Goal: Task Accomplishment & Management: Manage account settings

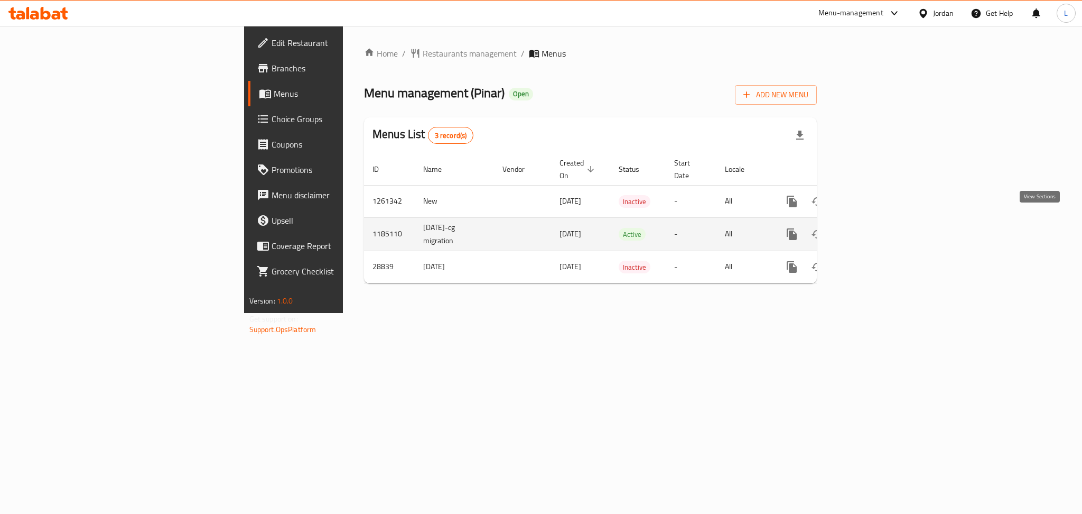
click at [881, 221] on link "enhanced table" at bounding box center [868, 233] width 25 height 25
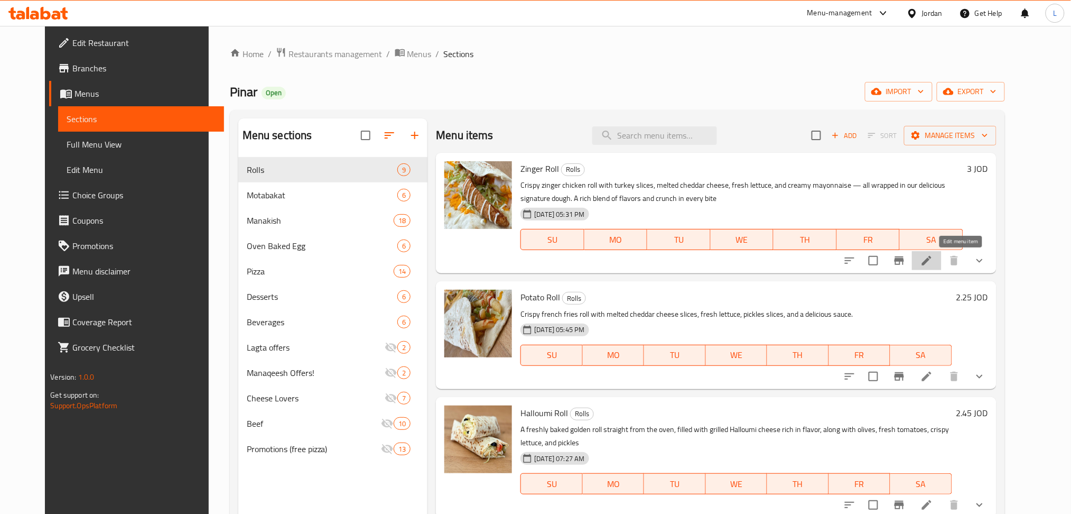
click at [933, 266] on icon at bounding box center [927, 260] width 13 height 13
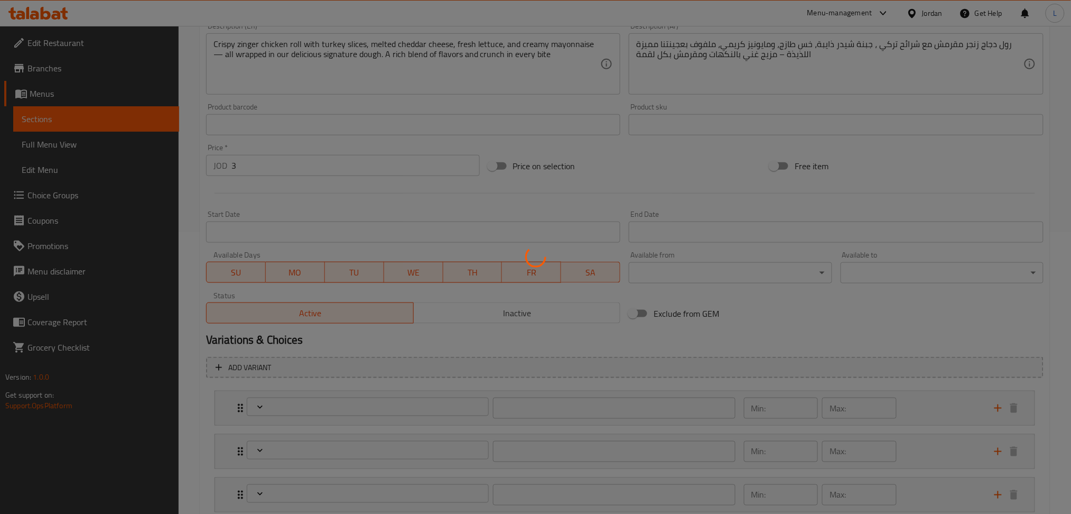
type input "اختيارك من العجين"
type input "1"
type input "اختيارك من"
type input "0"
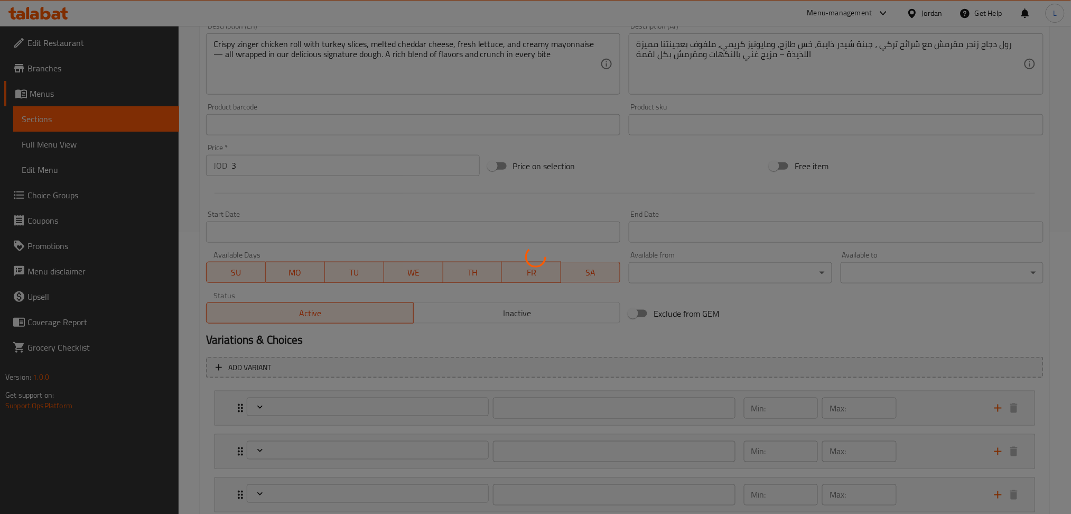
type input "1"
type input "اختيارك من المشروبات:"
type input "1"
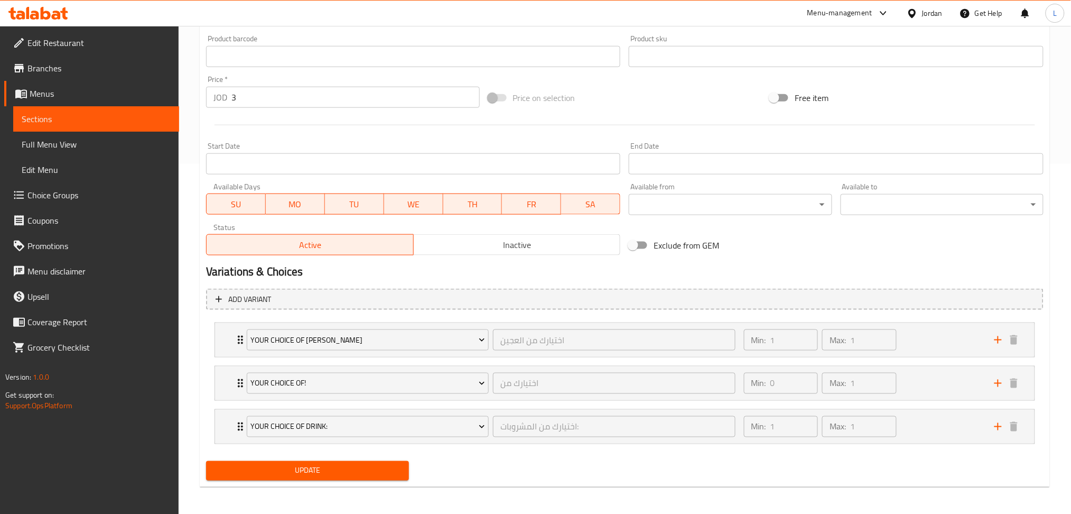
scroll to position [352, 0]
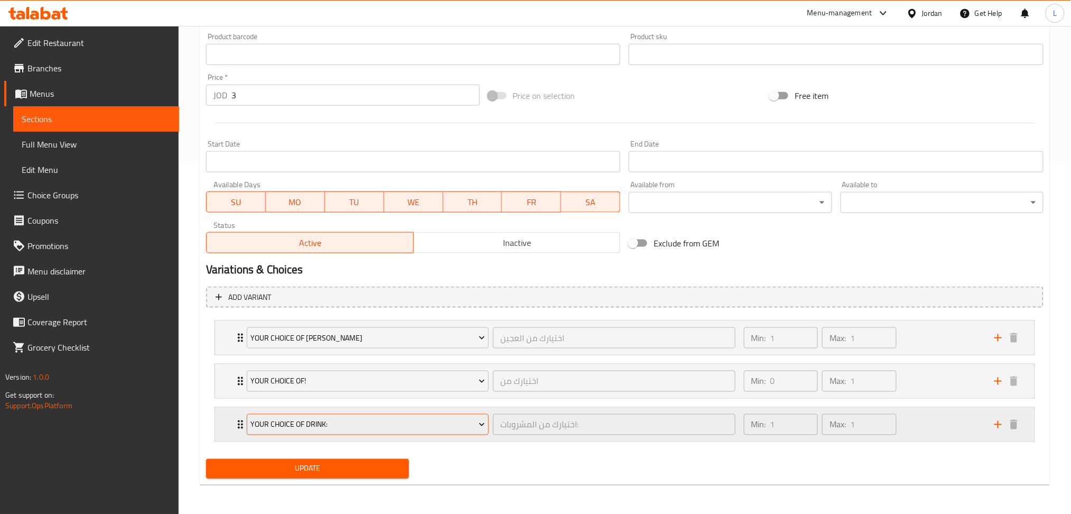
click at [277, 426] on span "Your Choice Of drink:" at bounding box center [367, 424] width 235 height 13
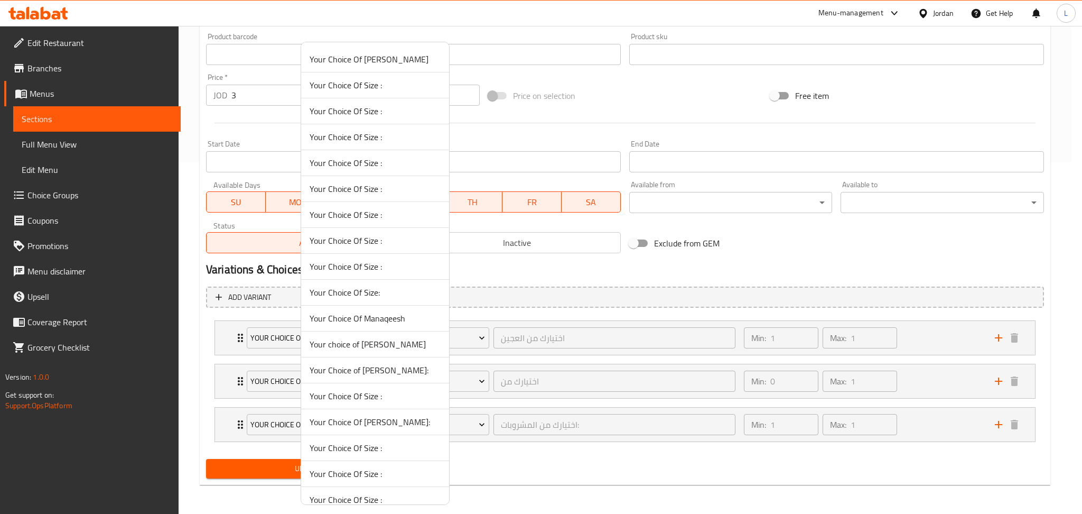
click at [309, 418] on li "Your Choice Of Dough:" at bounding box center [375, 422] width 148 height 26
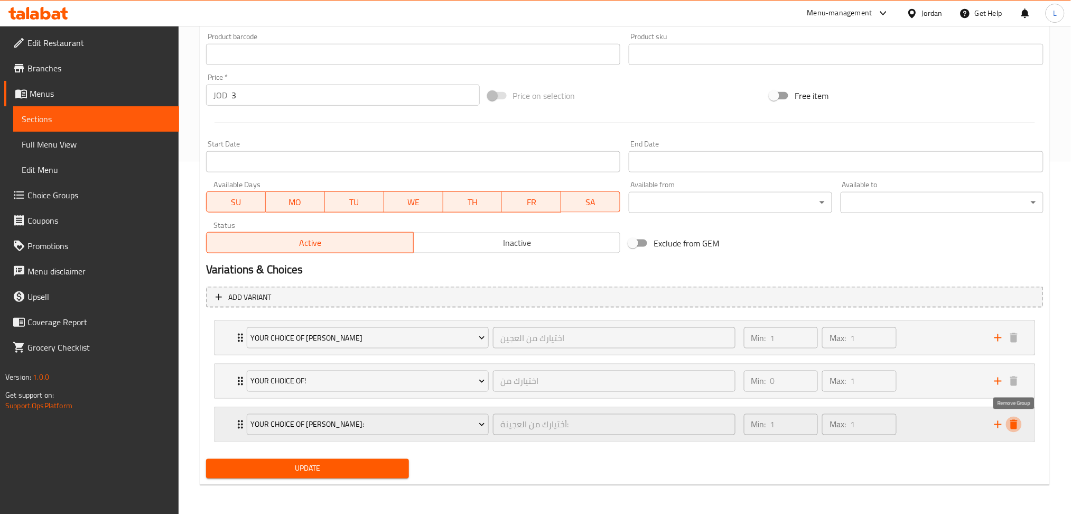
click at [1017, 424] on icon "delete" at bounding box center [1013, 425] width 7 height 10
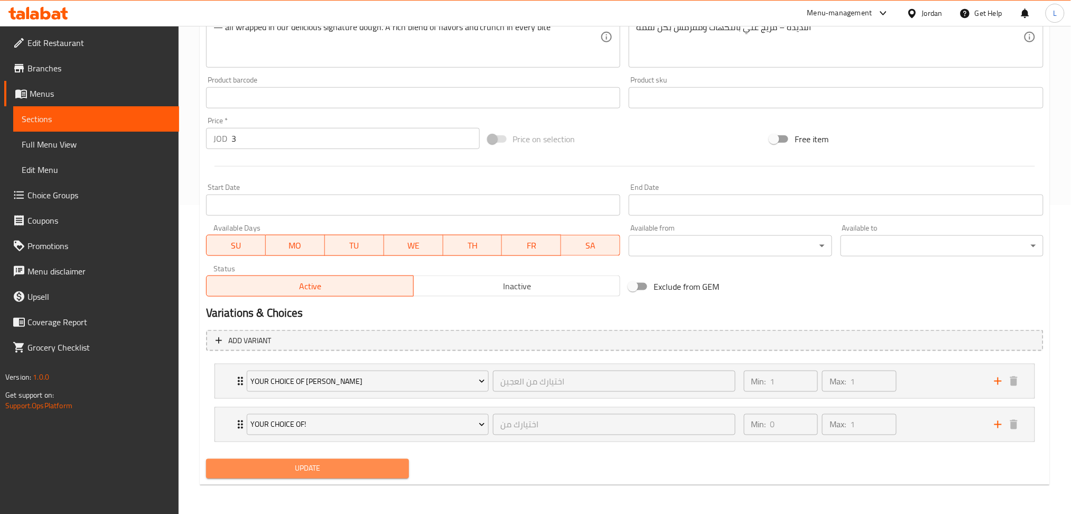
drag, startPoint x: 345, startPoint y: 462, endPoint x: 357, endPoint y: 462, distance: 12.7
click at [345, 463] on span "Update" at bounding box center [308, 468] width 186 height 13
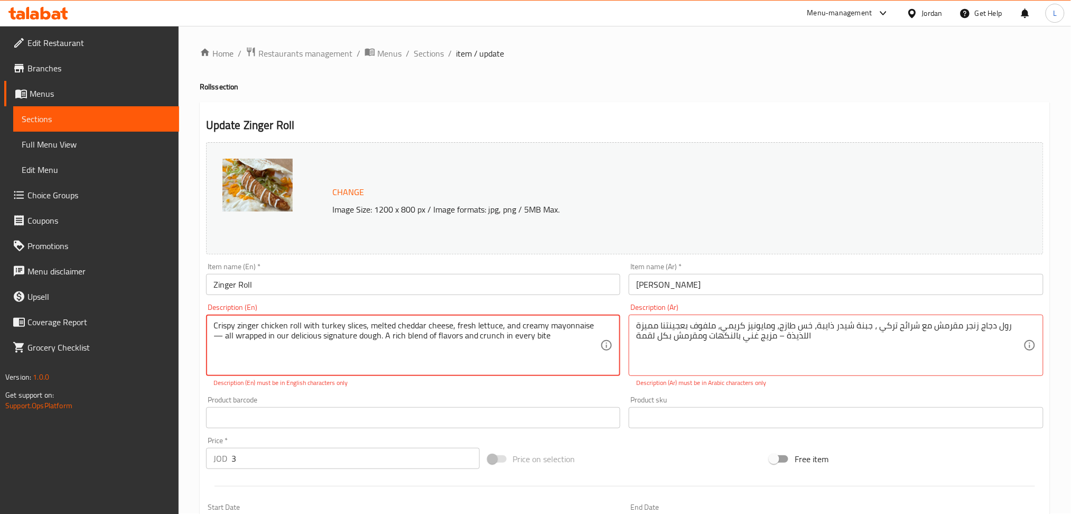
scroll to position [0, 0]
click at [604, 330] on div "Crispy zinger chicken roll with turkey slices, melted cheddar cheese, fresh let…" at bounding box center [413, 345] width 415 height 61
click at [597, 322] on textarea "Crispy zinger chicken roll with turkey slices, melted cheddar cheese, fresh let…" at bounding box center [406, 346] width 387 height 50
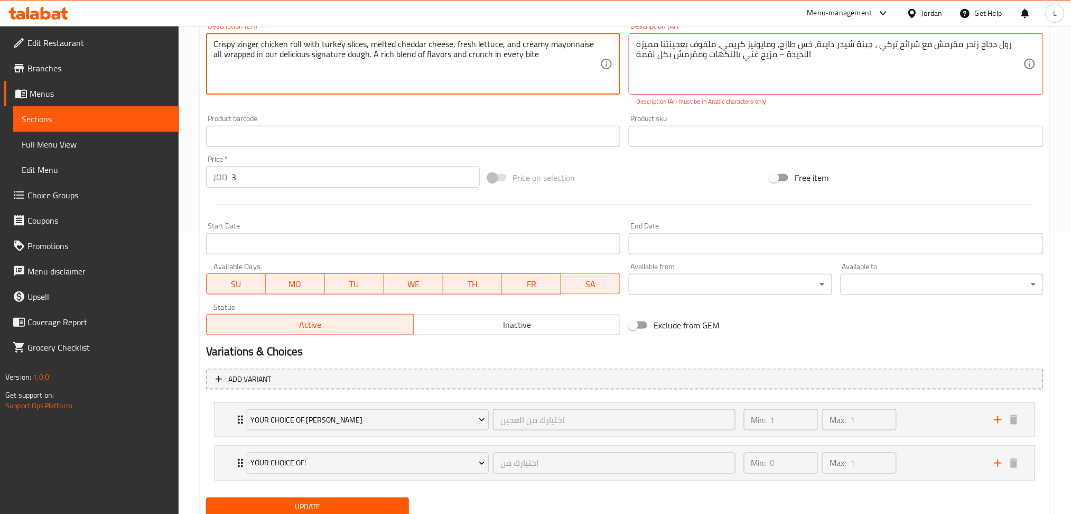
scroll to position [320, 0]
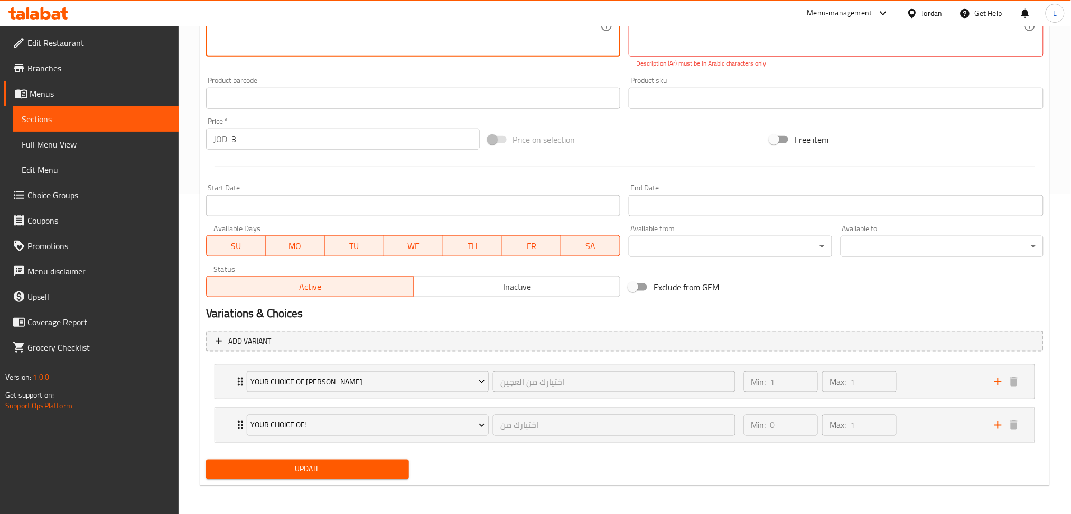
type textarea "Crispy zinger chicken roll with turkey slices, melted cheddar cheese, fresh let…"
click at [391, 467] on span "Update" at bounding box center [308, 468] width 186 height 13
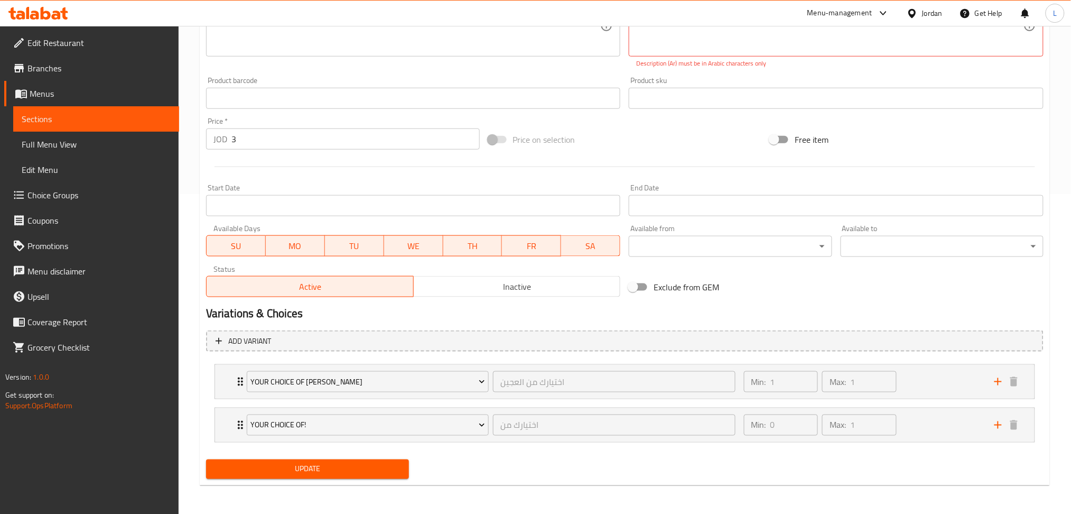
drag, startPoint x: 223, startPoint y: 172, endPoint x: 235, endPoint y: 185, distance: 18.3
click at [223, 172] on div at bounding box center [625, 167] width 846 height 26
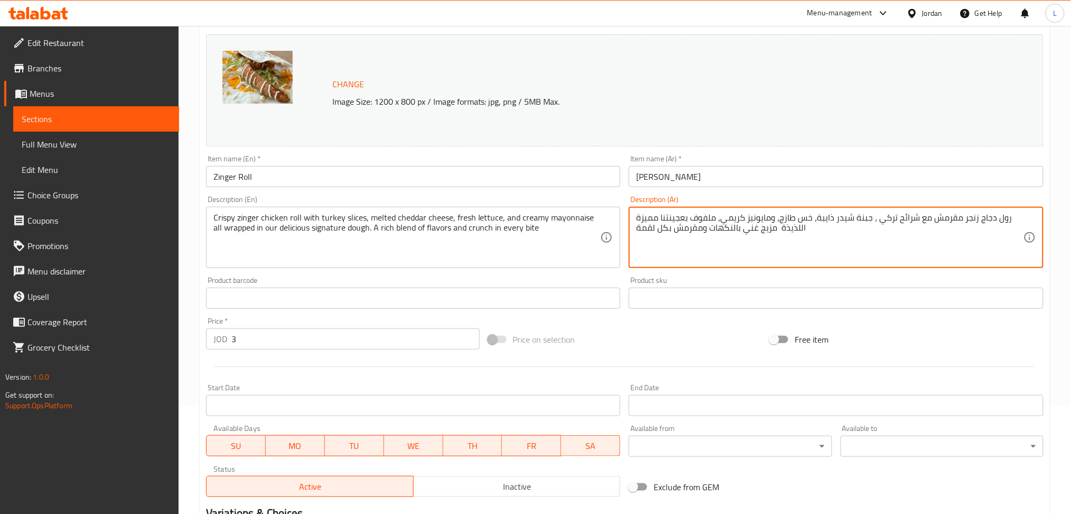
scroll to position [309, 0]
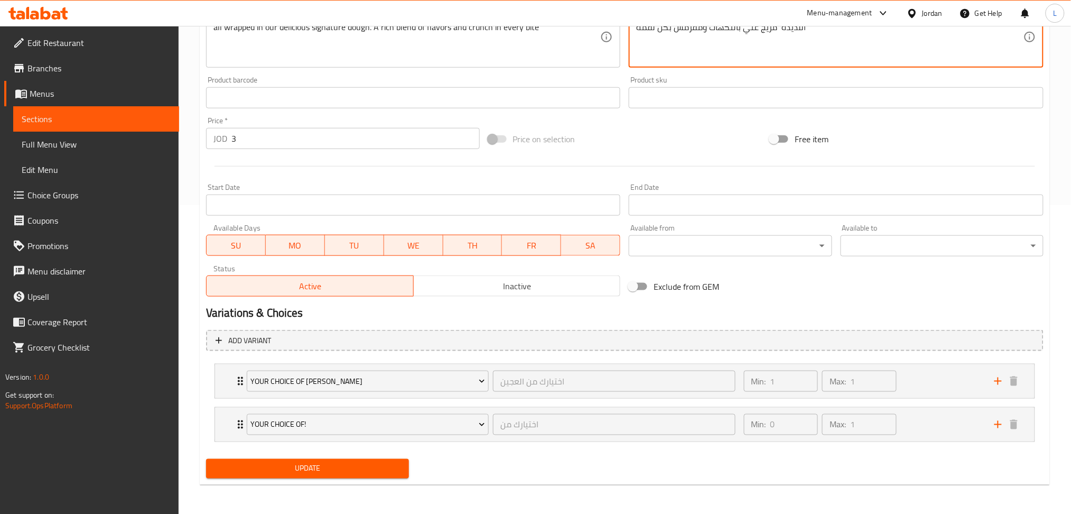
type textarea "رول دجاج زنجر مقرمش مع شرائح تركي ، جبنة شيدر ذايبة، خس طازج، ومايونيز كريمي، م…"
click at [385, 466] on span "Update" at bounding box center [308, 468] width 186 height 13
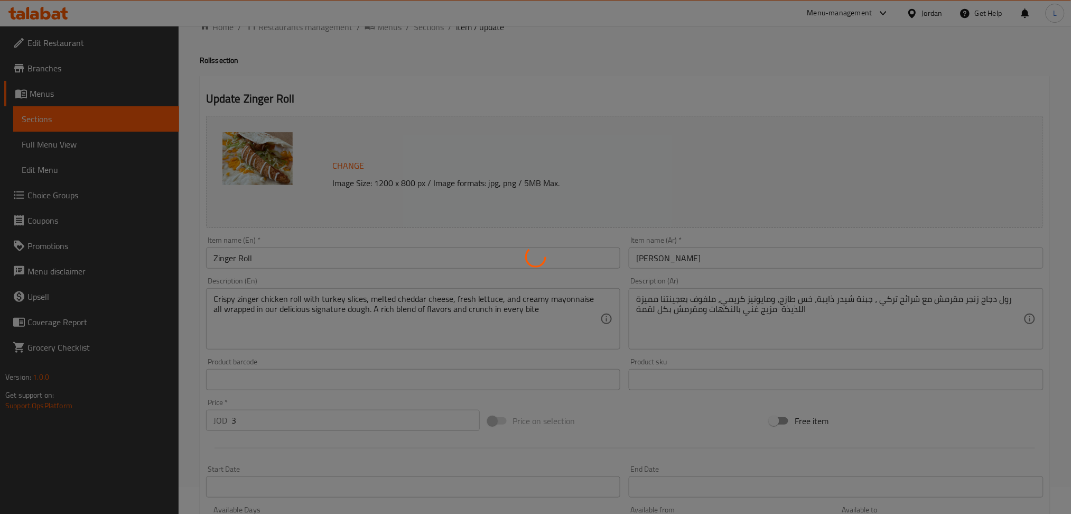
scroll to position [0, 0]
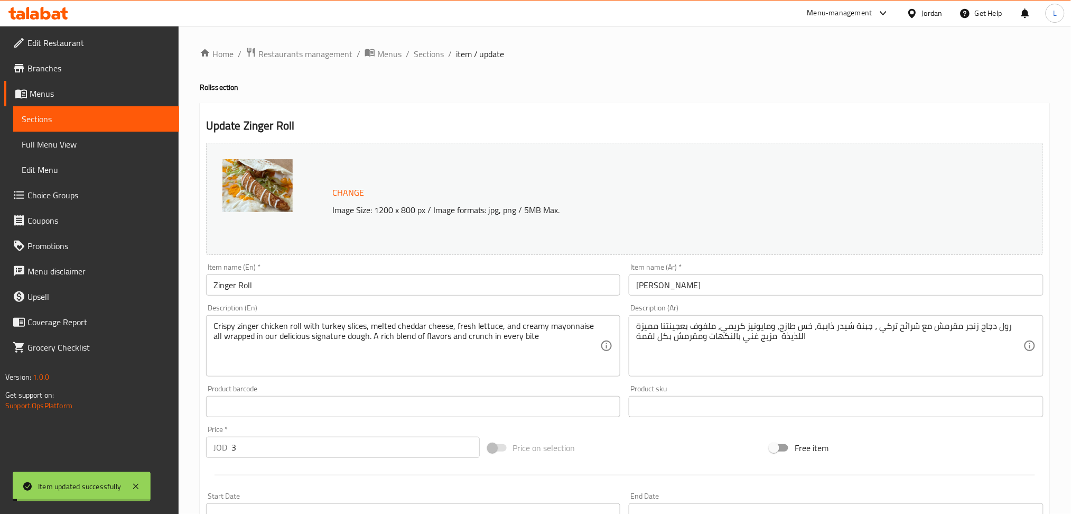
click at [425, 54] on span "Sections" at bounding box center [429, 54] width 30 height 13
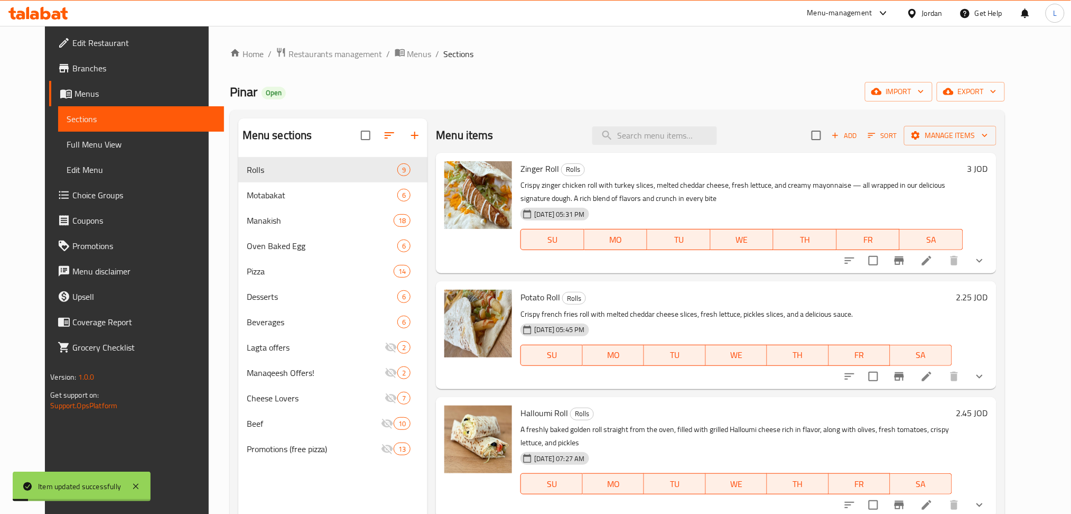
scroll to position [141, 0]
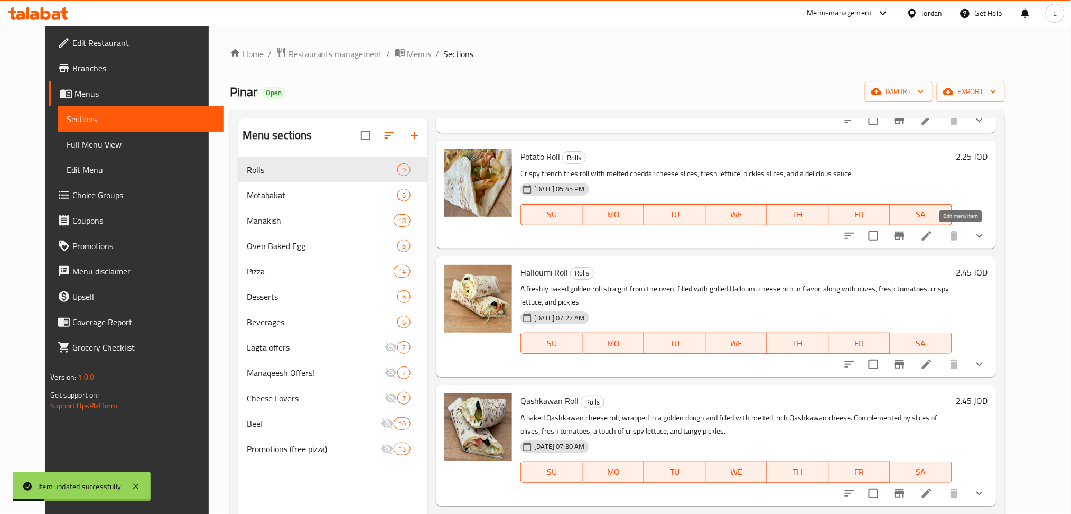
click at [933, 231] on icon at bounding box center [927, 235] width 13 height 13
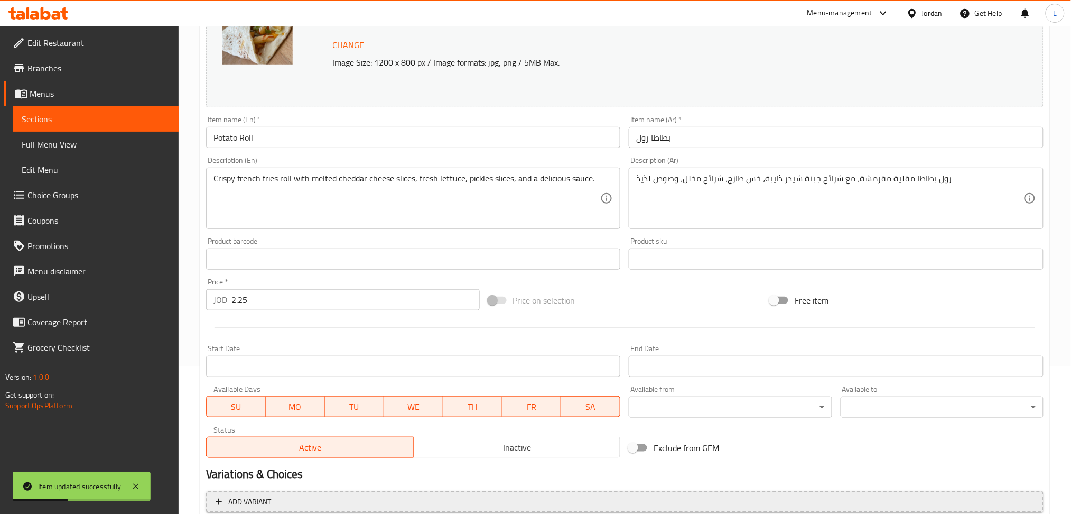
scroll to position [352, 0]
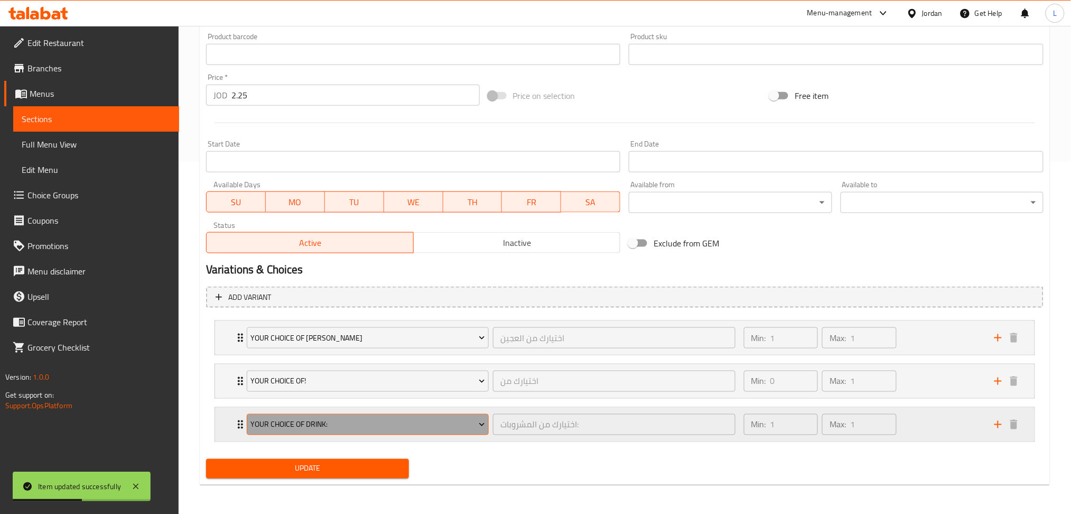
click at [311, 425] on span "Your Choice Of drink:" at bounding box center [367, 424] width 235 height 13
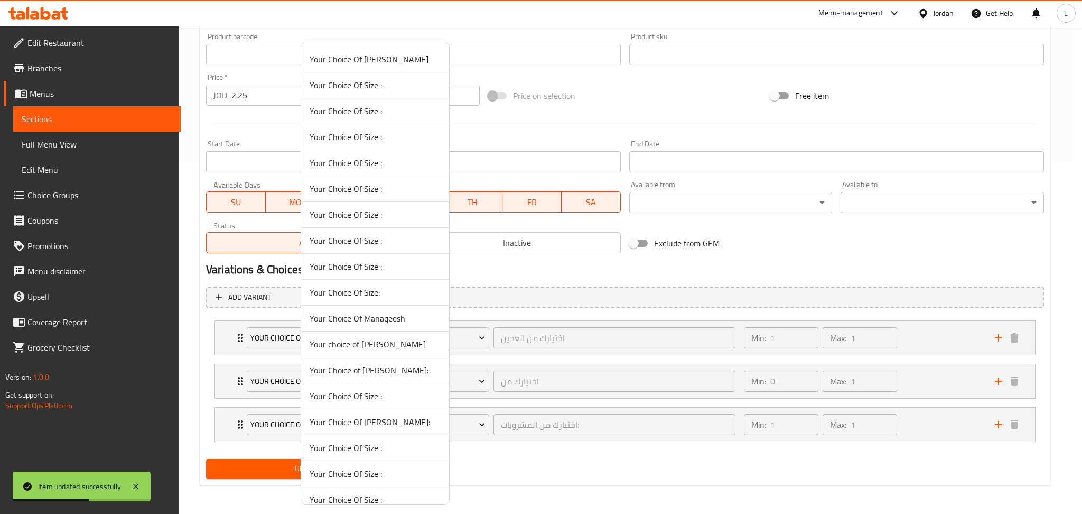
click at [342, 426] on span "Your Choice Of Dough:" at bounding box center [375, 421] width 131 height 13
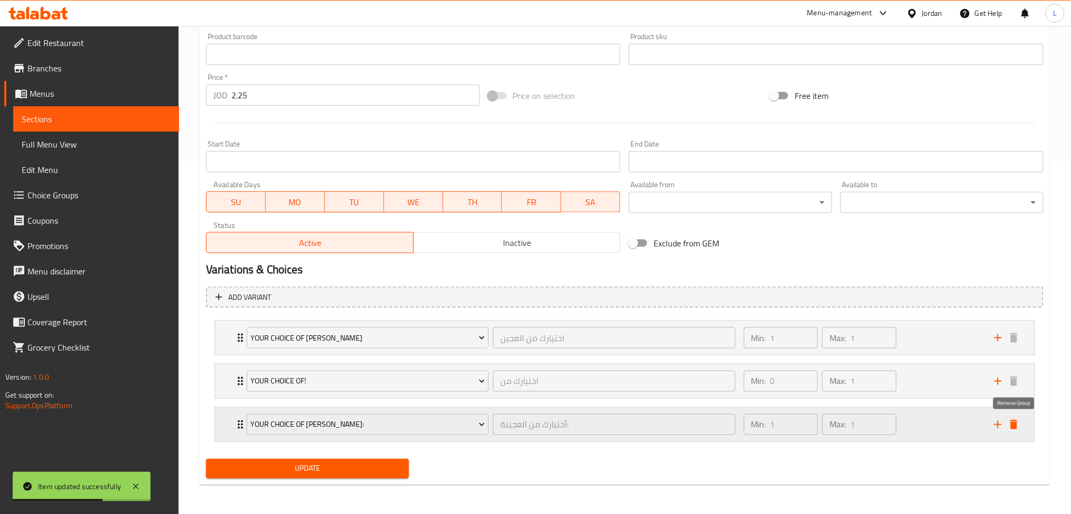
click at [1011, 425] on icon "delete" at bounding box center [1013, 425] width 7 height 10
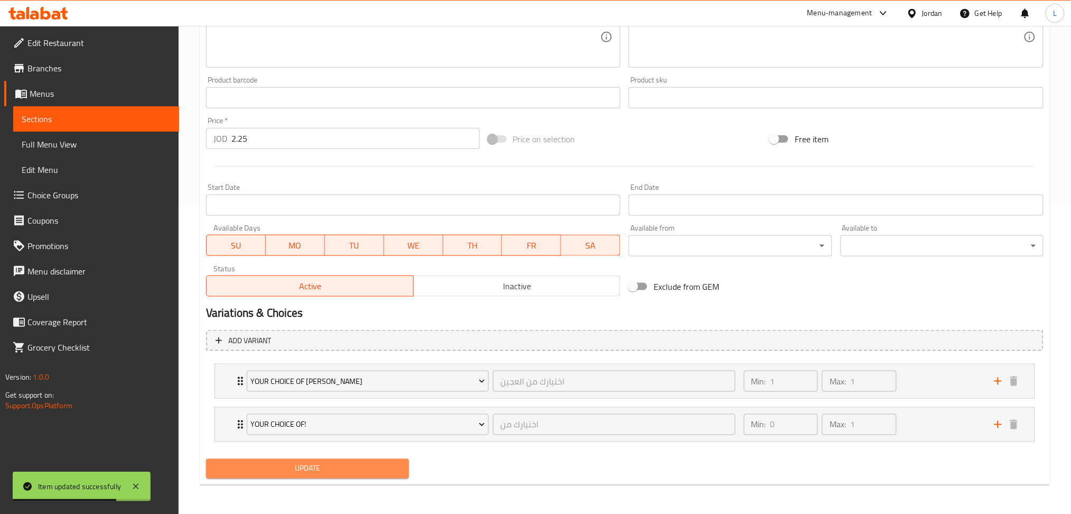
click at [358, 469] on span "Update" at bounding box center [308, 468] width 186 height 13
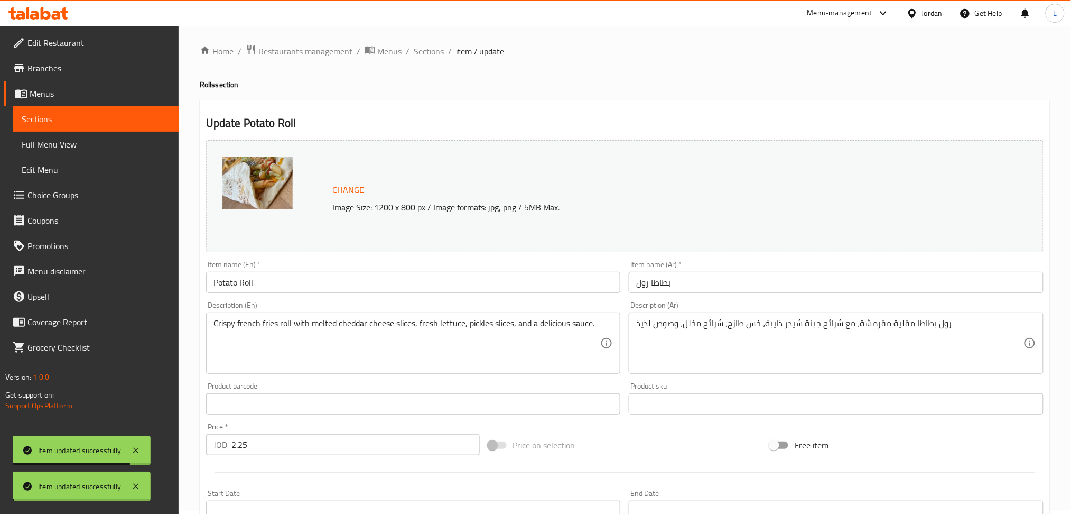
scroll to position [0, 0]
click at [423, 58] on span "Sections" at bounding box center [429, 54] width 30 height 13
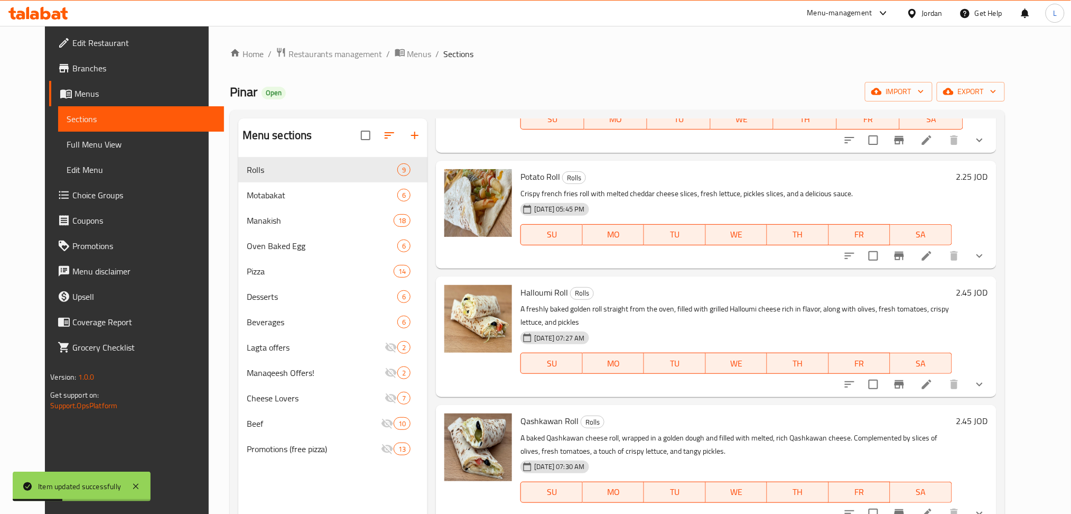
scroll to position [211, 0]
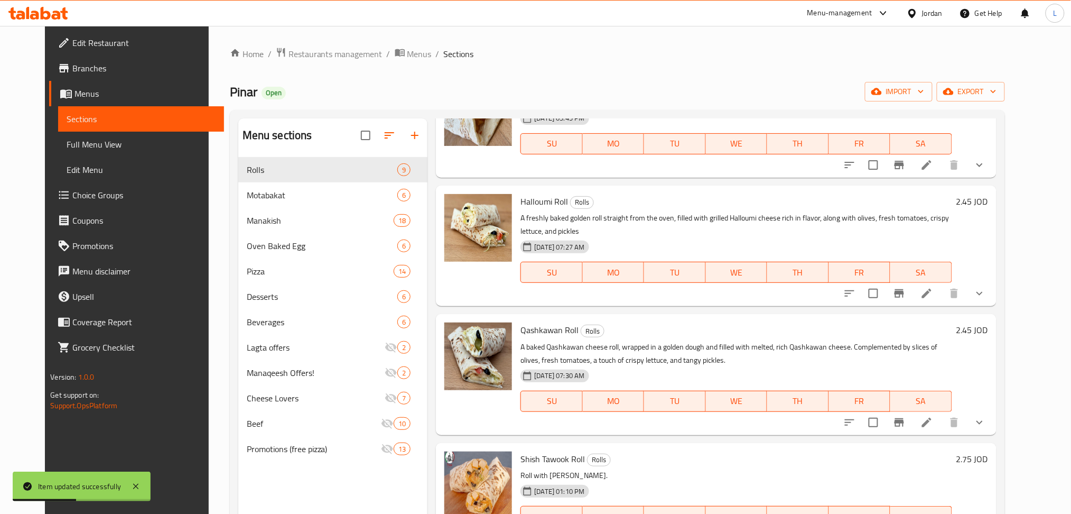
click at [942, 300] on li at bounding box center [927, 293] width 30 height 19
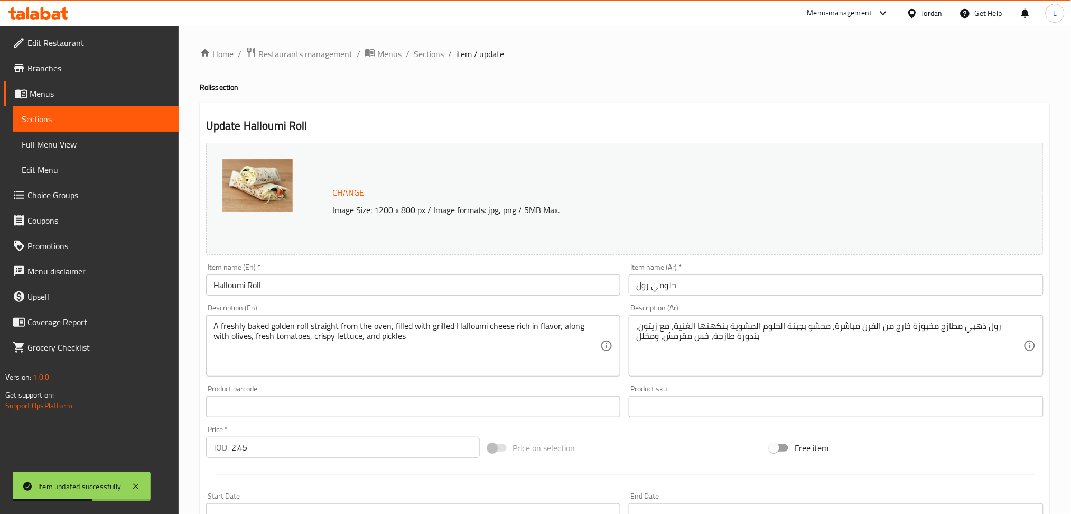
scroll to position [352, 0]
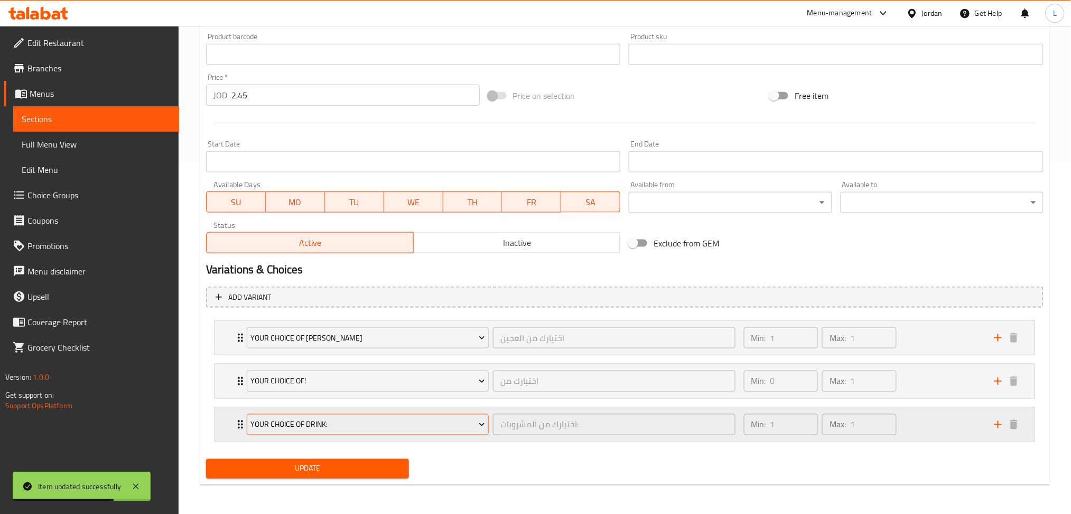
click at [277, 430] on span "Your Choice Of drink:" at bounding box center [367, 424] width 235 height 13
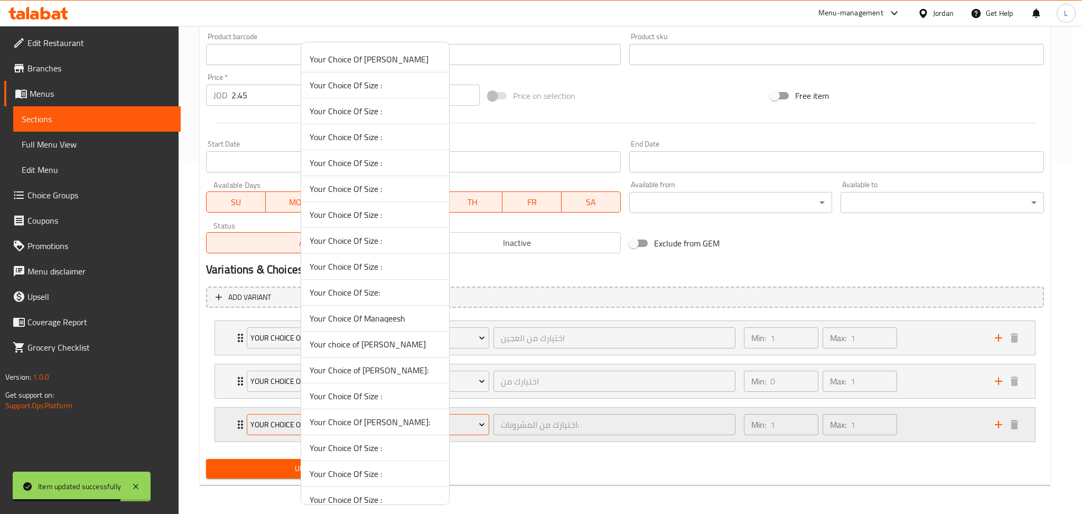
drag, startPoint x: 291, startPoint y: 424, endPoint x: 307, endPoint y: 424, distance: 16.4
click at [291, 424] on div at bounding box center [541, 257] width 1082 height 514
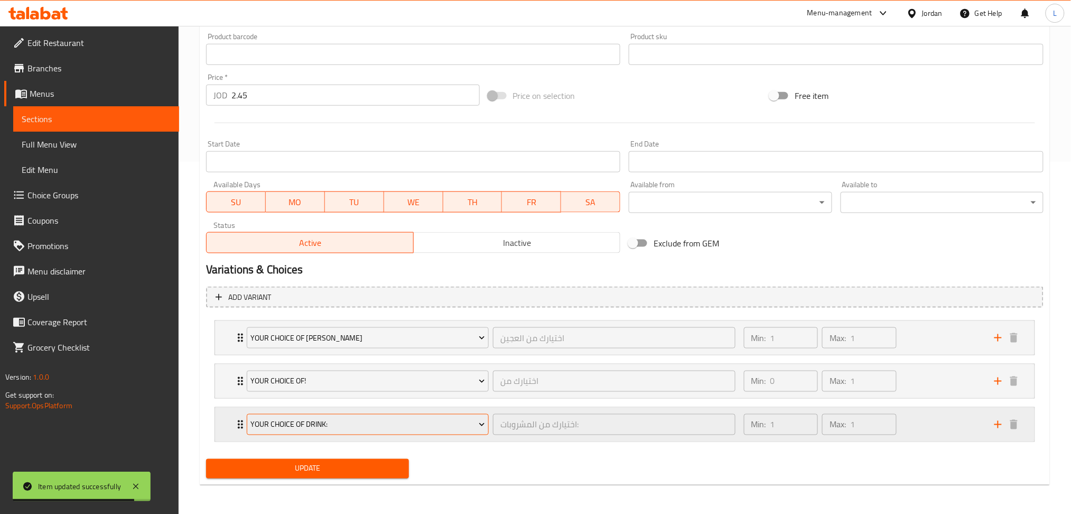
click at [412, 427] on span "Your Choice Of drink:" at bounding box center [367, 424] width 235 height 13
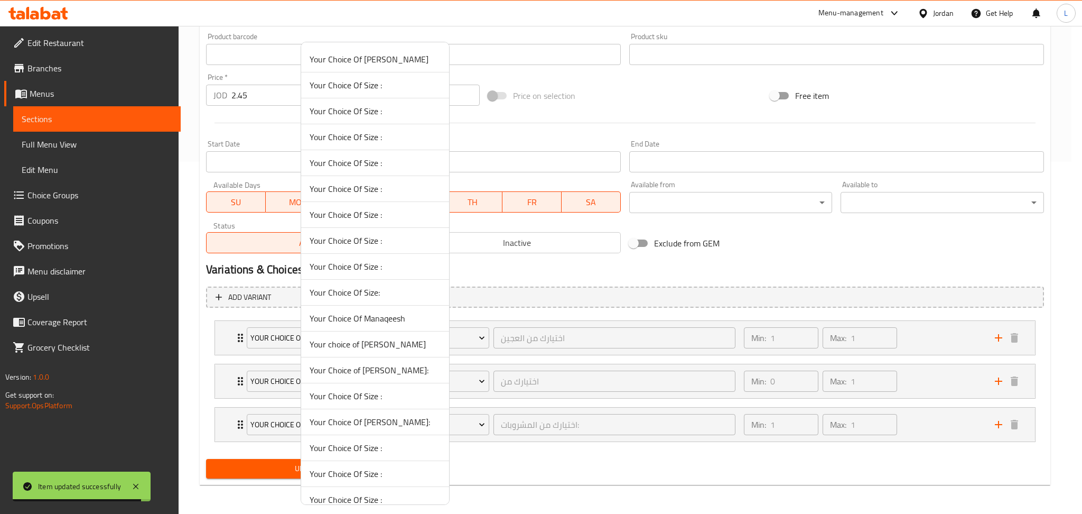
click at [343, 410] on li "Your Choice Of Dough:" at bounding box center [375, 422] width 148 height 26
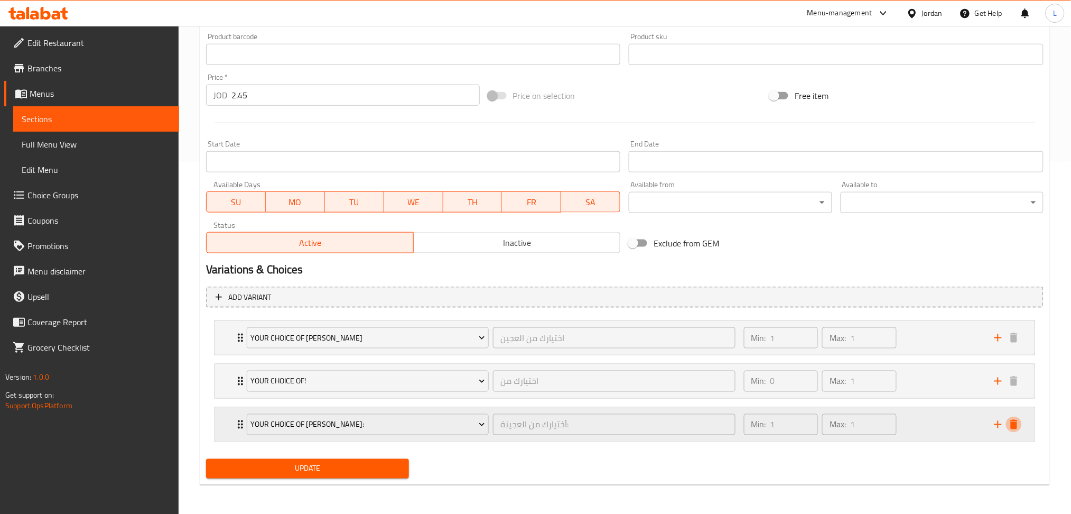
click at [1017, 420] on icon "delete" at bounding box center [1013, 425] width 7 height 10
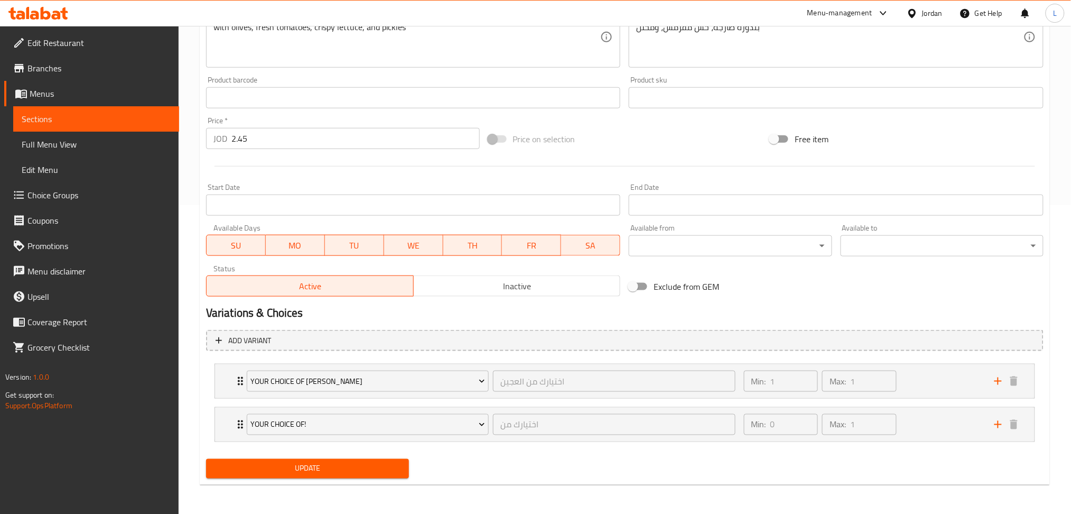
click at [385, 464] on span "Update" at bounding box center [308, 468] width 186 height 13
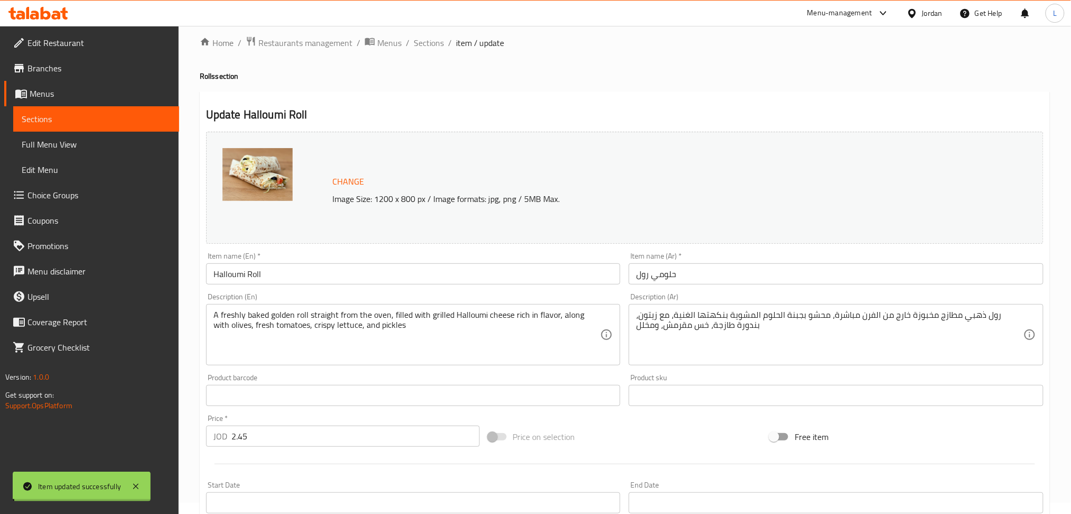
scroll to position [0, 0]
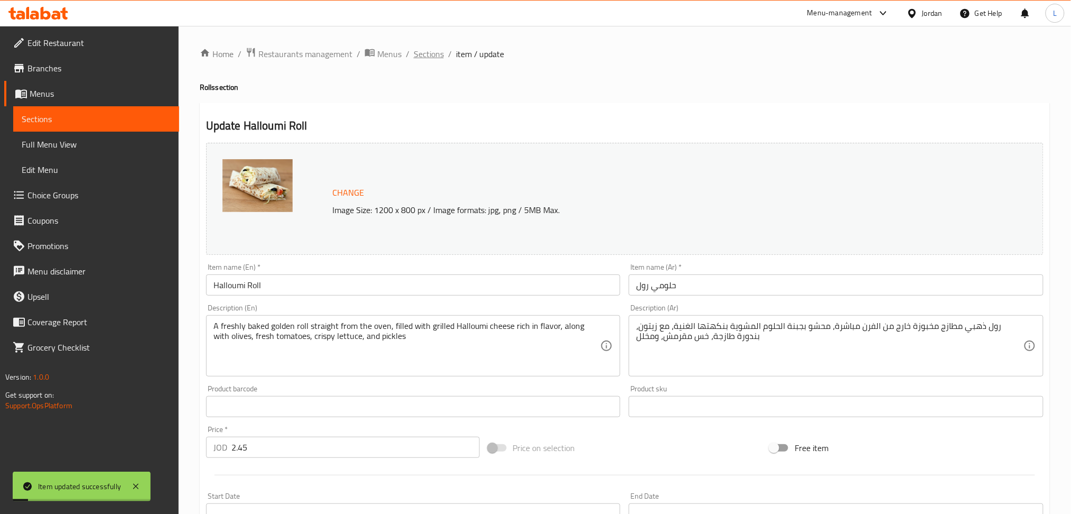
click at [436, 53] on span "Sections" at bounding box center [429, 54] width 30 height 13
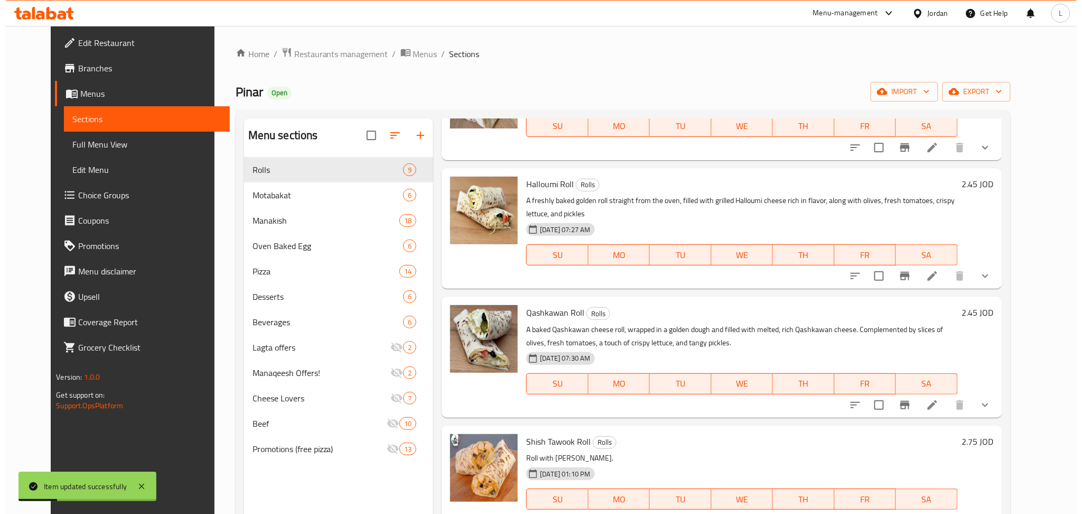
scroll to position [352, 0]
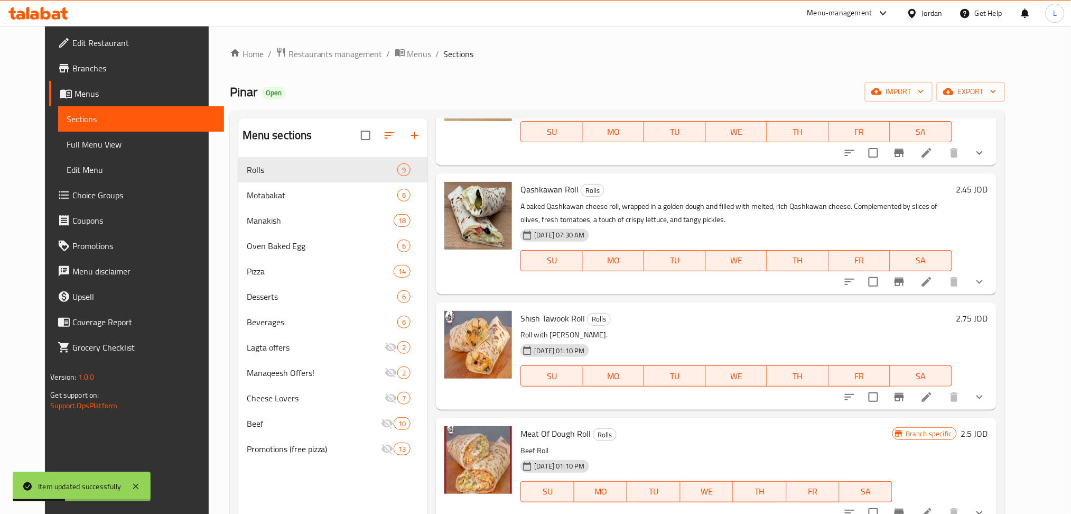
click at [942, 289] on li at bounding box center [927, 281] width 30 height 19
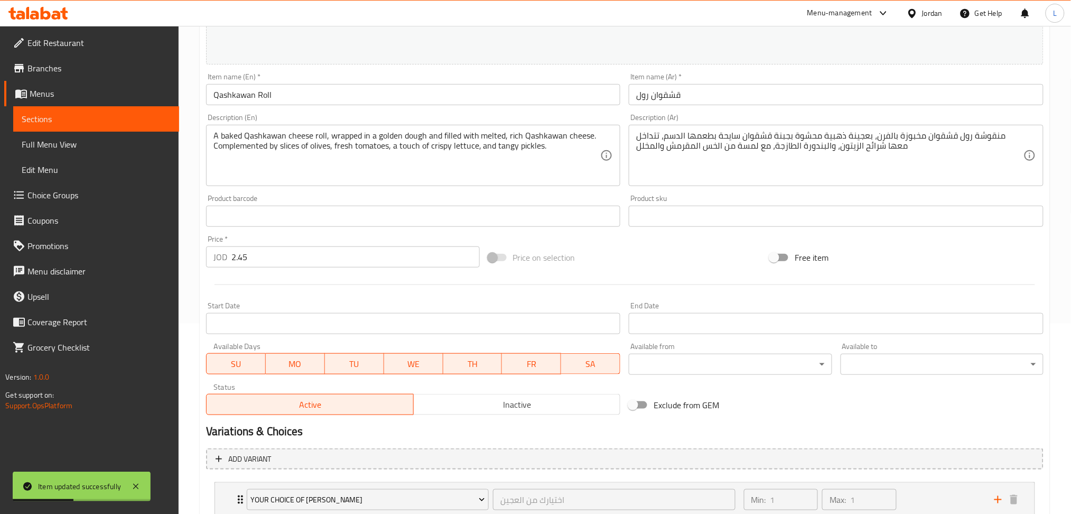
scroll to position [352, 0]
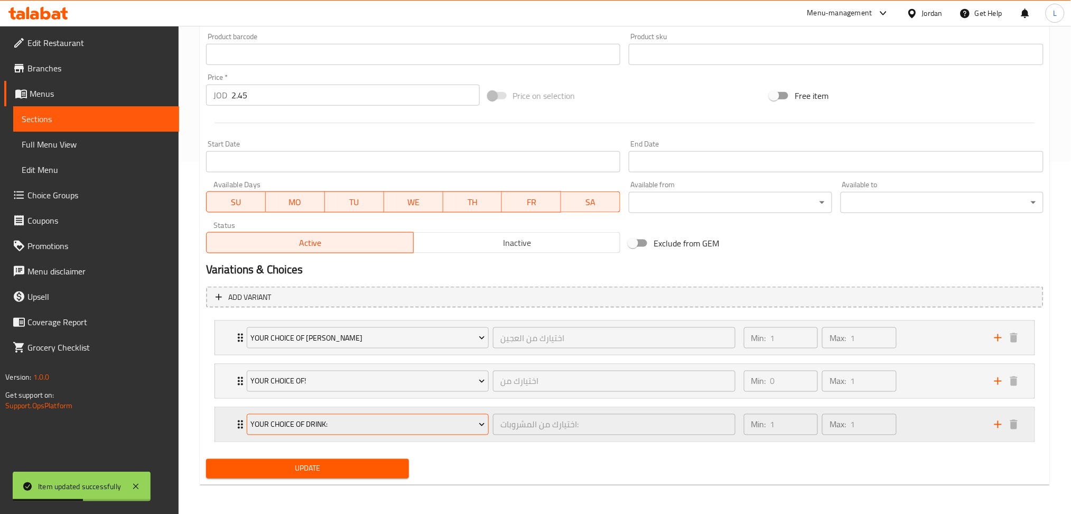
click at [378, 430] on span "Your Choice Of drink:" at bounding box center [367, 424] width 235 height 13
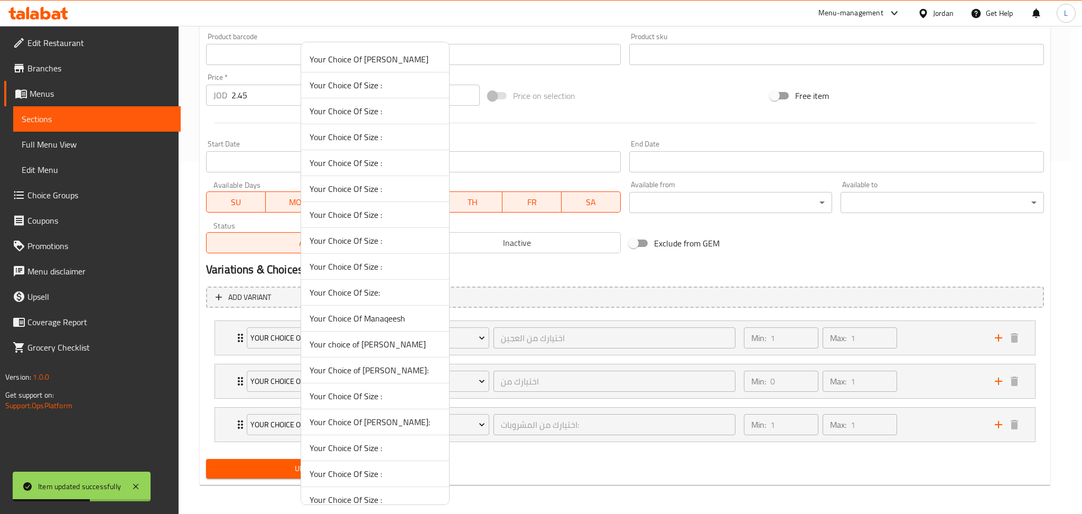
click at [378, 428] on span "Your Choice Of Dough:" at bounding box center [375, 421] width 131 height 13
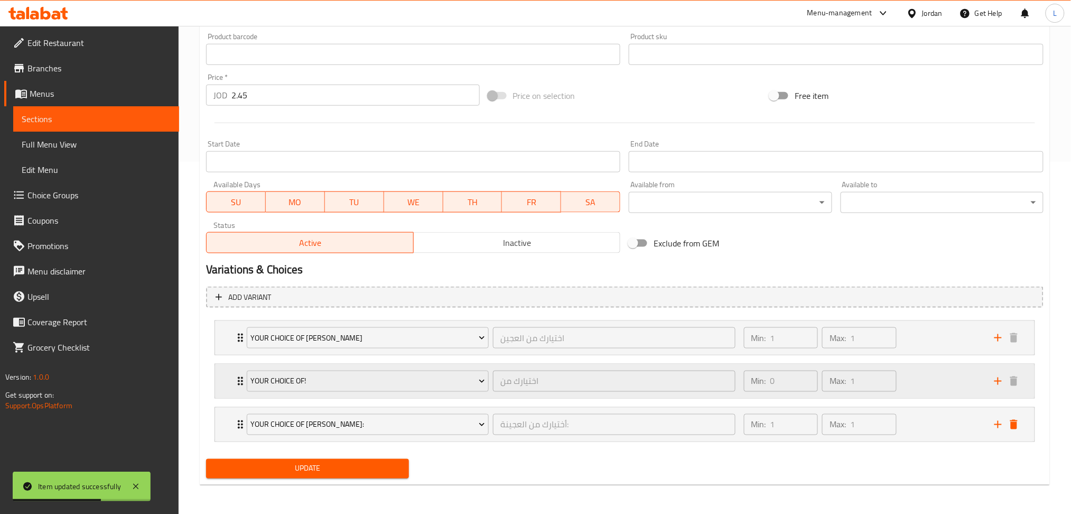
click at [1018, 426] on icon "delete" at bounding box center [1014, 424] width 13 height 13
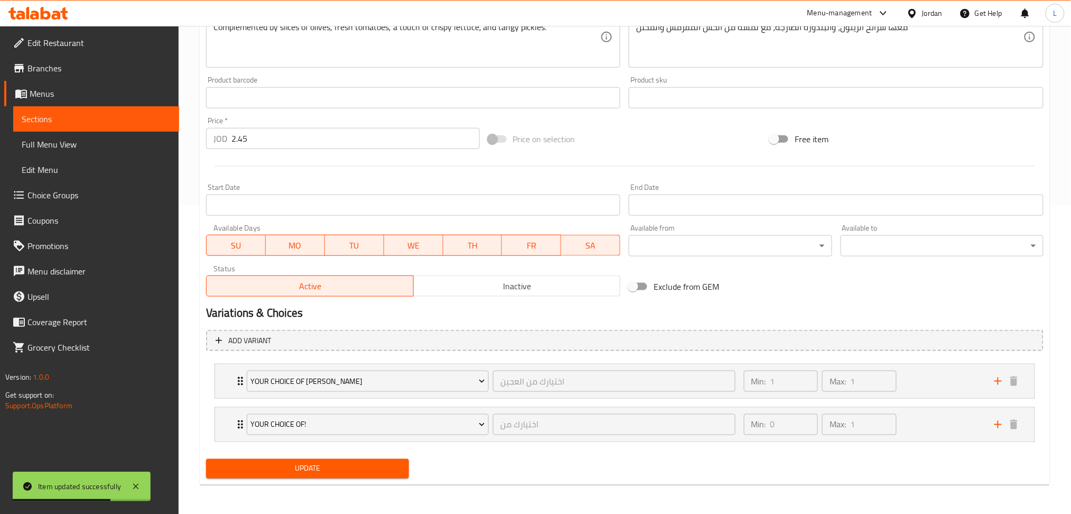
click at [392, 472] on span "Update" at bounding box center [308, 468] width 186 height 13
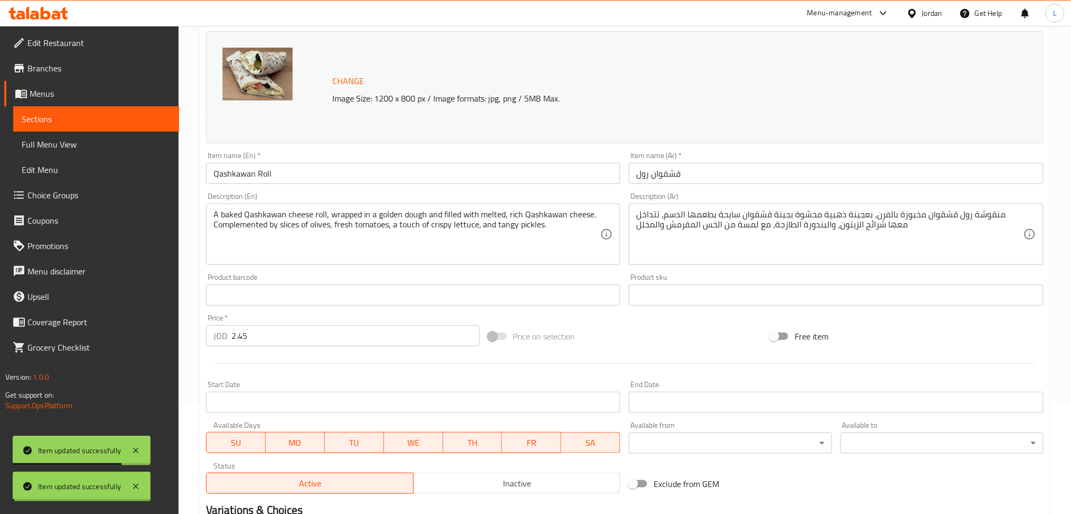
scroll to position [0, 0]
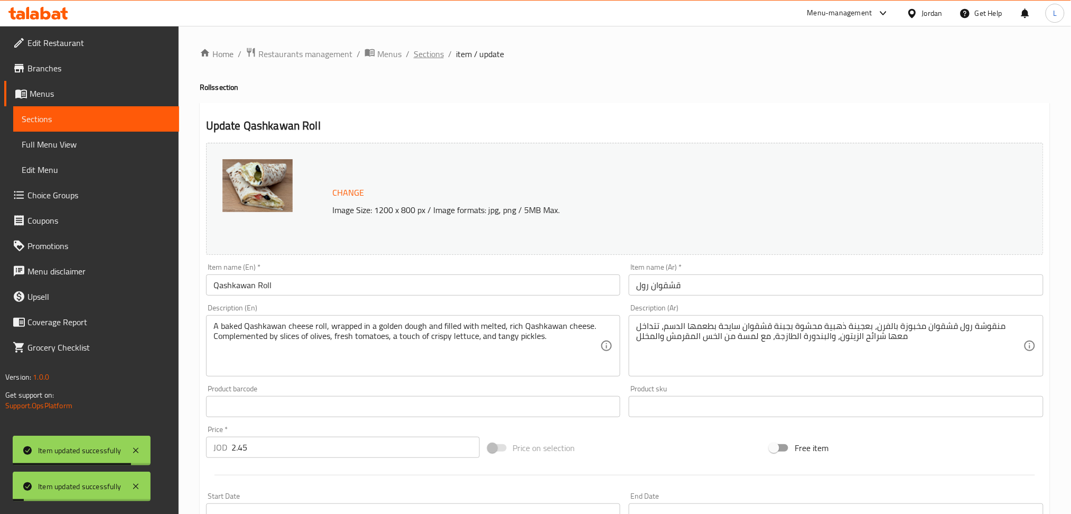
click at [424, 49] on span "Sections" at bounding box center [429, 54] width 30 height 13
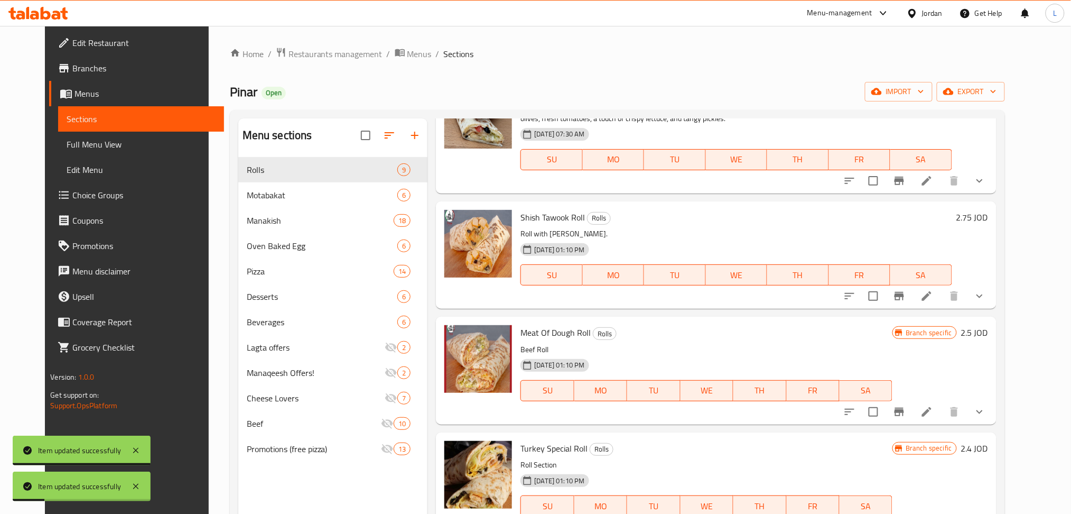
scroll to position [493, 0]
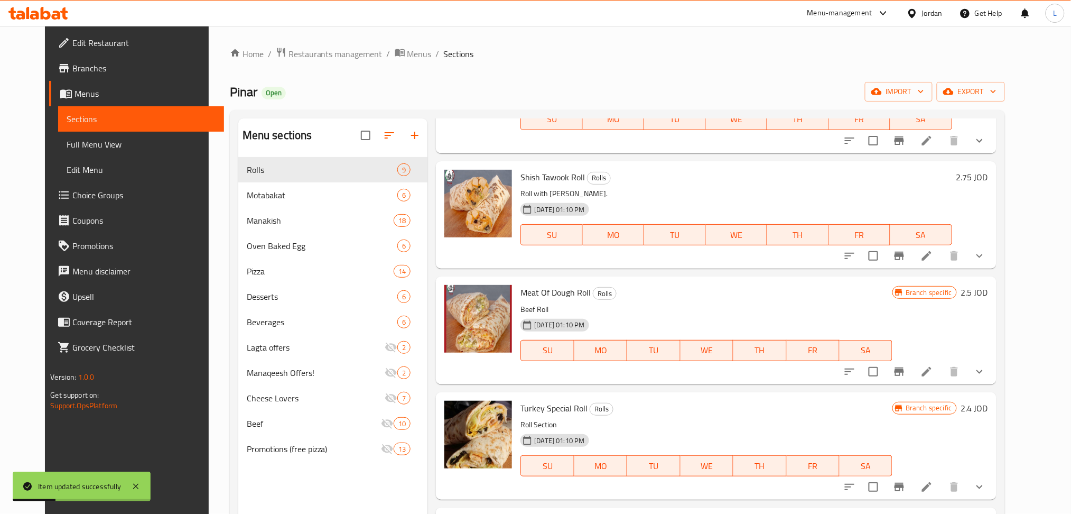
click at [942, 262] on li at bounding box center [927, 255] width 30 height 19
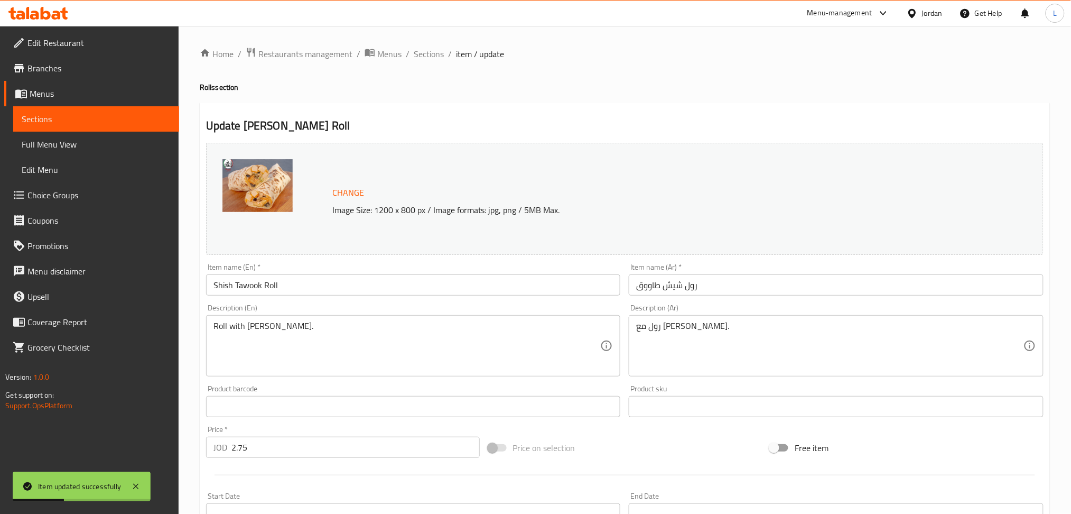
scroll to position [352, 0]
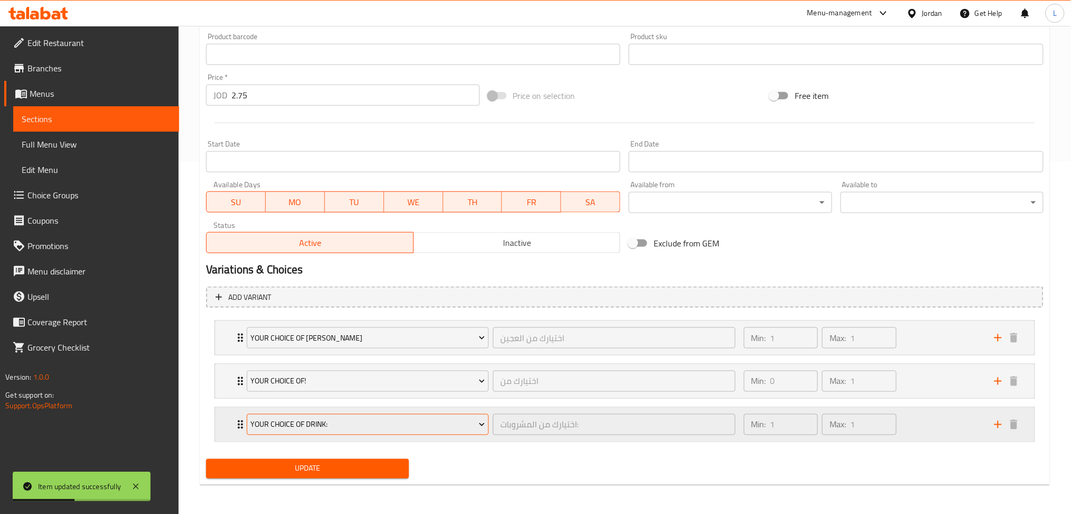
click at [349, 419] on span "Your Choice Of drink:" at bounding box center [367, 424] width 235 height 13
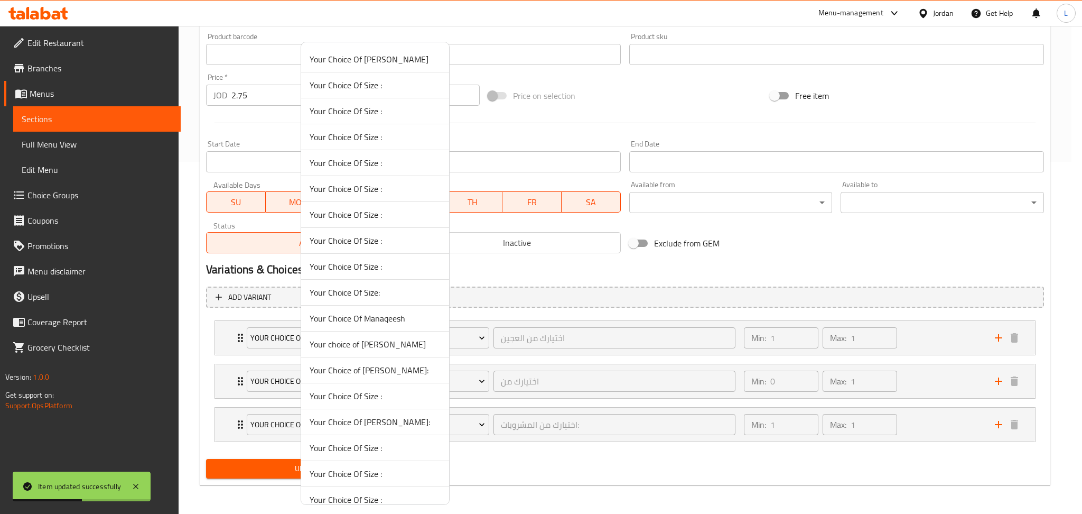
click at [350, 436] on li "Your Choice Of Size :" at bounding box center [375, 448] width 148 height 26
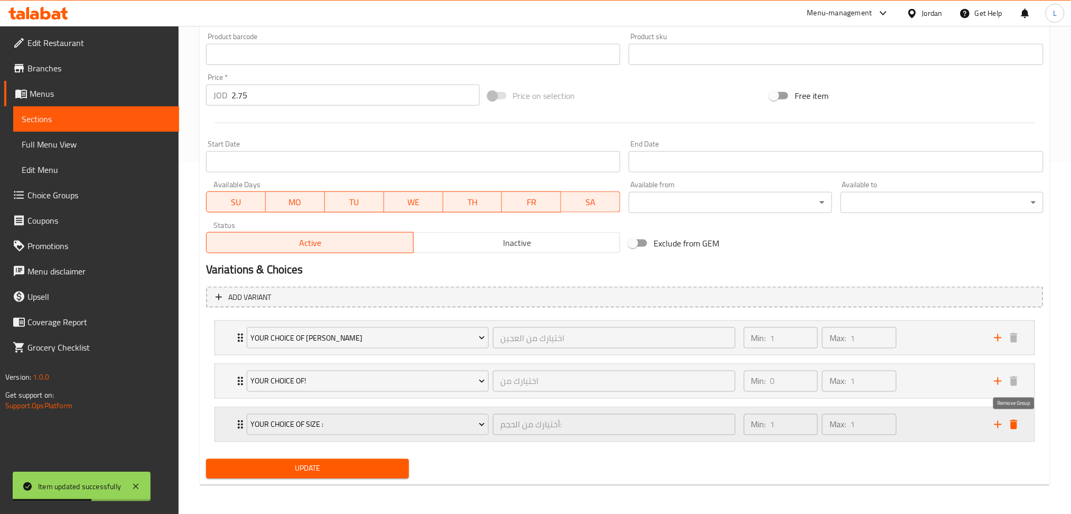
click at [1018, 424] on icon "delete" at bounding box center [1014, 424] width 13 height 13
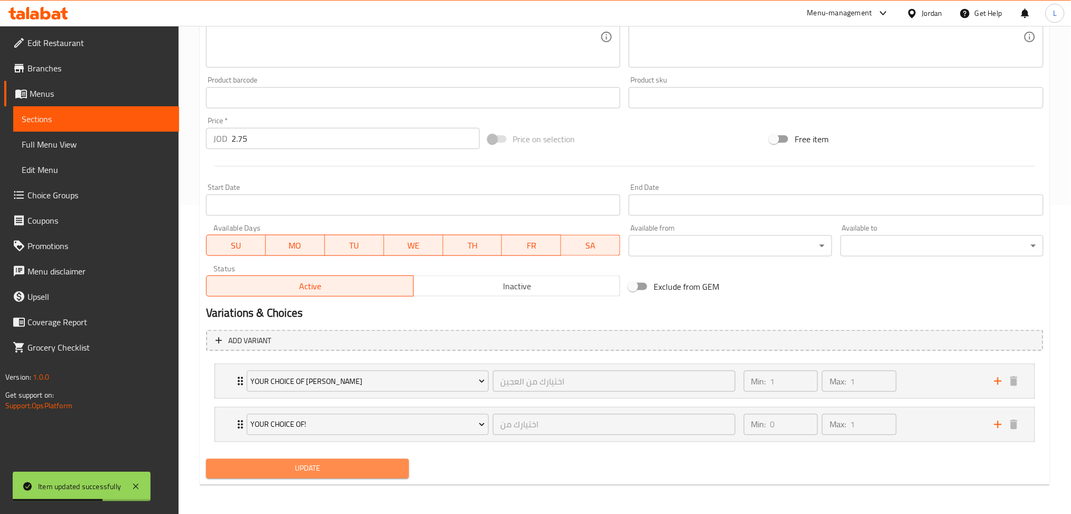
click at [305, 472] on span "Update" at bounding box center [308, 468] width 186 height 13
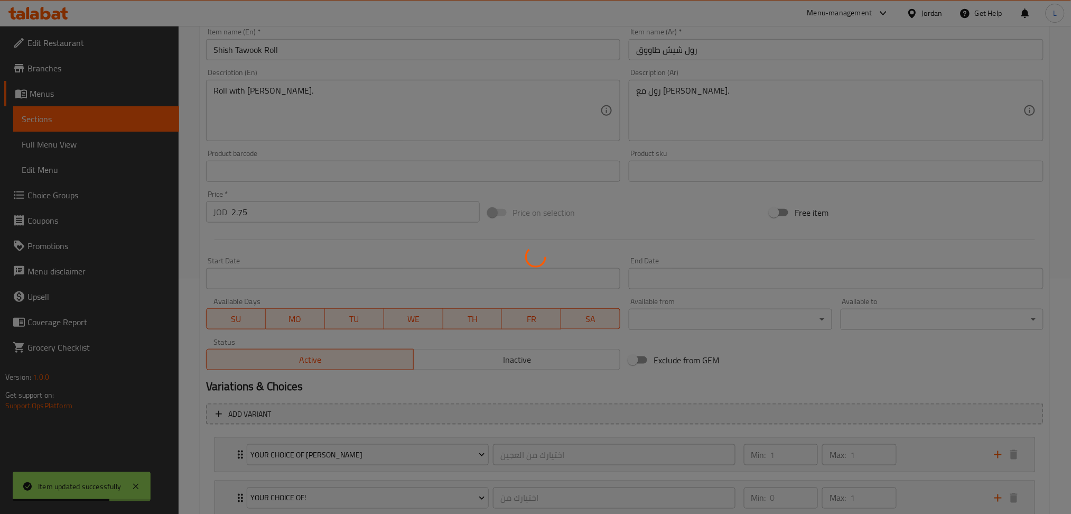
scroll to position [0, 0]
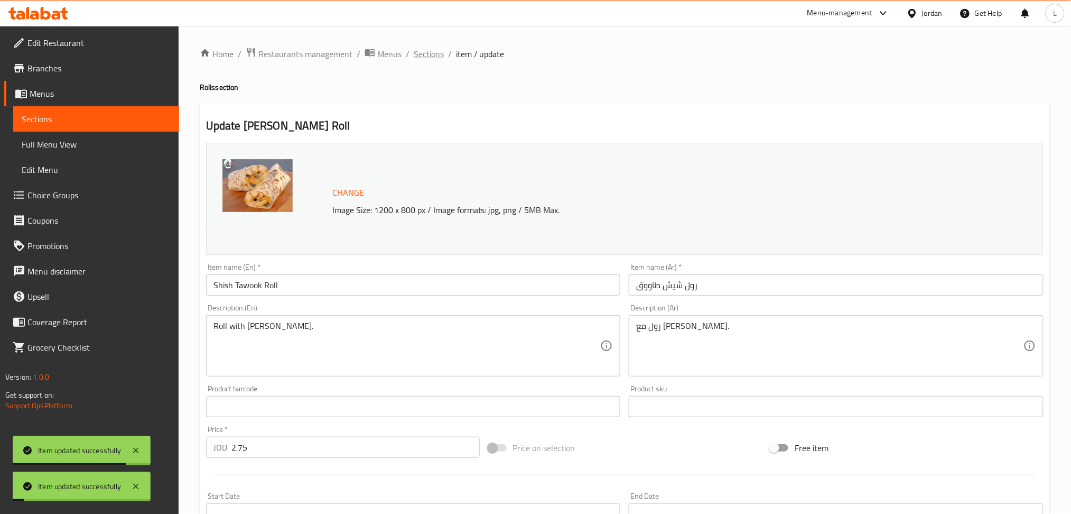
click at [429, 49] on span "Sections" at bounding box center [429, 54] width 30 height 13
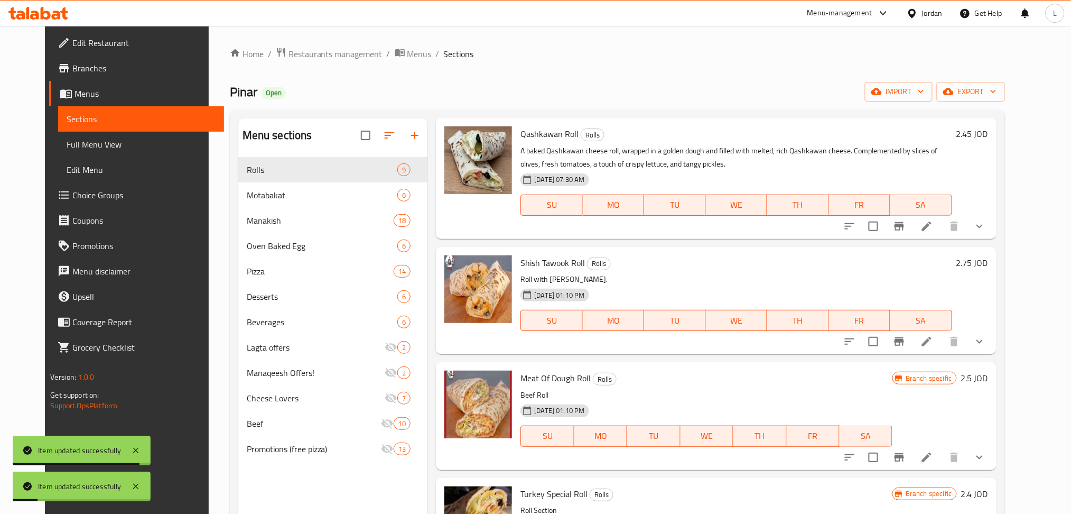
scroll to position [563, 0]
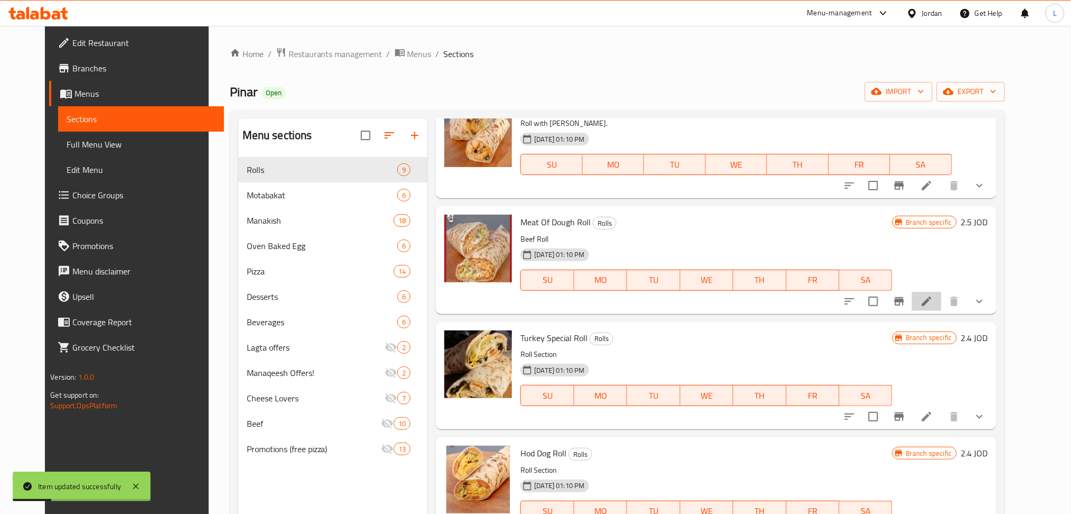
click at [942, 301] on li at bounding box center [927, 301] width 30 height 19
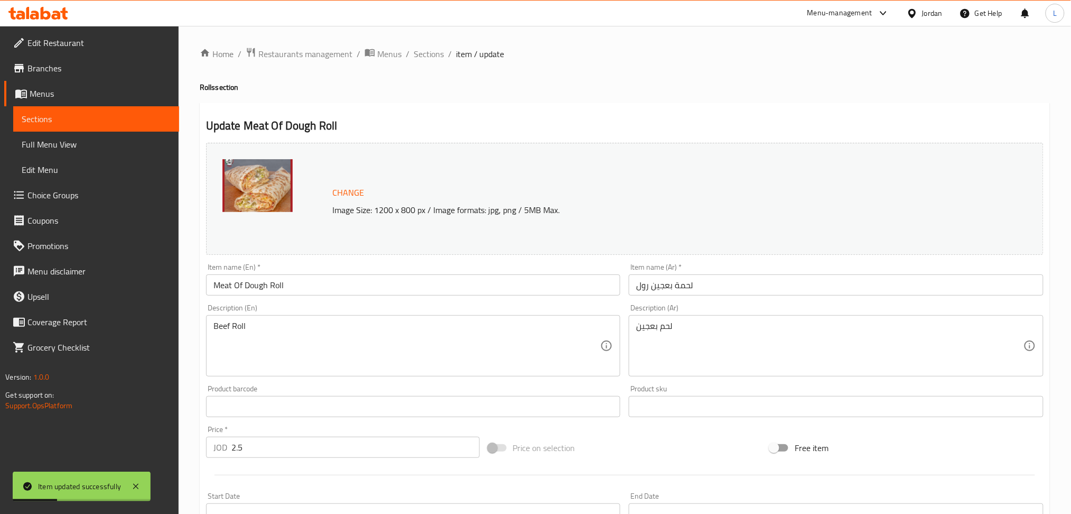
scroll to position [352, 0]
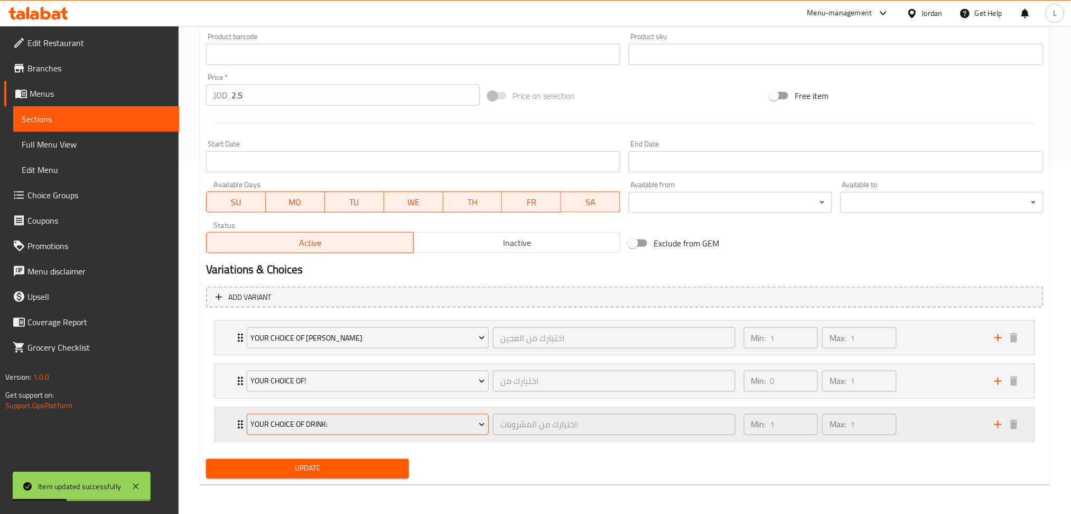
click at [381, 426] on span "Your Choice Of drink:" at bounding box center [367, 424] width 235 height 13
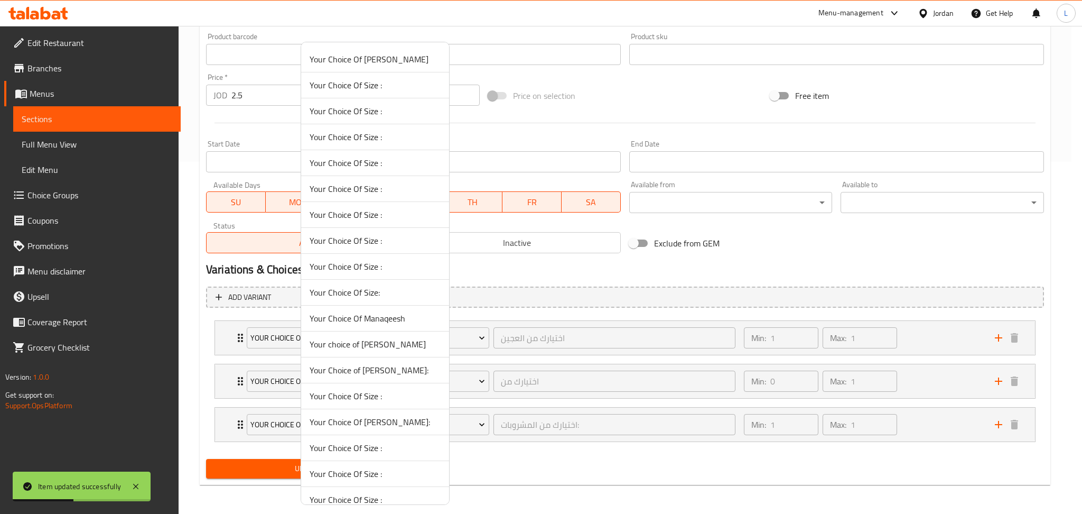
click at [401, 426] on span "Your Choice Of Dough:" at bounding box center [375, 421] width 131 height 13
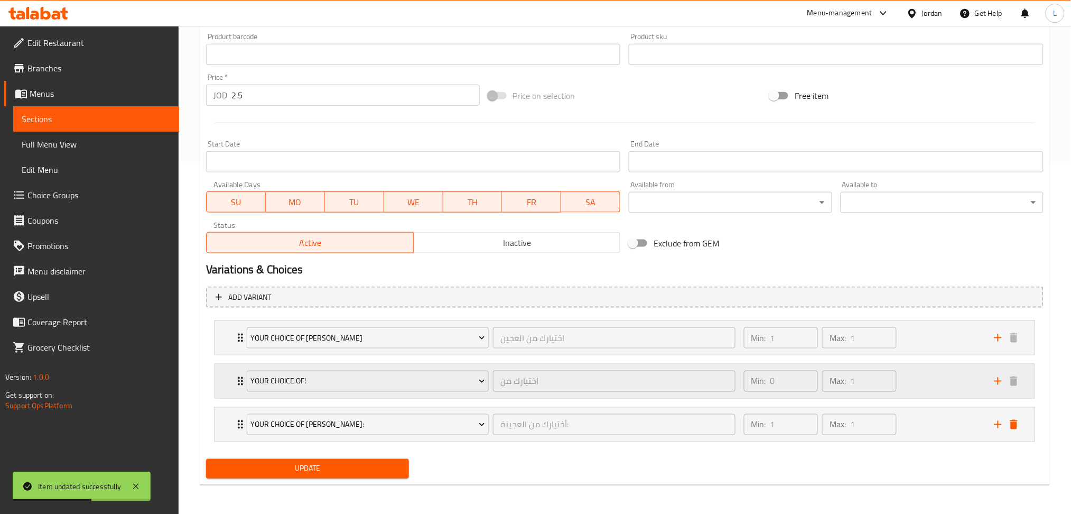
drag, startPoint x: 1012, startPoint y: 422, endPoint x: 998, endPoint y: 425, distance: 14.5
click at [1012, 422] on icon "delete" at bounding box center [1013, 425] width 7 height 10
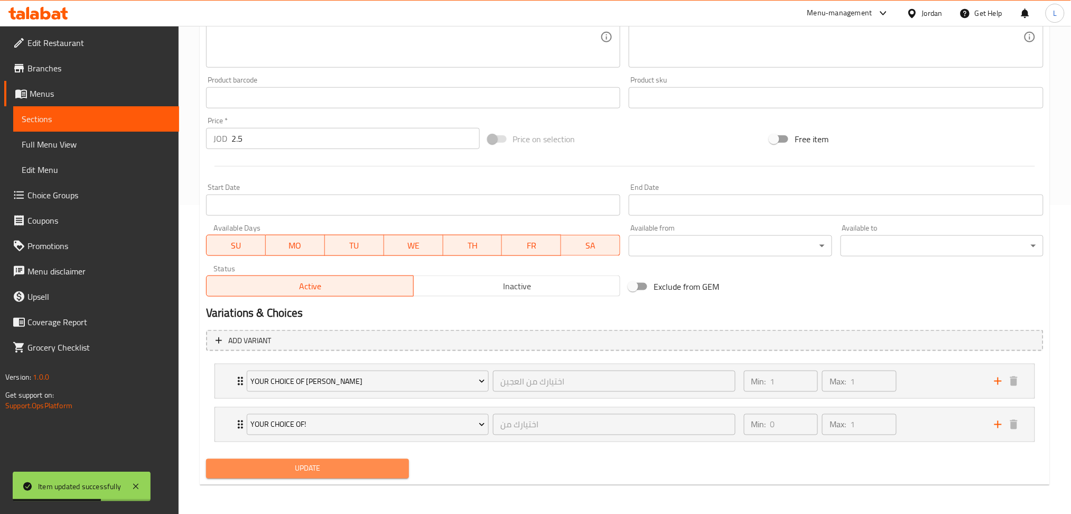
drag, startPoint x: 328, startPoint y: 467, endPoint x: 338, endPoint y: 466, distance: 10.2
click at [330, 466] on span "Update" at bounding box center [308, 468] width 186 height 13
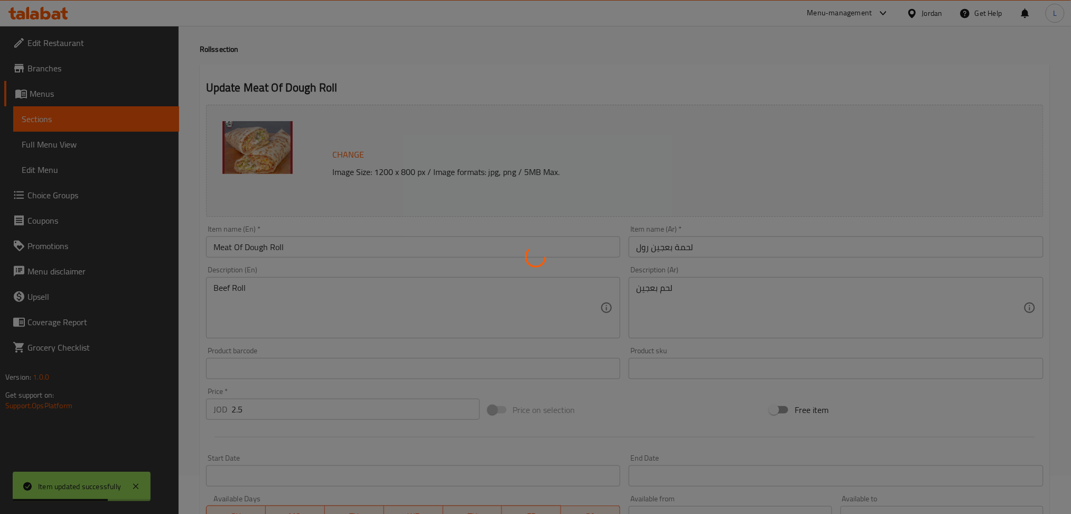
scroll to position [0, 0]
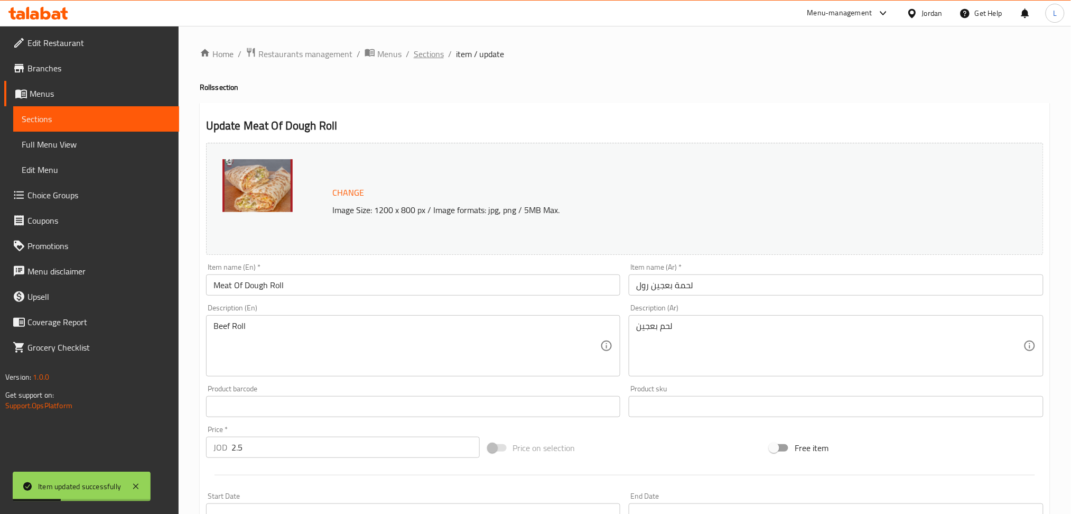
click at [426, 53] on span "Sections" at bounding box center [429, 54] width 30 height 13
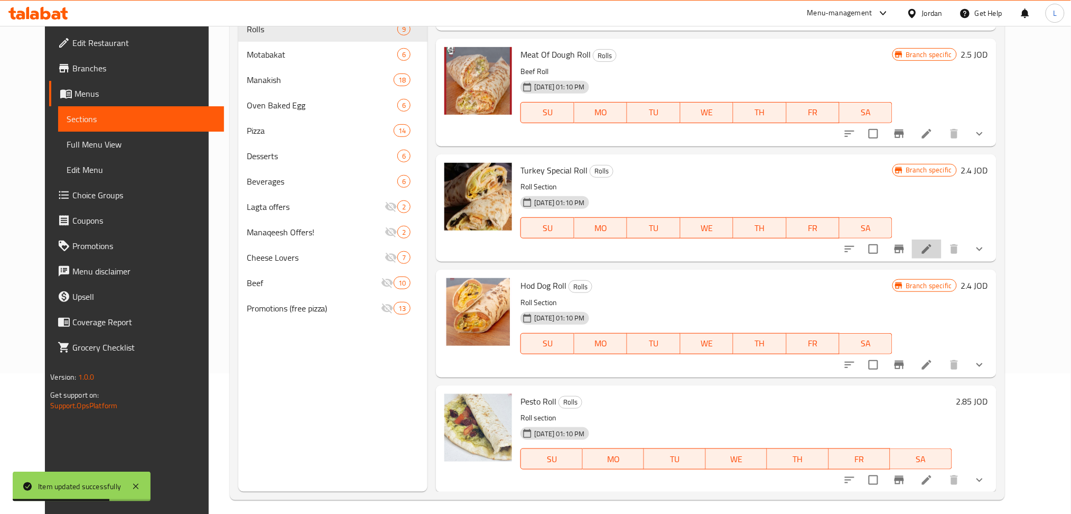
click at [933, 252] on icon at bounding box center [927, 249] width 13 height 13
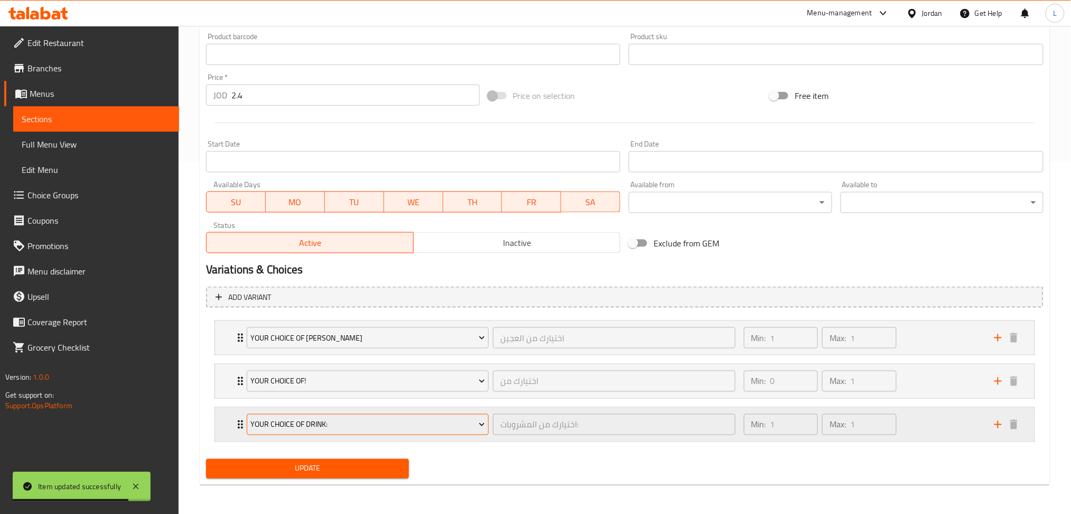
click at [392, 428] on span "Your Choice Of drink:" at bounding box center [367, 424] width 235 height 13
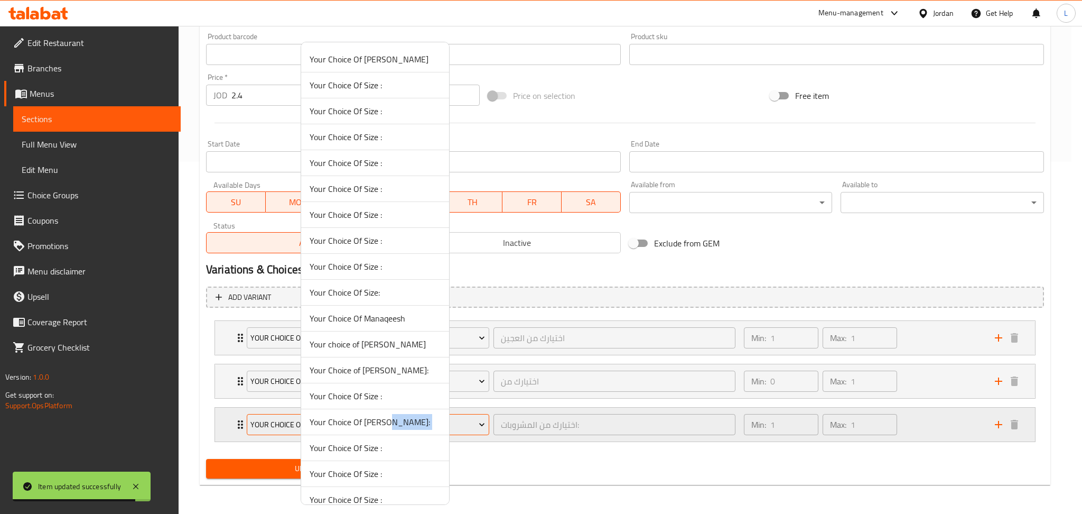
click at [392, 428] on span "Your Choice Of Dough:" at bounding box center [375, 421] width 131 height 13
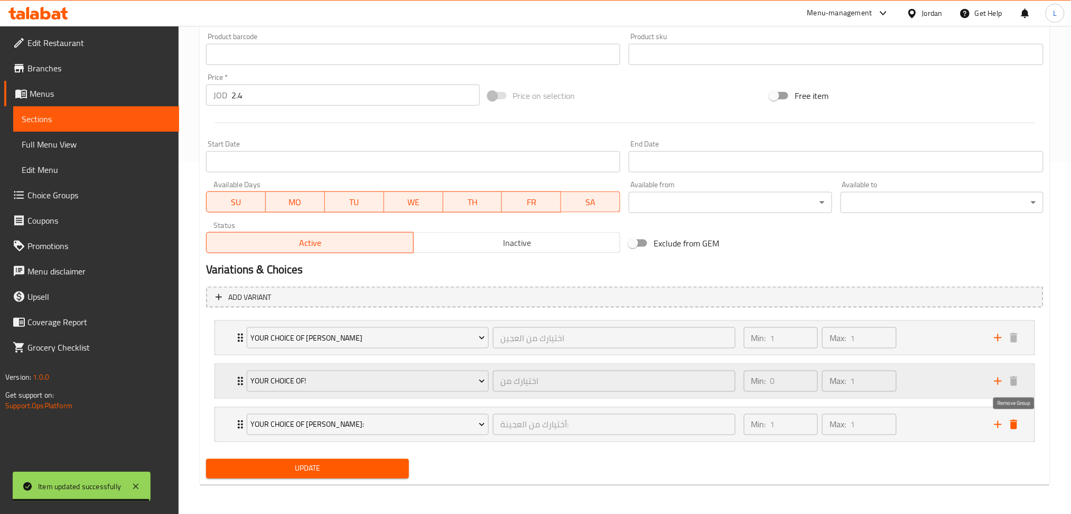
drag, startPoint x: 1017, startPoint y: 430, endPoint x: 912, endPoint y: 434, distance: 105.8
click at [1016, 431] on button "delete" at bounding box center [1014, 424] width 16 height 16
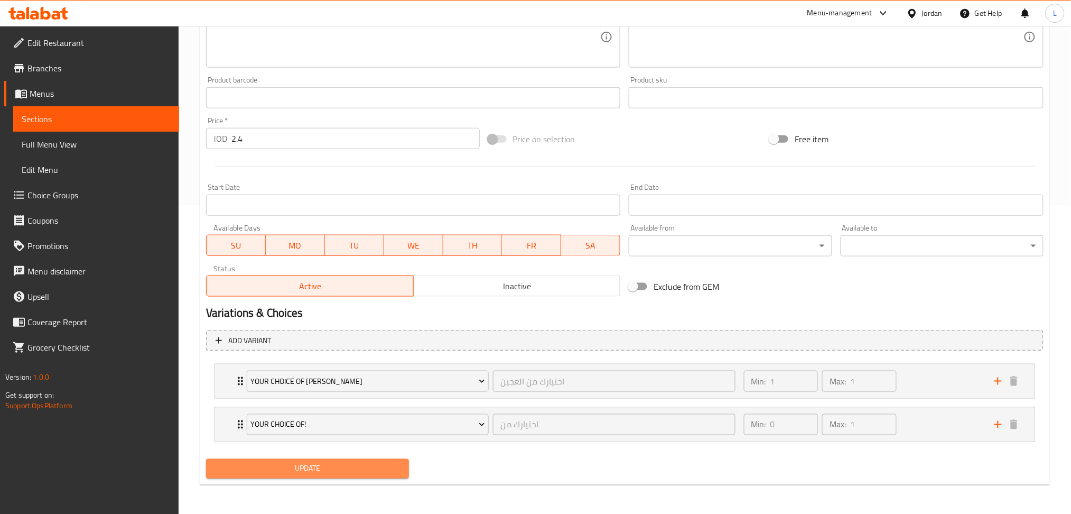
drag, startPoint x: 293, startPoint y: 468, endPoint x: 292, endPoint y: 479, distance: 10.6
click at [293, 468] on span "Update" at bounding box center [308, 468] width 186 height 13
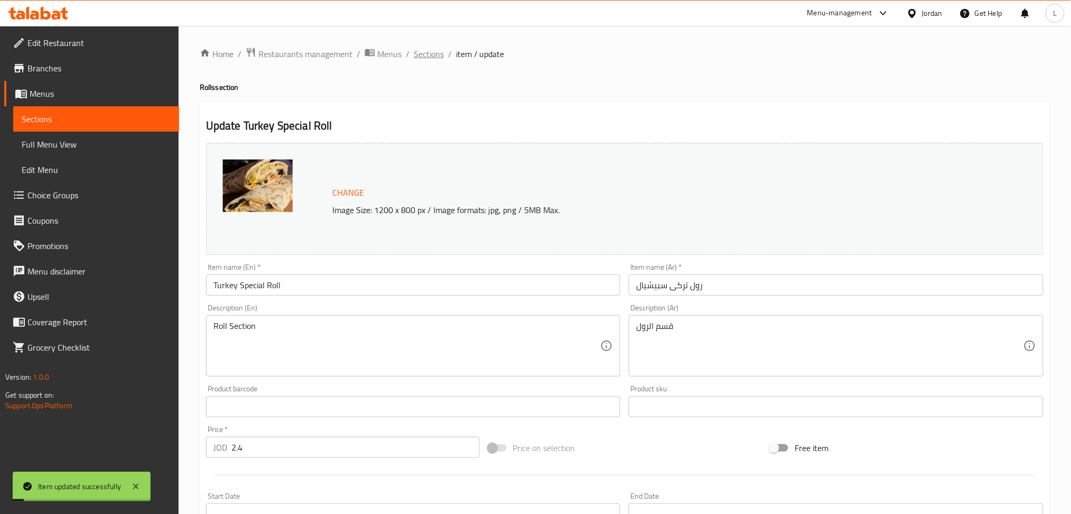
click at [418, 48] on span "Sections" at bounding box center [429, 54] width 30 height 13
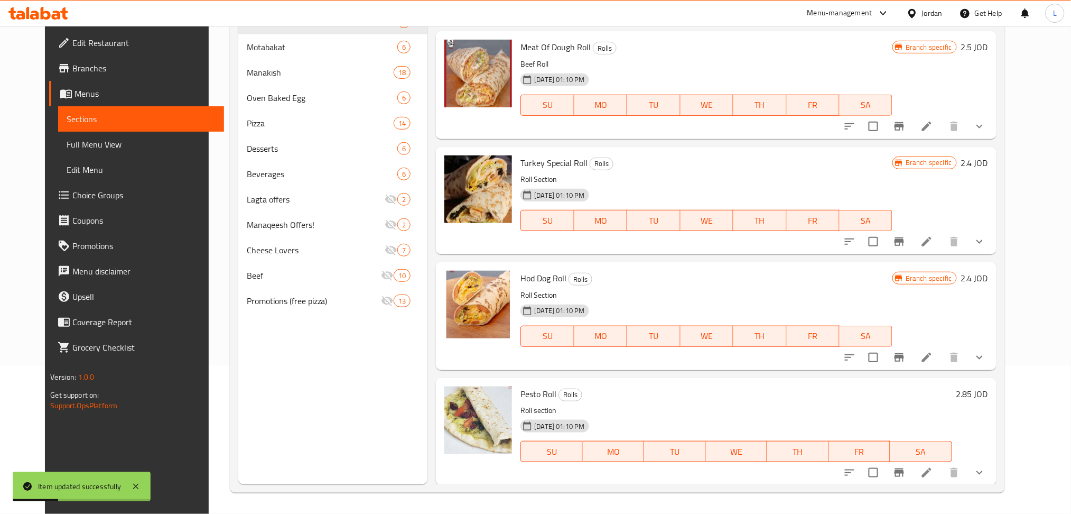
click at [942, 356] on li at bounding box center [927, 357] width 30 height 19
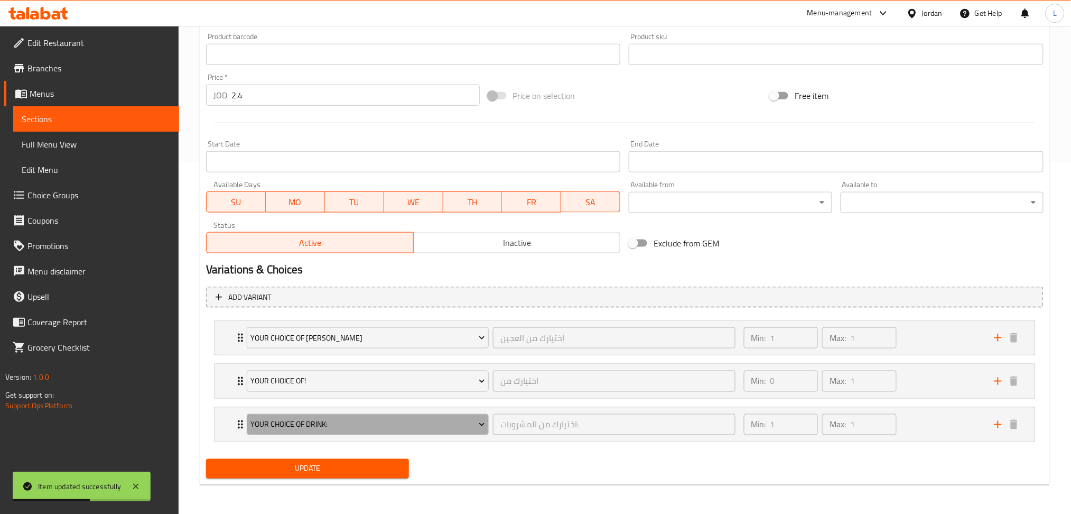
click at [338, 423] on span "Your Choice Of drink:" at bounding box center [367, 424] width 235 height 13
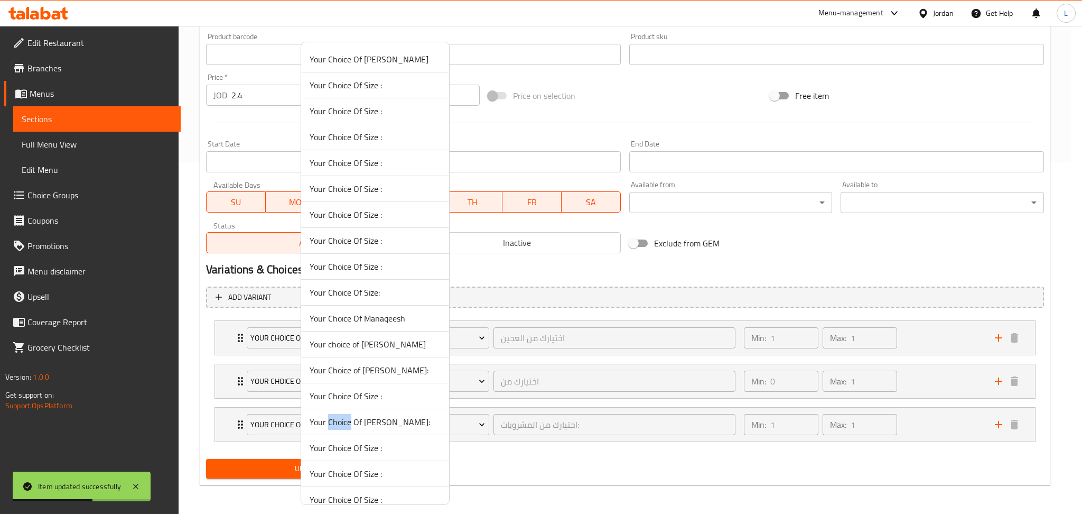
drag, startPoint x: 339, startPoint y: 415, endPoint x: 338, endPoint y: 423, distance: 8.5
click at [338, 423] on span "Your Choice Of Dough:" at bounding box center [375, 421] width 131 height 13
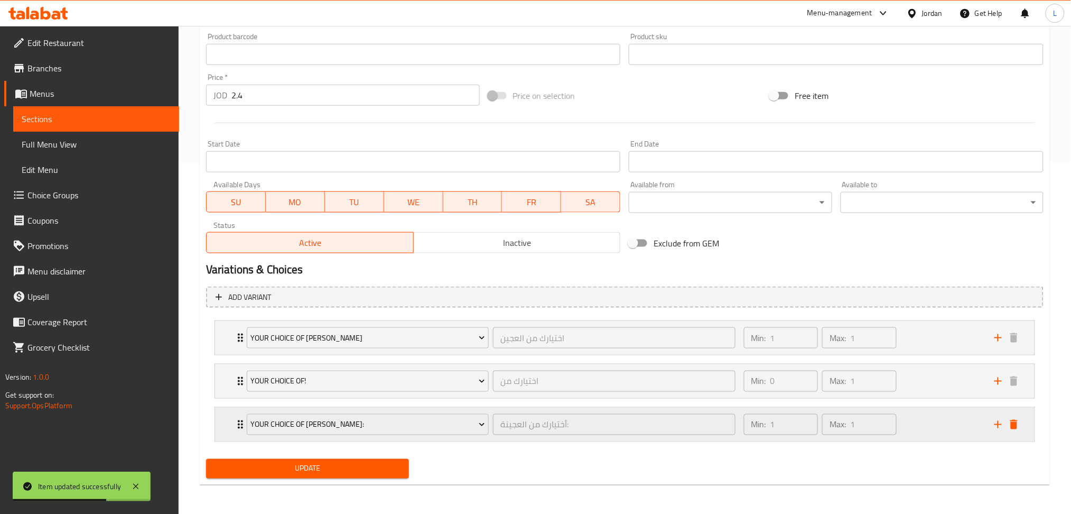
click at [1008, 421] on icon "delete" at bounding box center [1014, 424] width 13 height 13
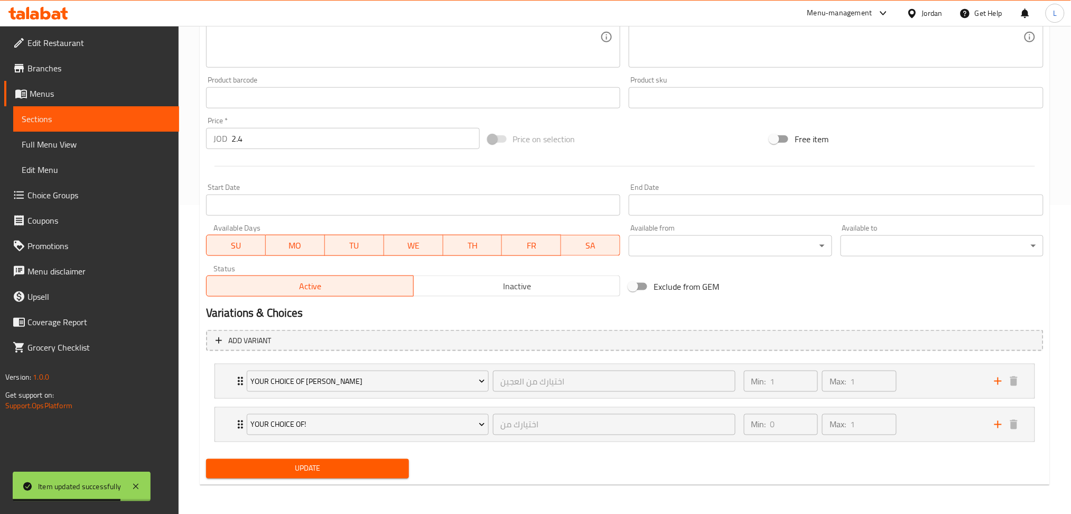
click at [367, 457] on div "Update" at bounding box center [307, 468] width 211 height 28
click at [369, 467] on span "Update" at bounding box center [308, 468] width 186 height 13
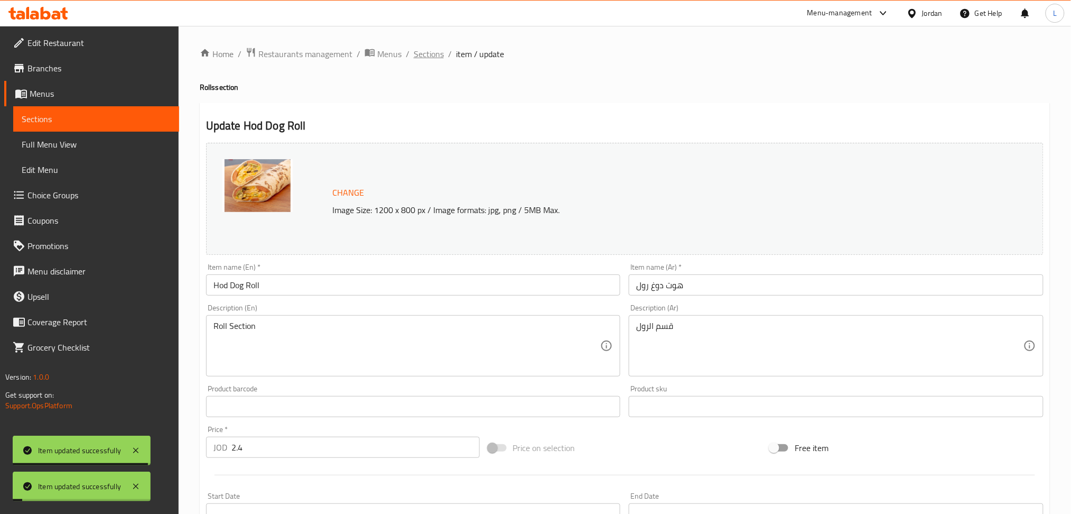
click at [425, 60] on span "Sections" at bounding box center [429, 54] width 30 height 13
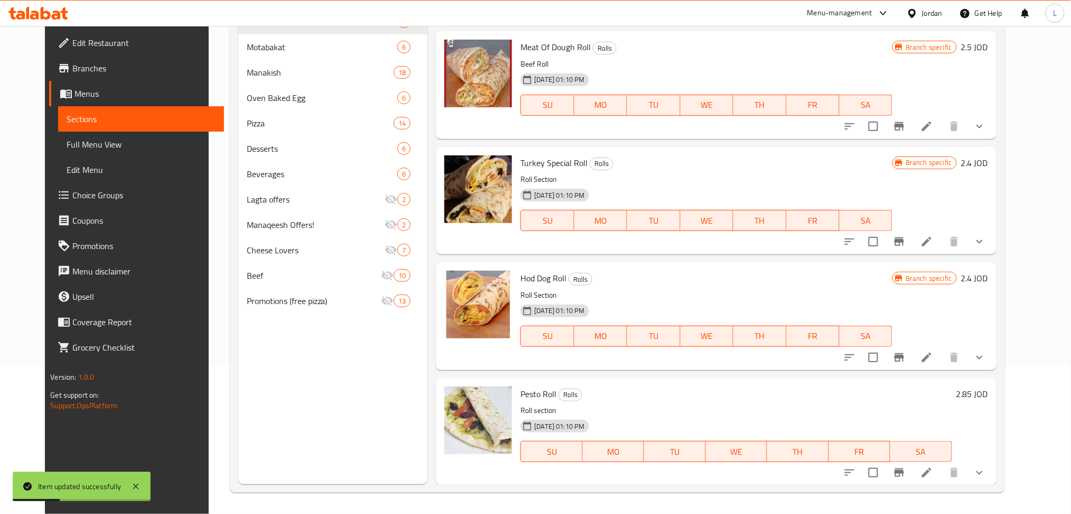
click at [942, 476] on li at bounding box center [927, 472] width 30 height 19
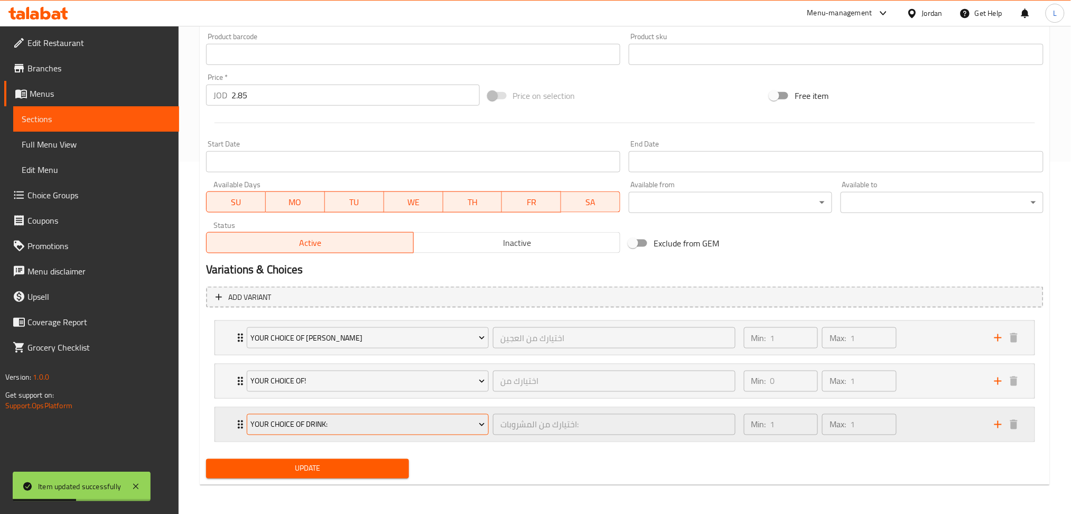
click at [372, 425] on span "Your Choice Of drink:" at bounding box center [367, 424] width 235 height 13
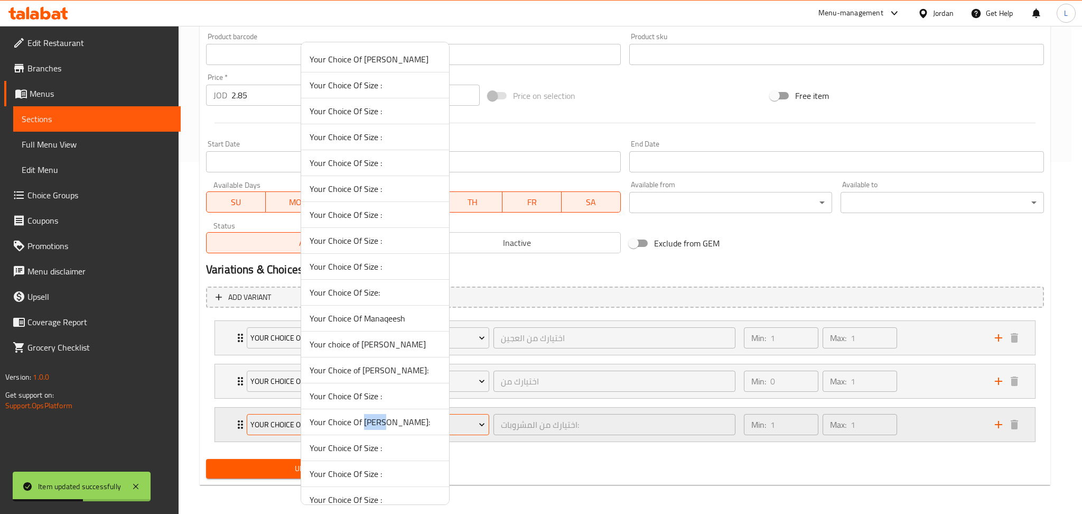
click at [372, 425] on span "Your Choice Of Dough:" at bounding box center [375, 421] width 131 height 13
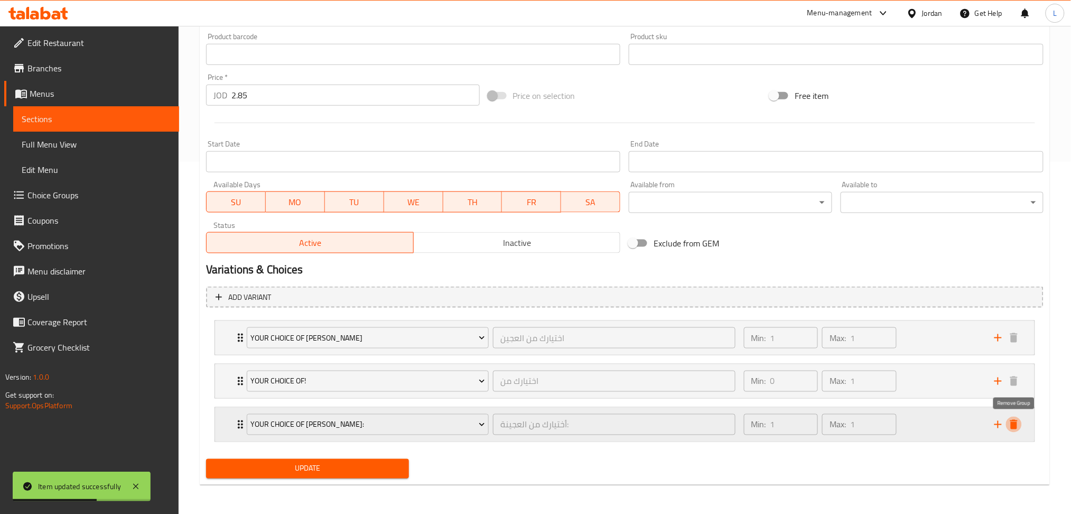
click at [1014, 421] on icon "delete" at bounding box center [1014, 424] width 13 height 13
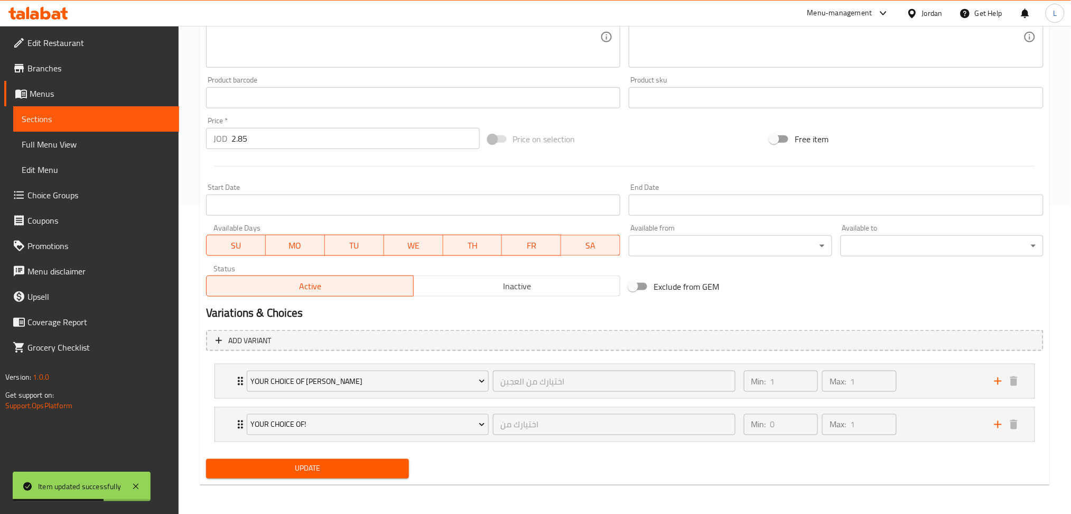
click at [380, 470] on span "Update" at bounding box center [308, 468] width 186 height 13
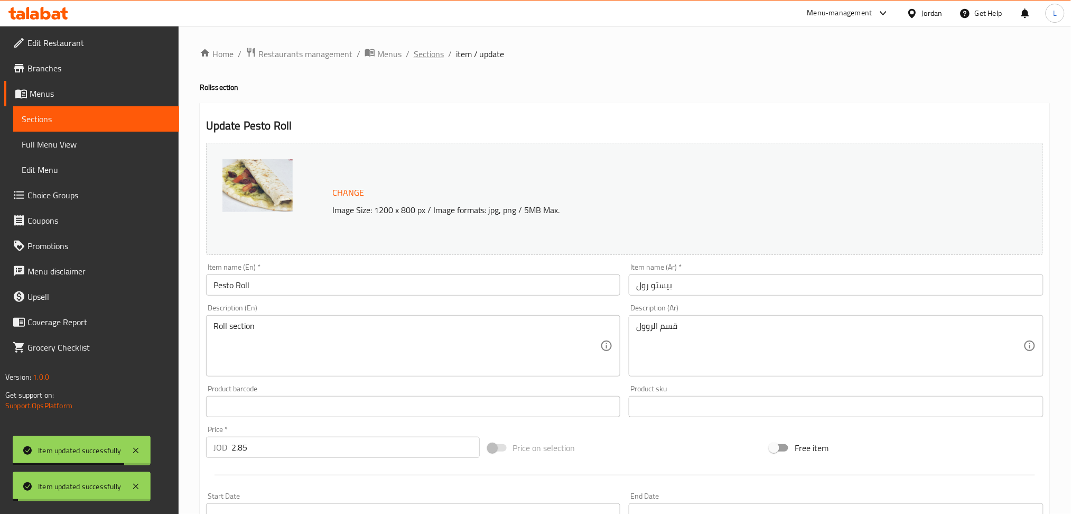
click at [423, 55] on span "Sections" at bounding box center [429, 54] width 30 height 13
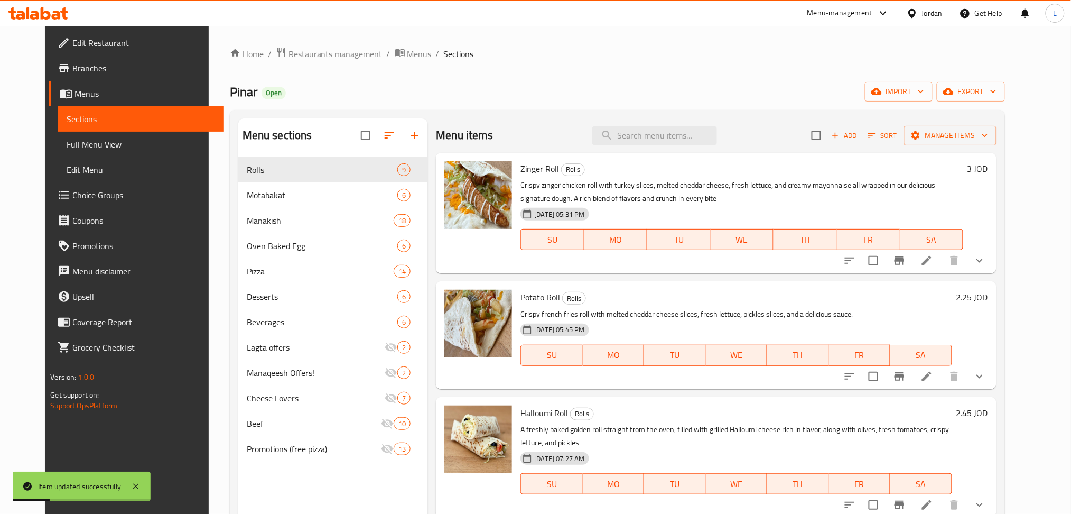
click at [942, 268] on li at bounding box center [927, 260] width 30 height 19
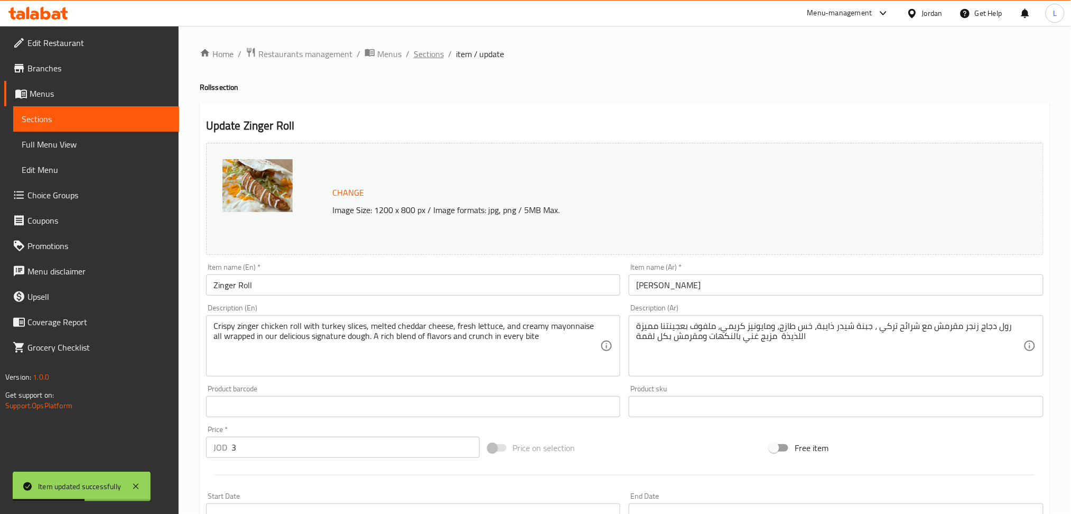
click at [420, 51] on span "Sections" at bounding box center [429, 54] width 30 height 13
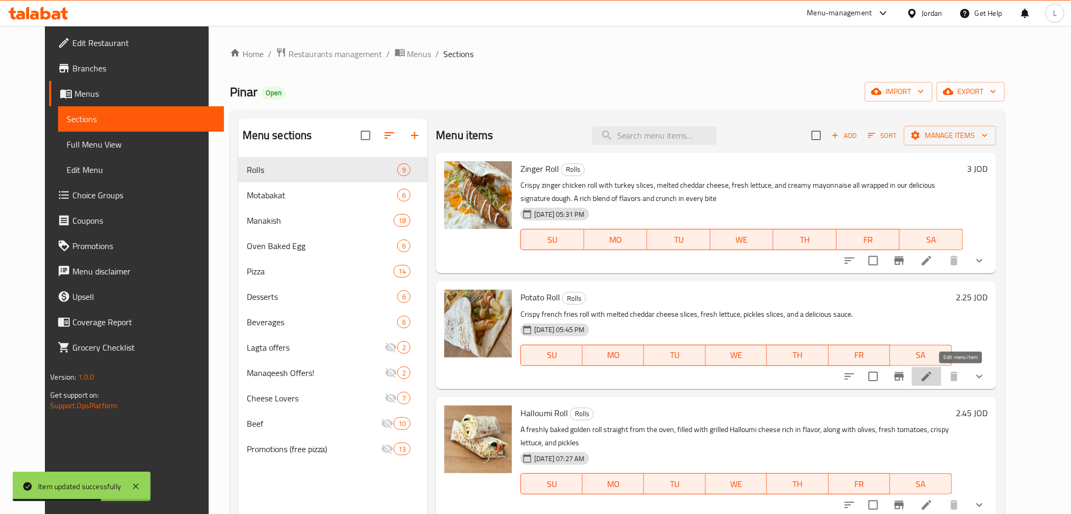
click at [933, 377] on icon at bounding box center [927, 376] width 13 height 13
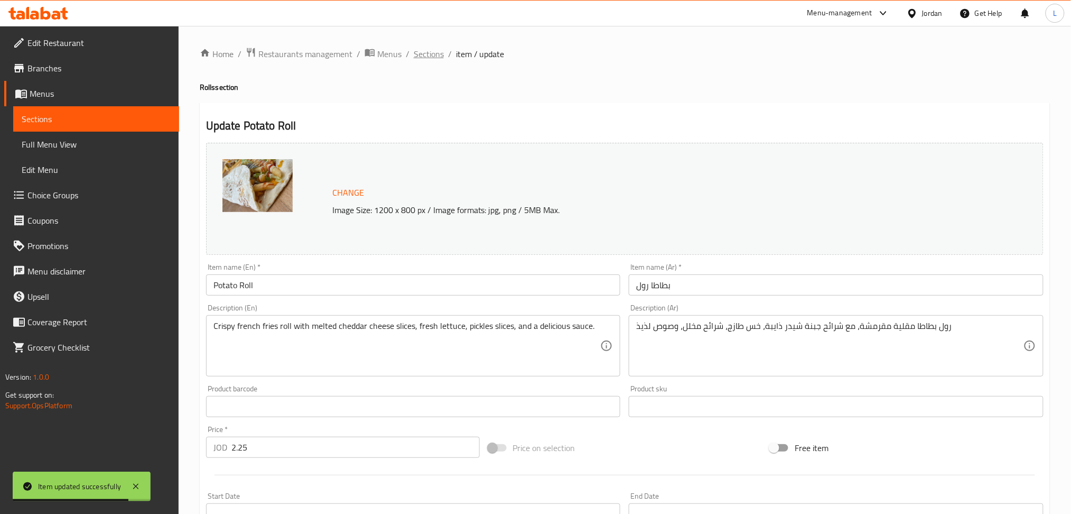
click at [427, 53] on span "Sections" at bounding box center [429, 54] width 30 height 13
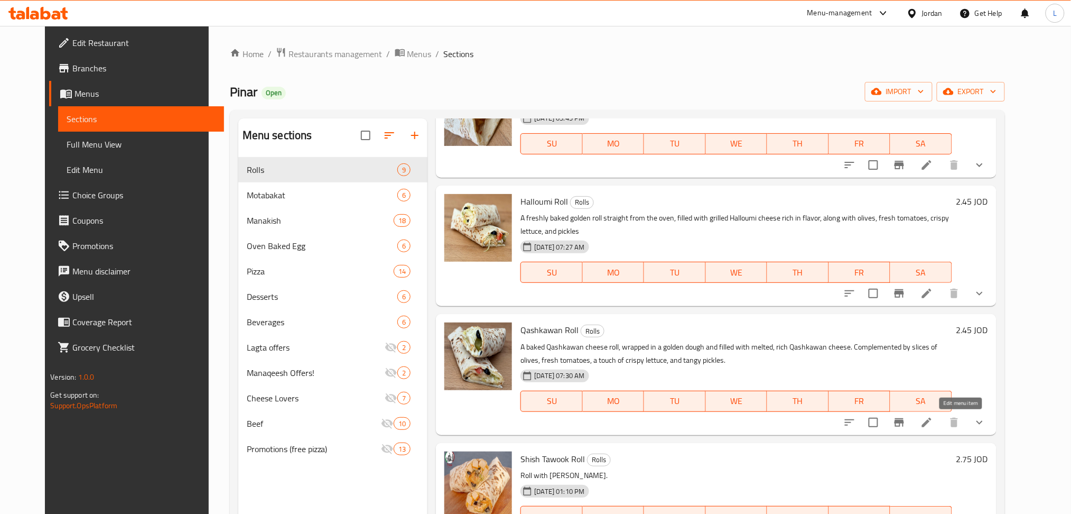
click at [933, 421] on icon at bounding box center [927, 422] width 13 height 13
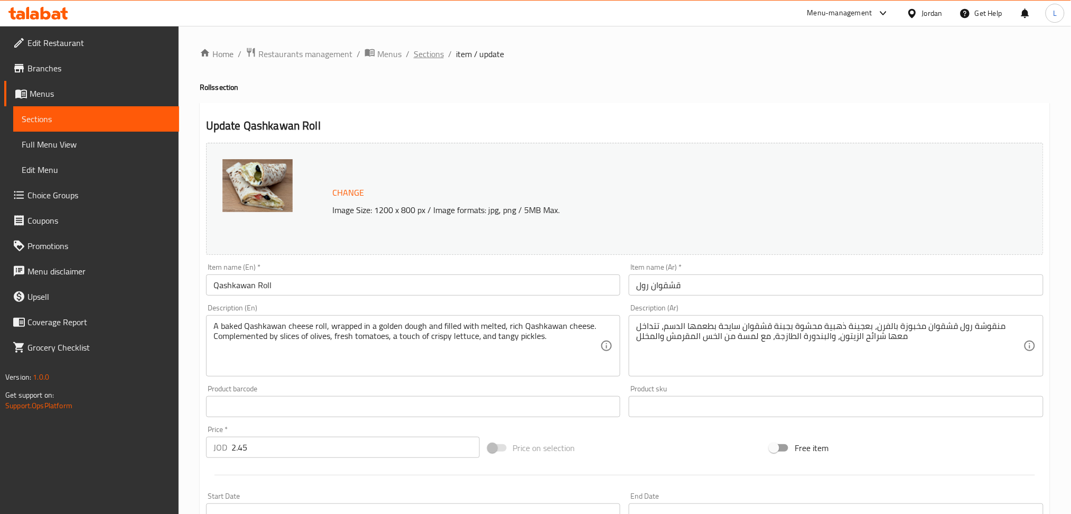
click at [436, 58] on span "Sections" at bounding box center [429, 54] width 30 height 13
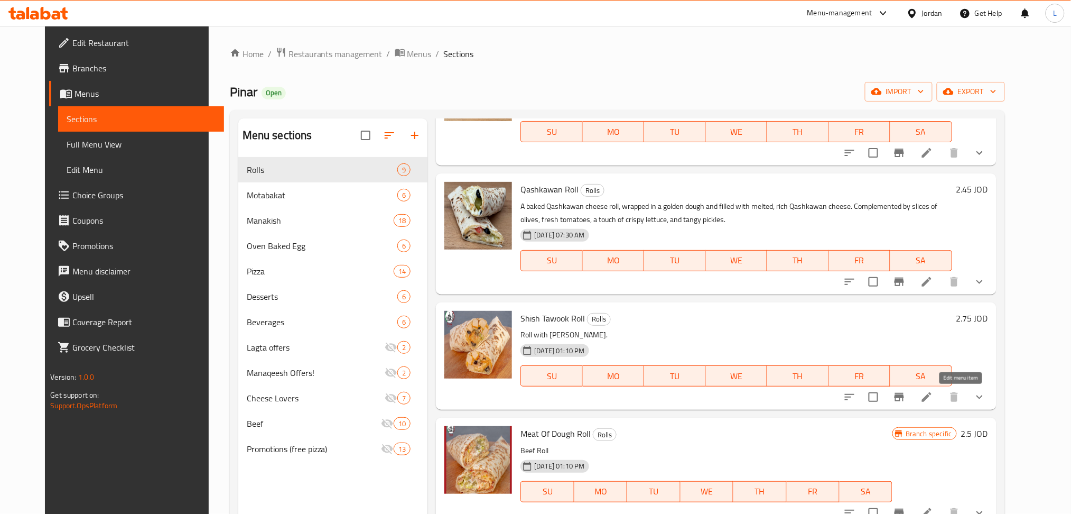
click at [933, 398] on icon at bounding box center [927, 397] width 13 height 13
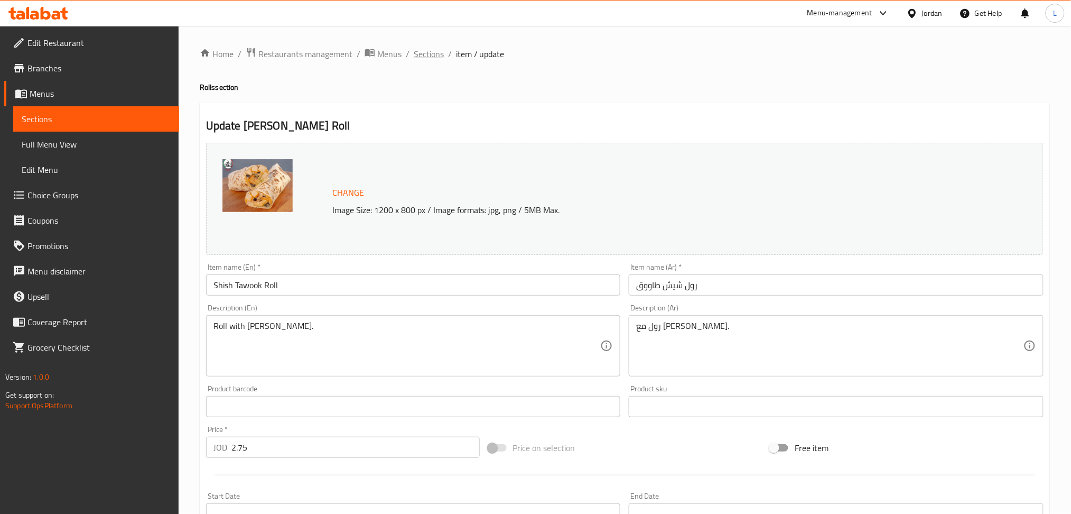
click at [421, 55] on span "Sections" at bounding box center [429, 54] width 30 height 13
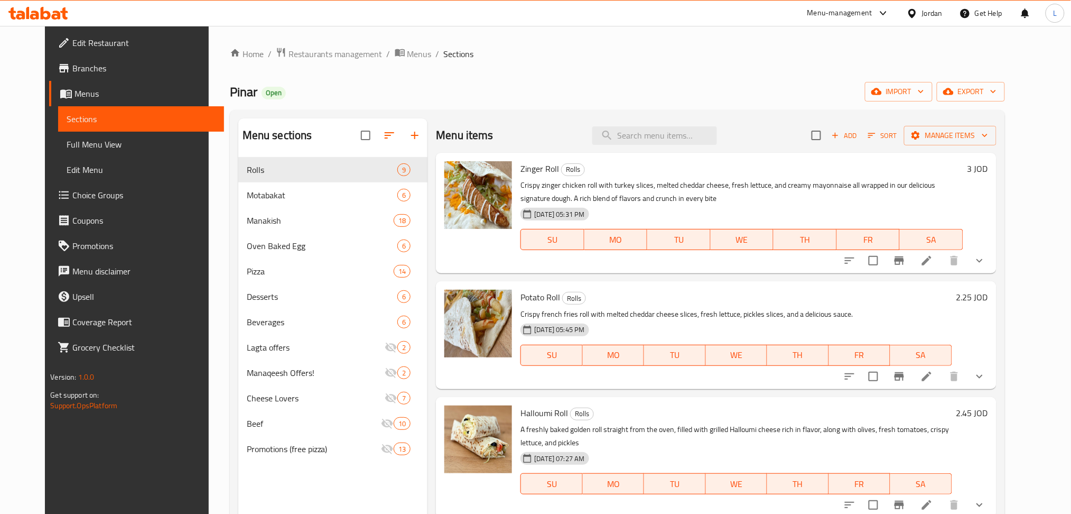
click at [933, 264] on icon at bounding box center [927, 260] width 13 height 13
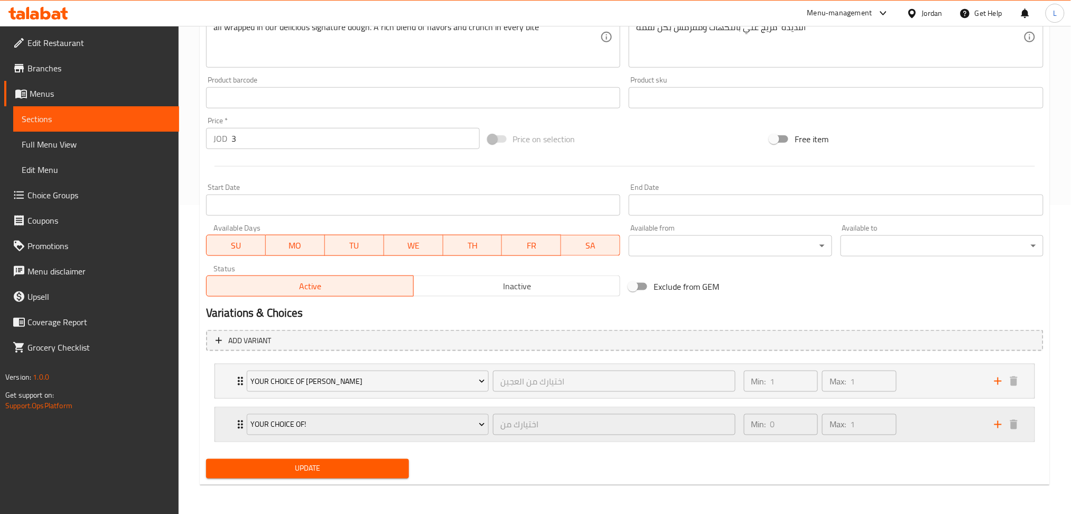
click at [242, 419] on div "Your choice of! اختيارك من ​" at bounding box center [490, 424] width 501 height 34
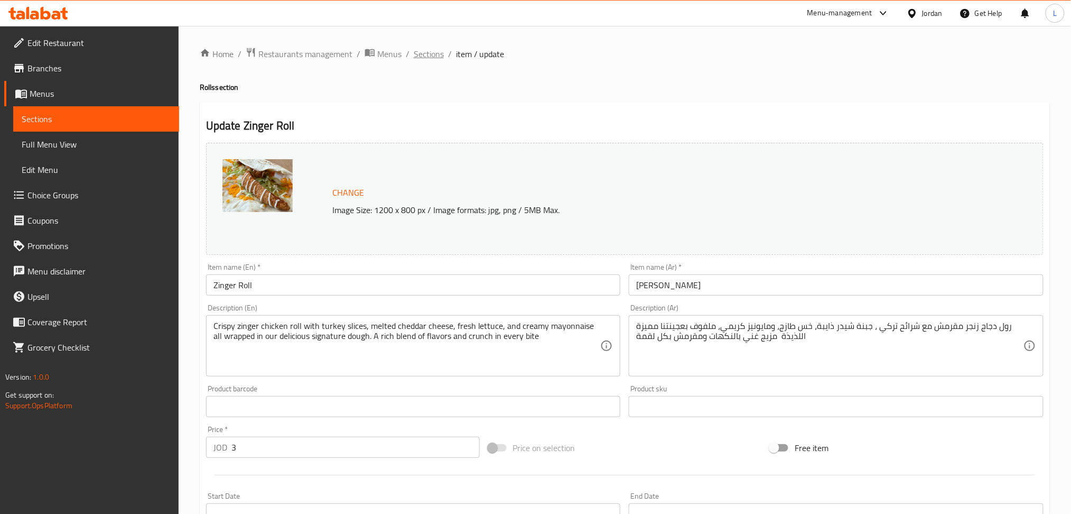
click at [425, 53] on span "Sections" at bounding box center [429, 54] width 30 height 13
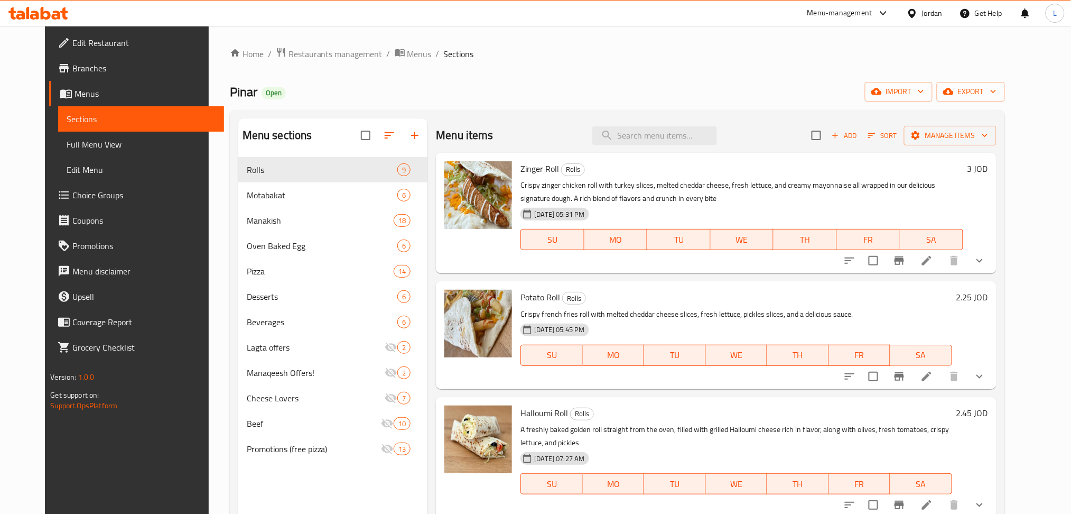
drag, startPoint x: 508, startPoint y: 52, endPoint x: 546, endPoint y: 44, distance: 38.2
click at [508, 51] on ol "Home / Restaurants management / Menus / Sections" at bounding box center [617, 54] width 775 height 14
click at [933, 254] on icon at bounding box center [927, 260] width 13 height 13
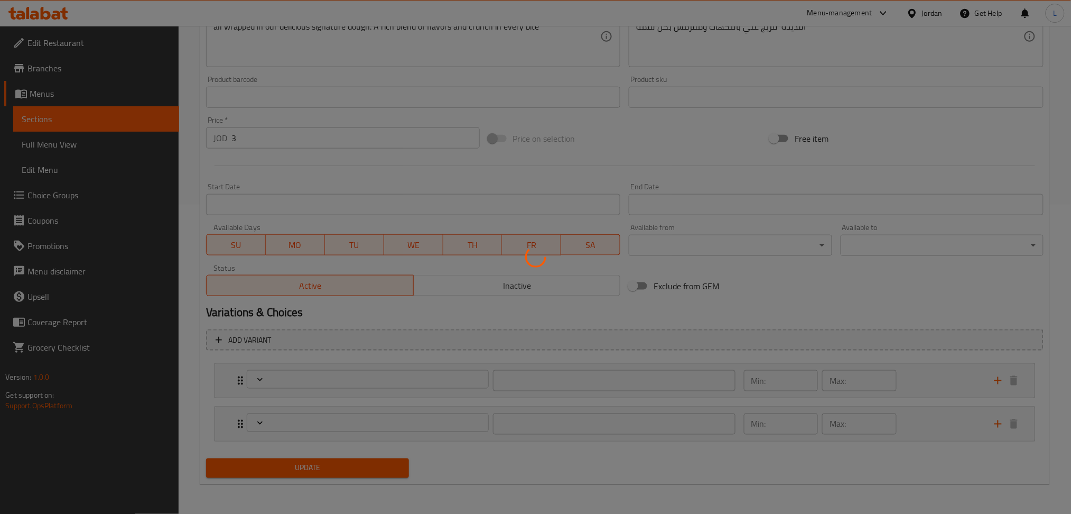
type input "اختيارك من العجين"
type input "1"
type input "اختيارك من"
type input "0"
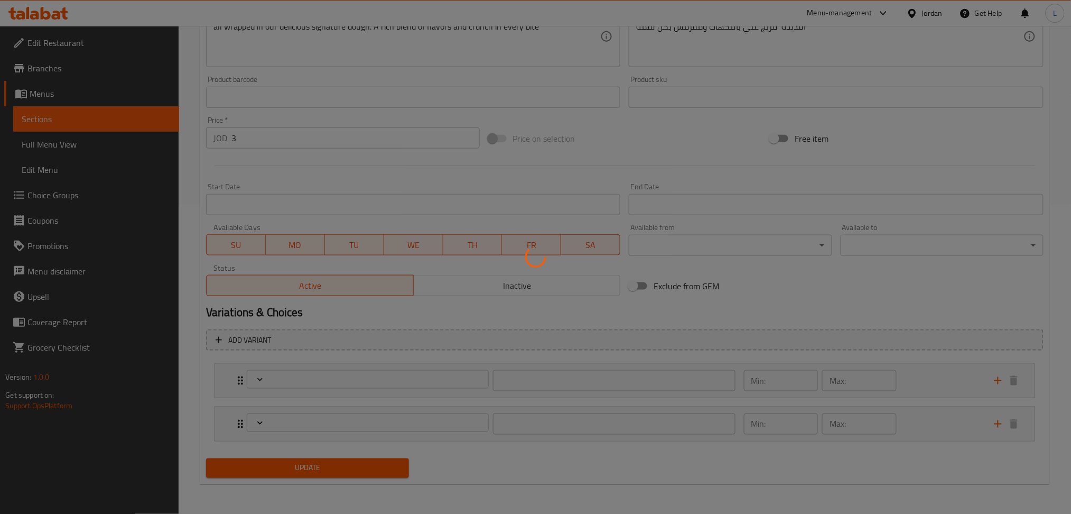
type input "1"
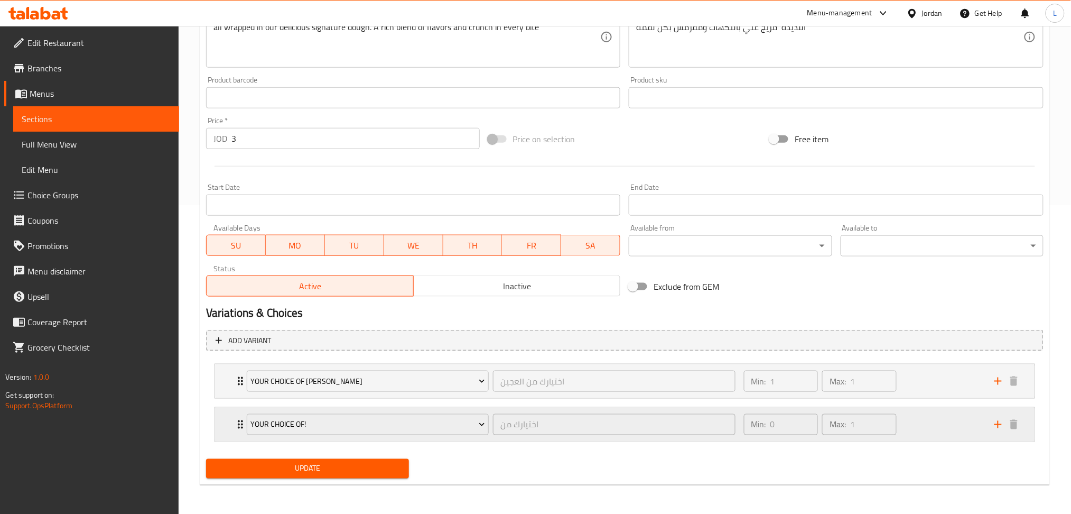
click at [230, 398] on div "Your choice of! اختيارك من ​ Min: 0 ​ Max: 1 ​" at bounding box center [625, 381] width 820 height 34
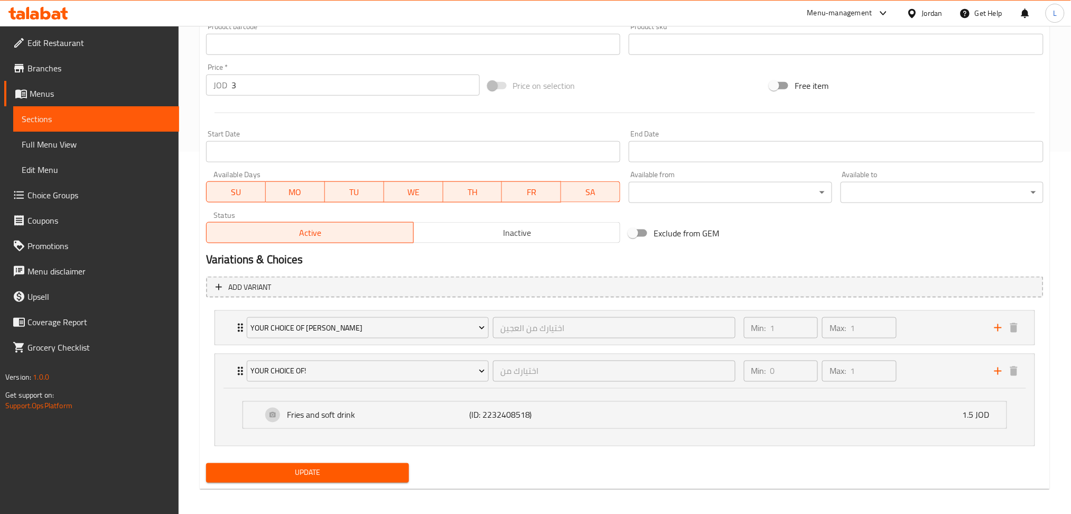
scroll to position [14, 0]
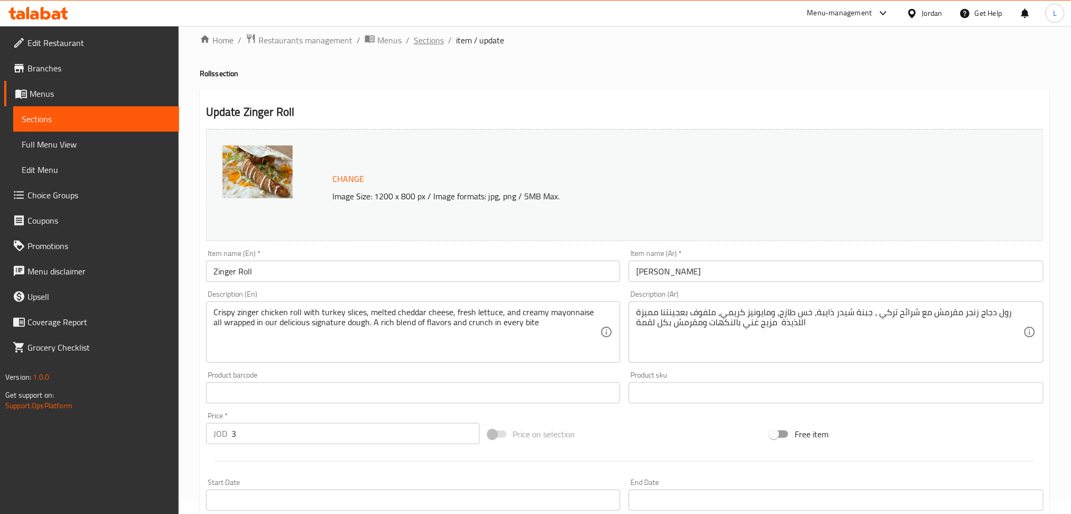
click at [434, 38] on span "Sections" at bounding box center [429, 40] width 30 height 13
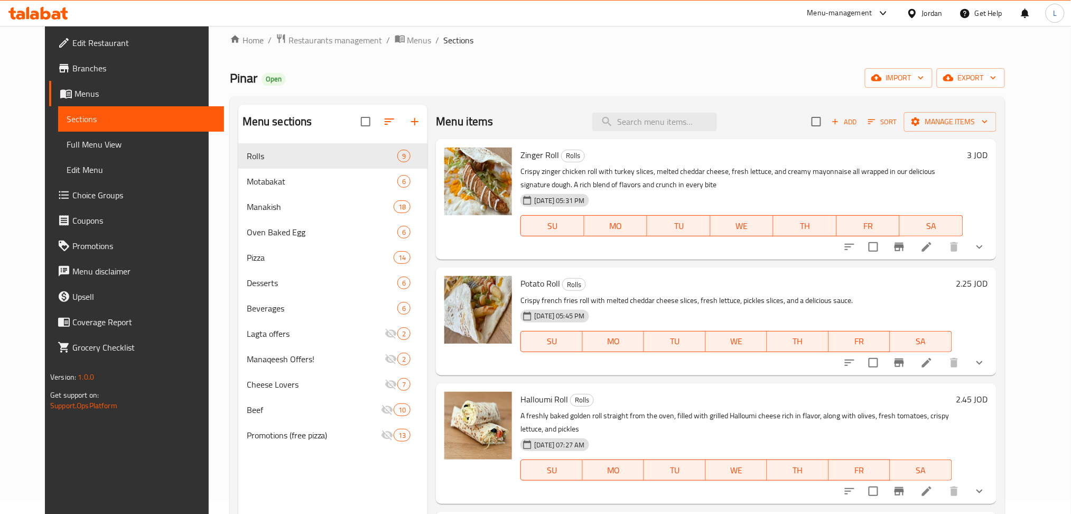
click at [118, 196] on span "Choice Groups" at bounding box center [143, 195] width 143 height 13
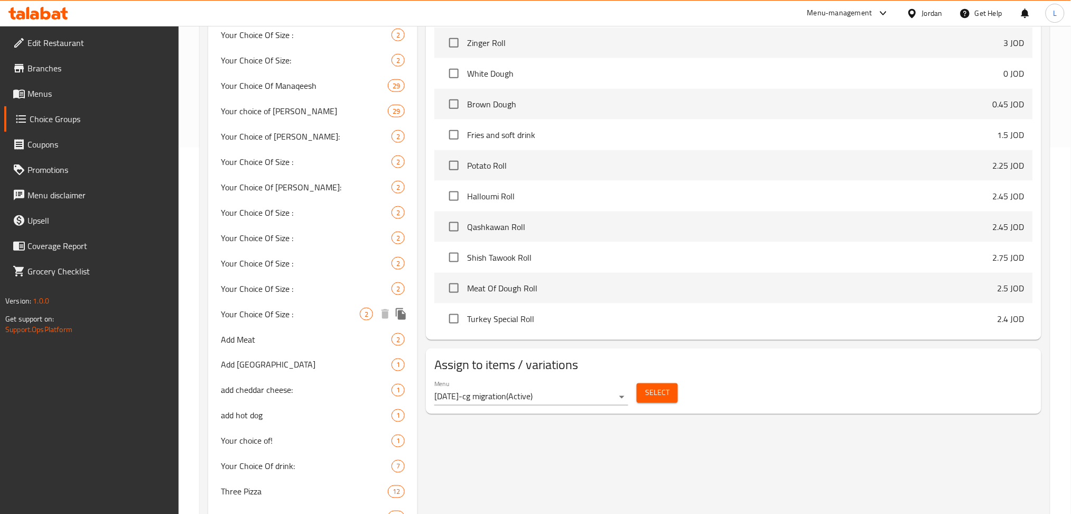
scroll to position [416, 0]
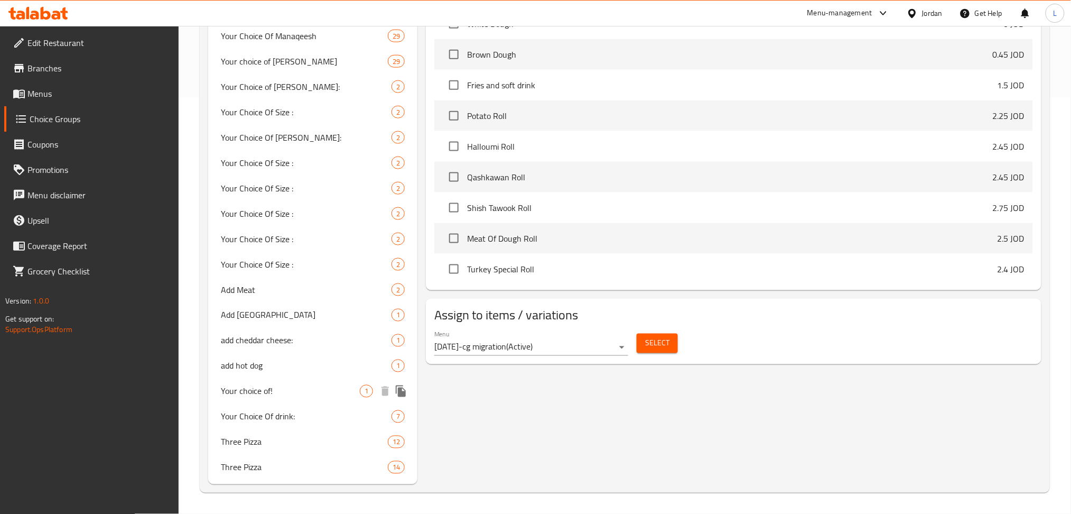
drag, startPoint x: 300, startPoint y: 388, endPoint x: 434, endPoint y: 330, distance: 146.3
click at [300, 387] on span "Your choice of!" at bounding box center [290, 391] width 139 height 13
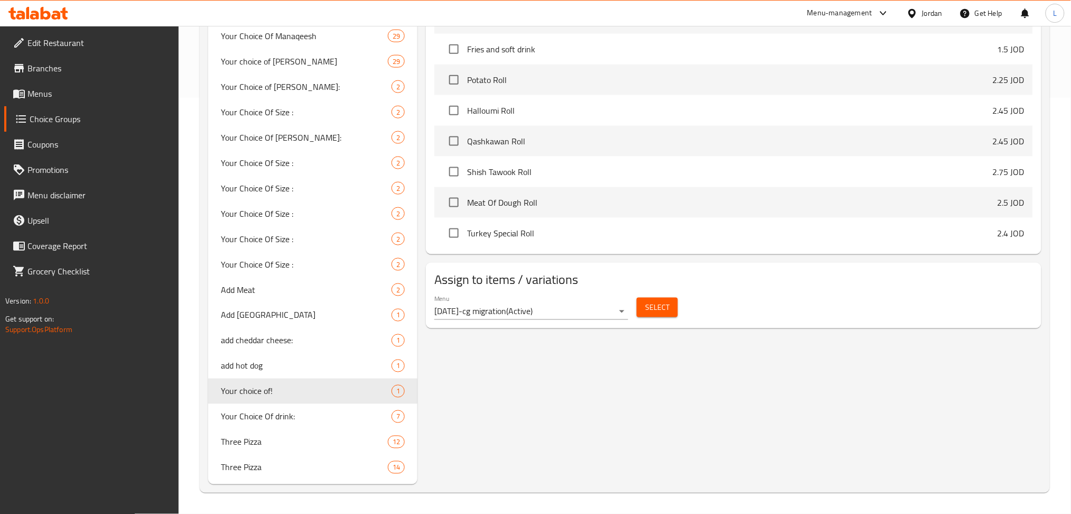
type input "Your choice of!"
type input "اختيارك من"
type input "0"
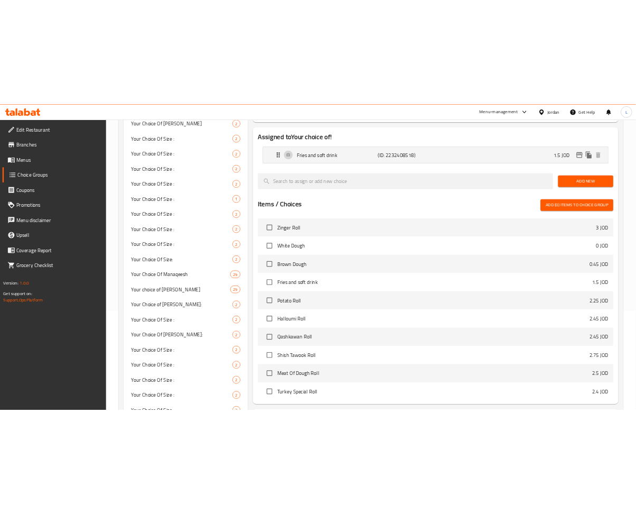
scroll to position [0, 0]
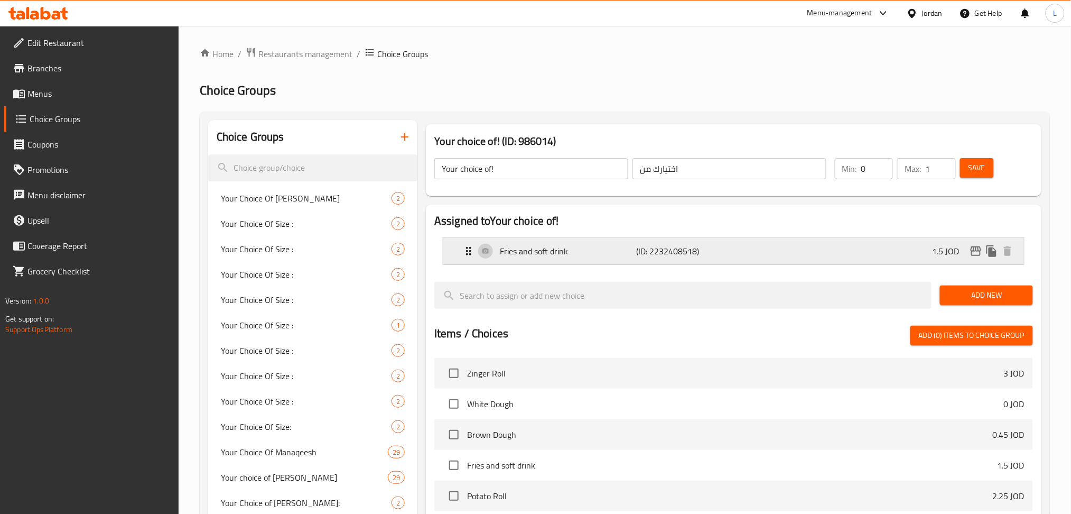
click at [664, 253] on p "(ID: 2232408518)" at bounding box center [682, 251] width 91 height 13
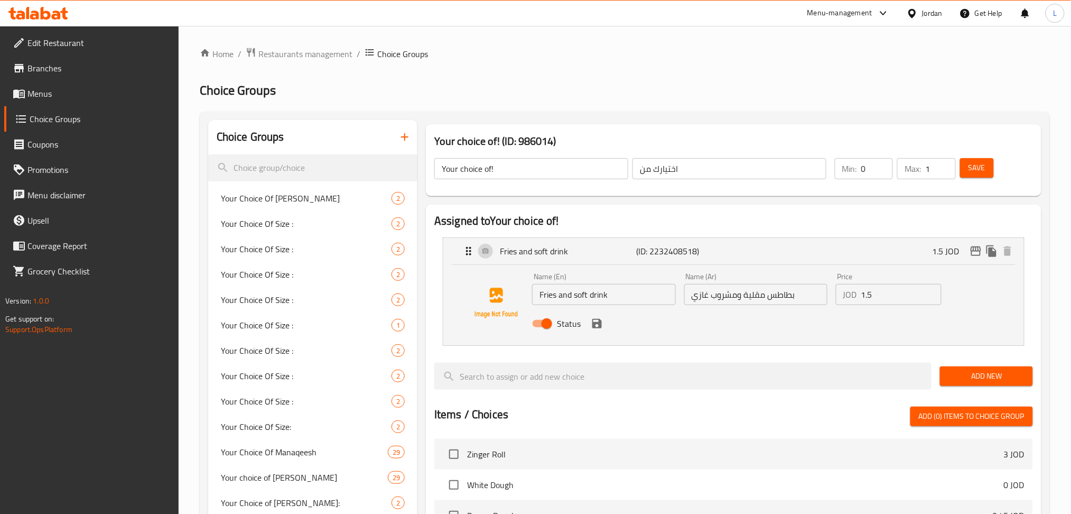
click at [510, 166] on input "Your choice of!" at bounding box center [531, 168] width 194 height 21
type input "Y"
type input "f"
click at [527, 154] on div "Fries and yur choice of drink: ​ اختيارك من ​" at bounding box center [630, 169] width 405 height 34
click at [519, 172] on input "Fries and yur choice of drink:" at bounding box center [531, 168] width 194 height 21
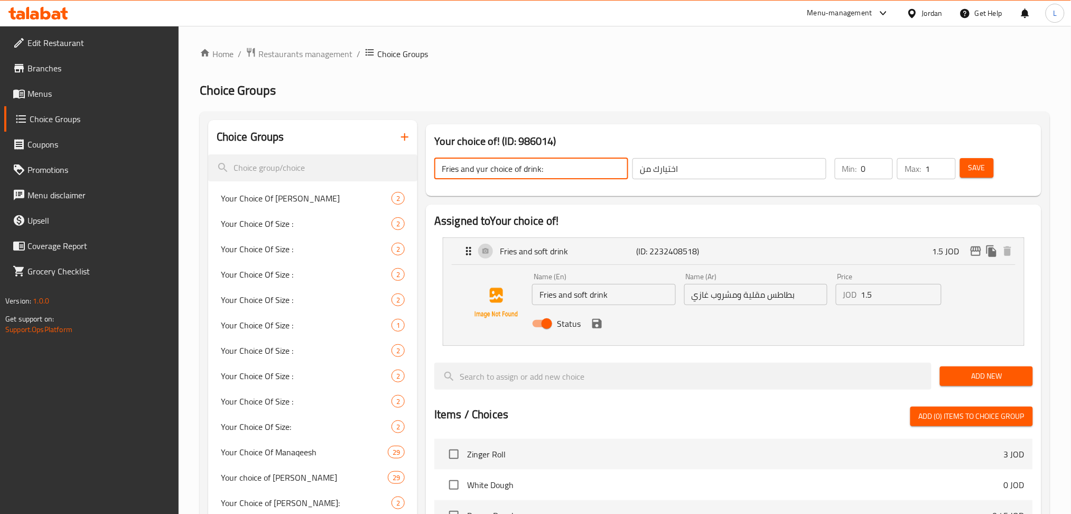
click at [519, 172] on input "Fries and yur choice of drink:" at bounding box center [531, 168] width 194 height 21
click at [485, 169] on input "Fries and yur choice of drink:" at bounding box center [531, 168] width 194 height 21
click at [483, 170] on input "Fries and yur choice of drink:" at bounding box center [531, 168] width 194 height 21
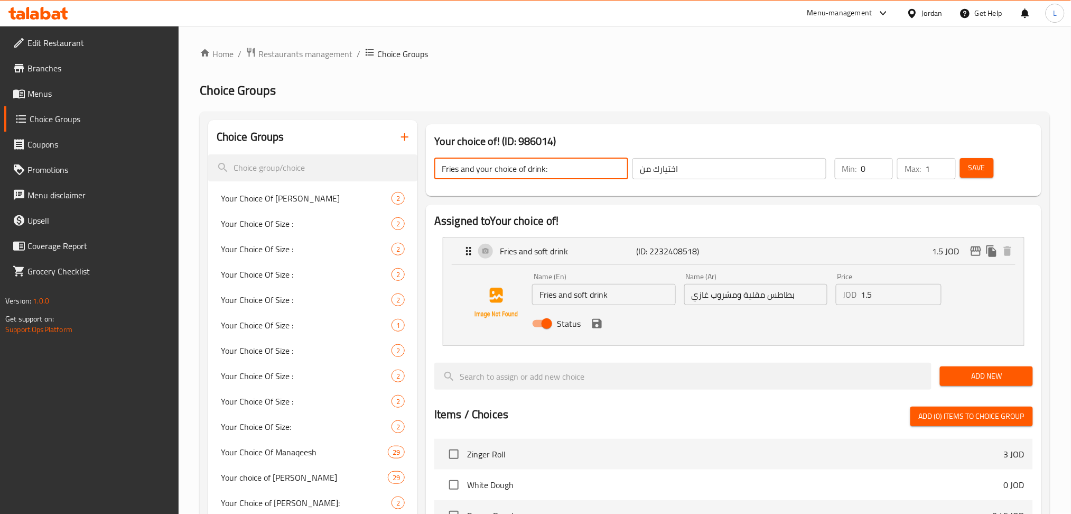
click at [491, 171] on input "Fries and your choice of drink:" at bounding box center [531, 168] width 194 height 21
type input "Fries and your choice of drink:"
click at [768, 171] on input "اختيارك من" at bounding box center [730, 168] width 194 height 21
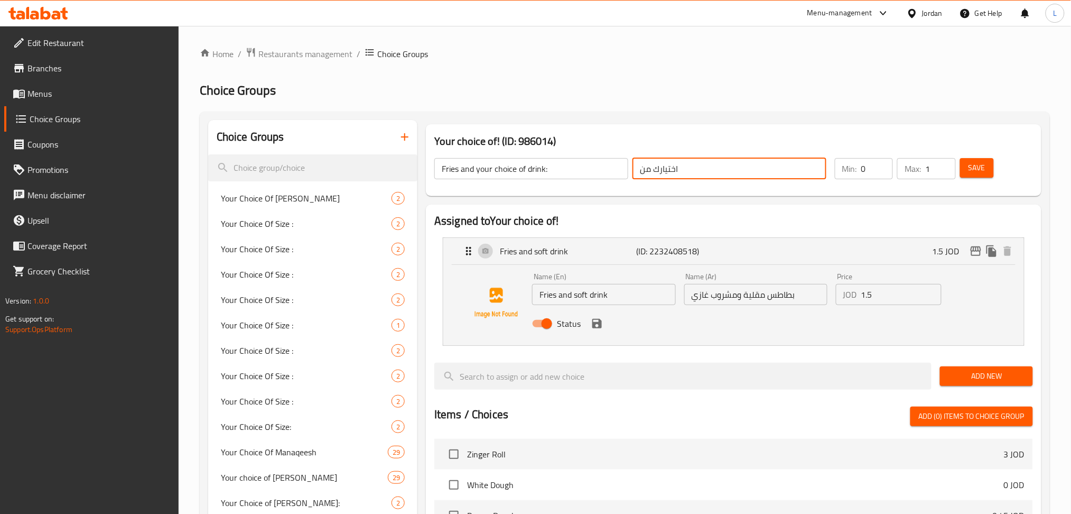
click at [767, 170] on input "اختيارك من" at bounding box center [730, 168] width 194 height 21
paste input "لبطاطس المقلية والمشروبات حسب اختيارك:"
type input "البطاطس المقلية والمشروبات حسب اختيارك:"
click at [619, 304] on input "Fries and soft drink" at bounding box center [603, 294] width 143 height 21
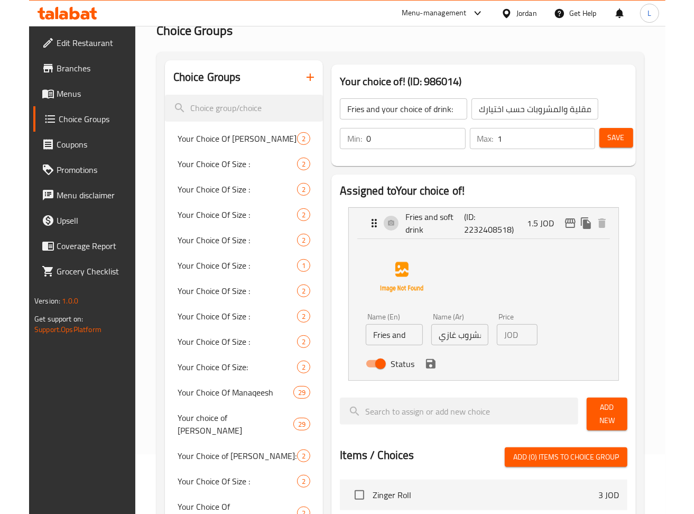
scroll to position [141, 0]
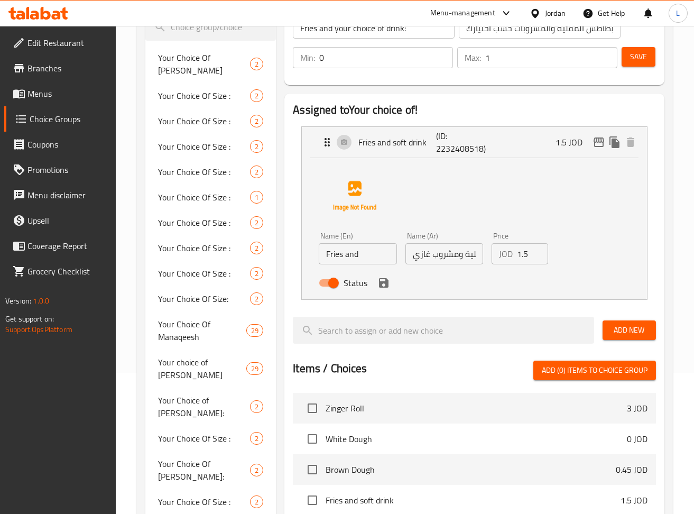
click at [368, 254] on input "Fries and" at bounding box center [358, 253] width 78 height 21
click at [383, 256] on input "Fries and matrix cola" at bounding box center [358, 253] width 78 height 21
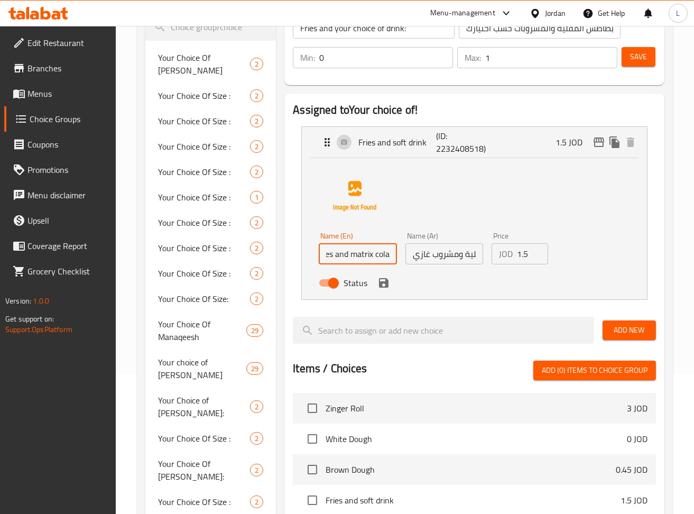
type input "Fries and matrix cola"
click at [457, 258] on input "بطاطس مقلية ومشروب غازي" at bounding box center [444, 253] width 78 height 21
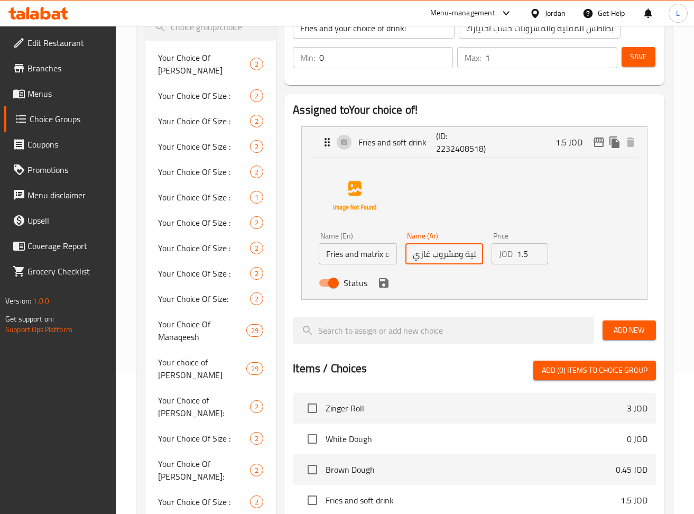
paste input "ولا ماتريكس"
drag, startPoint x: 385, startPoint y: 291, endPoint x: 399, endPoint y: 281, distance: 17.4
click at [385, 290] on div "Status" at bounding box center [443, 282] width 259 height 29
click at [384, 282] on icon "save" at bounding box center [384, 283] width 10 height 10
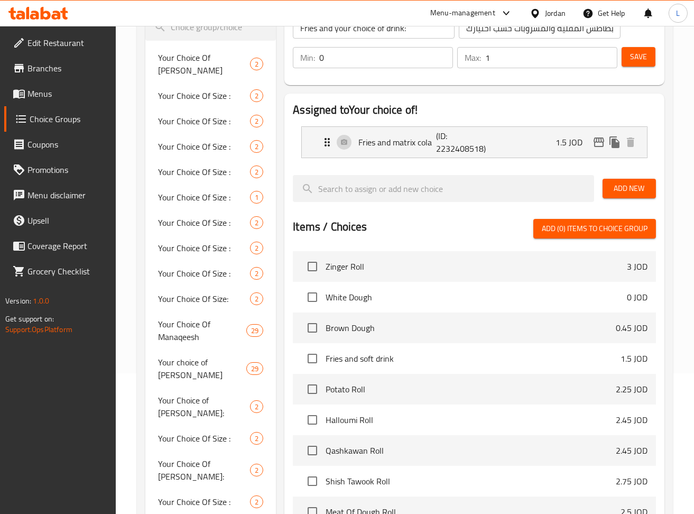
type input "بطاطس مقلية وكولا ماتريكس"
drag, startPoint x: 628, startPoint y: 187, endPoint x: 607, endPoint y: 191, distance: 22.1
click at [629, 188] on span "Add New" at bounding box center [629, 188] width 36 height 13
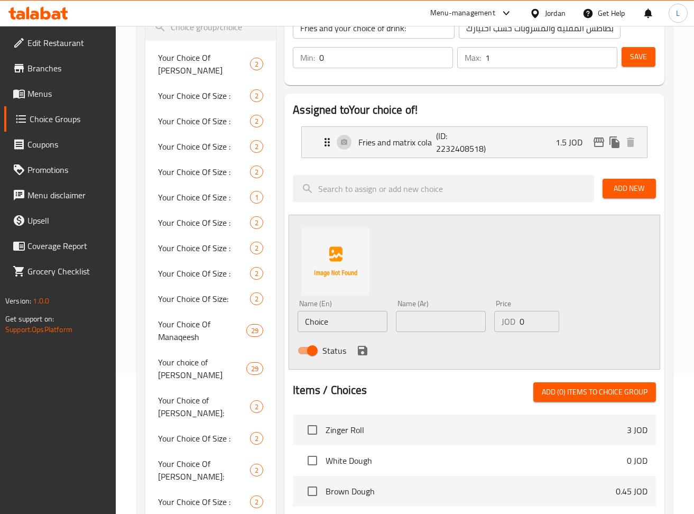
click at [344, 319] on input "Choice" at bounding box center [343, 321] width 90 height 21
type input "F"
click at [344, 319] on input "Fries and matrix up" at bounding box center [343, 321] width 90 height 21
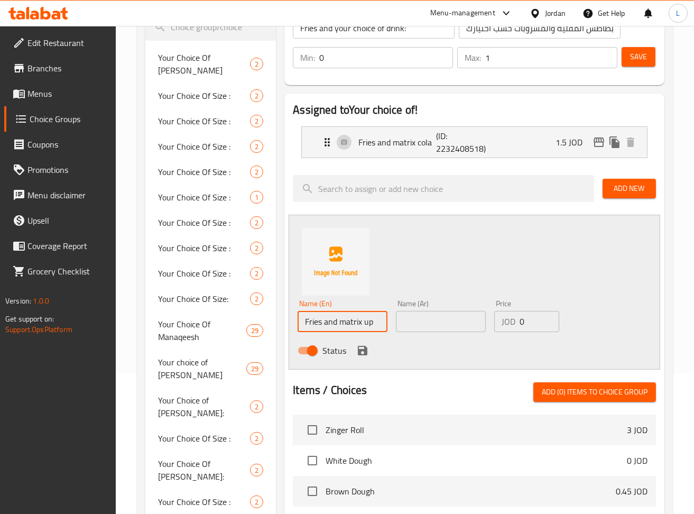
click at [344, 319] on input "Fries and matrix up" at bounding box center [343, 321] width 90 height 21
type input "Fries and matrix up"
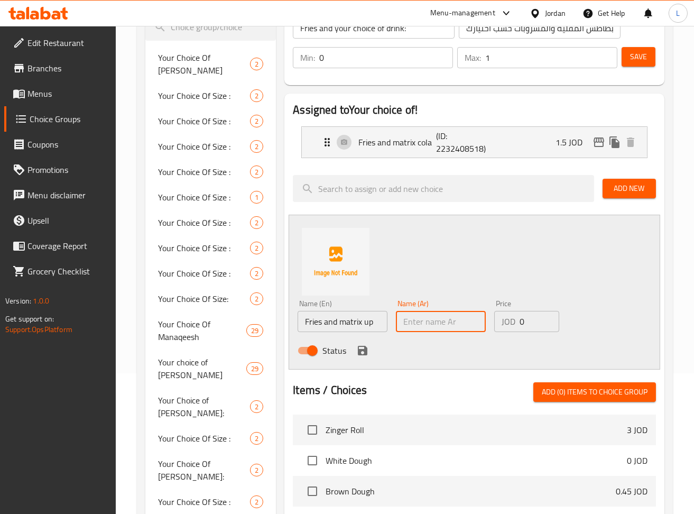
click at [417, 318] on input "text" at bounding box center [441, 321] width 90 height 21
paste input "بطاطس مقلية ومصفوفة"
drag, startPoint x: 421, startPoint y: 323, endPoint x: 379, endPoint y: 324, distance: 42.3
click at [379, 324] on div "Name (En) Fries and matrix up Name (En) Name (Ar) بطاطس مقلية ومصفوفة Name (Ar)…" at bounding box center [440, 329] width 294 height 69
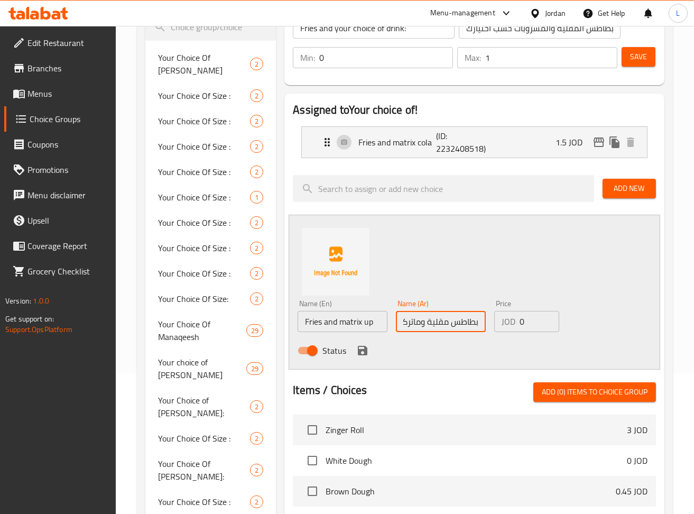
type input "بطاطس مقلية وماتركس اب"
click at [527, 324] on input "0" at bounding box center [539, 321] width 40 height 21
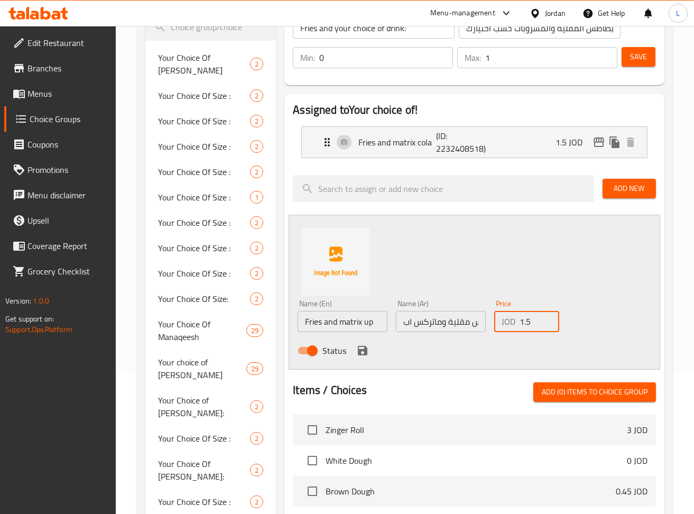
type input "1.5"
click at [356, 349] on icon "save" at bounding box center [362, 350] width 13 height 13
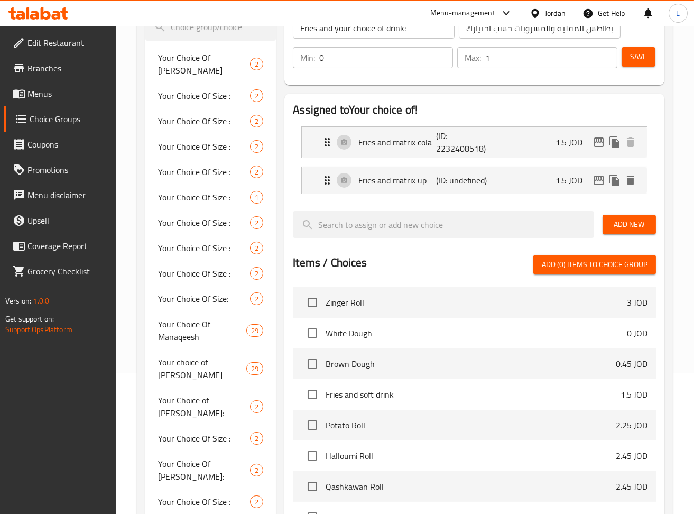
click at [615, 225] on span "Add New" at bounding box center [629, 224] width 36 height 13
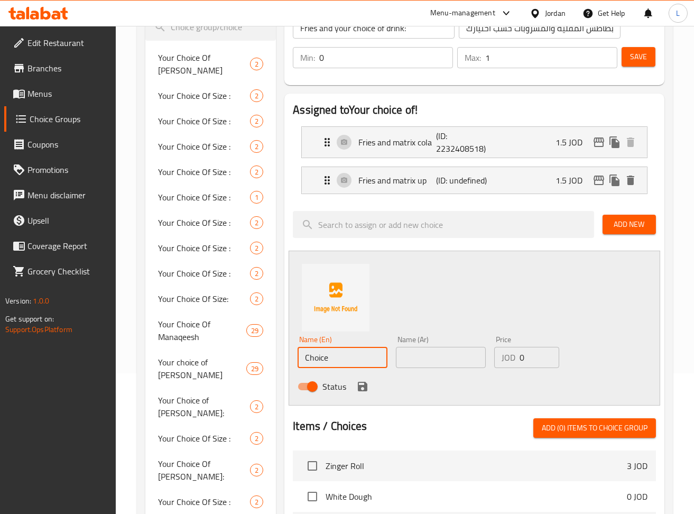
click at [324, 349] on input "Choice" at bounding box center [343, 357] width 90 height 21
type input "Fries and matrix cola zero"
click at [291, 308] on div "Name (En) Fries and matrix cola zero Name (En) Name (Ar) Name (Ar) Price JOD 0 …" at bounding box center [474, 327] width 371 height 155
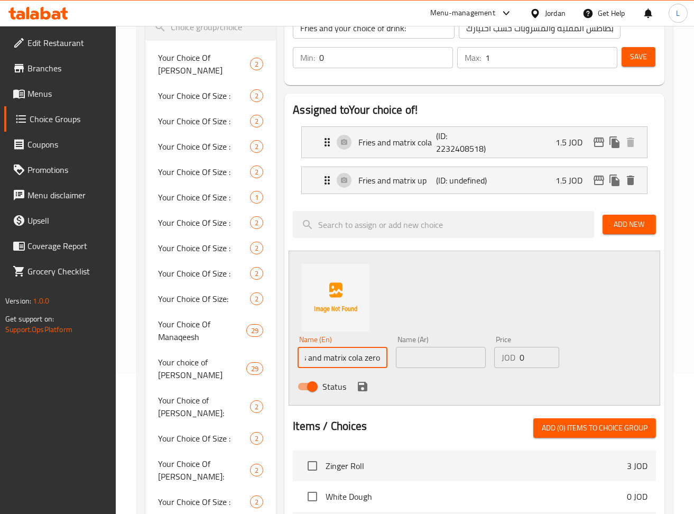
scroll to position [0, 0]
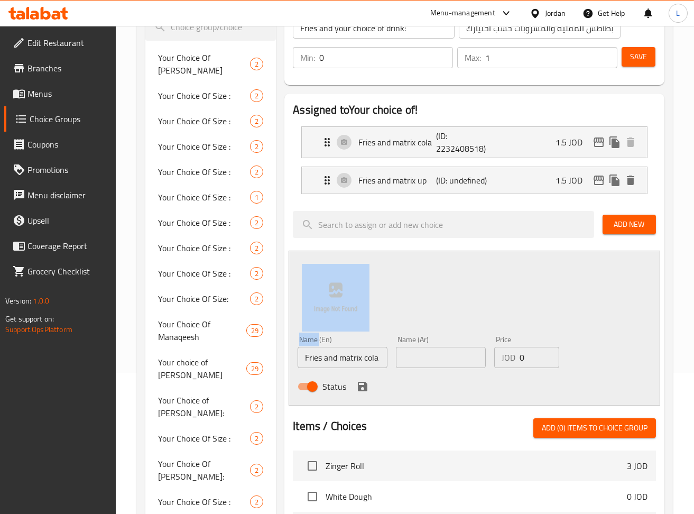
click at [291, 308] on div "Name (En) Fries and matrix cola zero Name (En) Name (Ar) Name (Ar) Price JOD 0 …" at bounding box center [474, 327] width 371 height 155
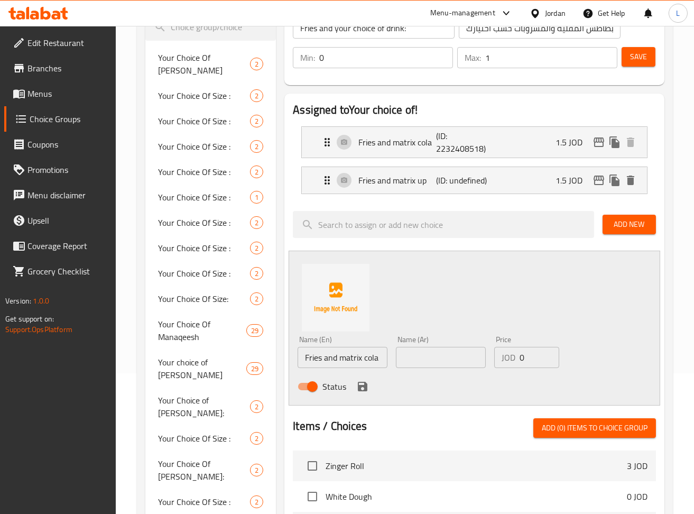
click at [324, 357] on input "Fries and matrix cola zero" at bounding box center [343, 357] width 90 height 21
click at [458, 346] on div "Name (Ar) Name (Ar)" at bounding box center [441, 352] width 90 height 32
paste input "بطاطس مقلية وكولا زيرو"
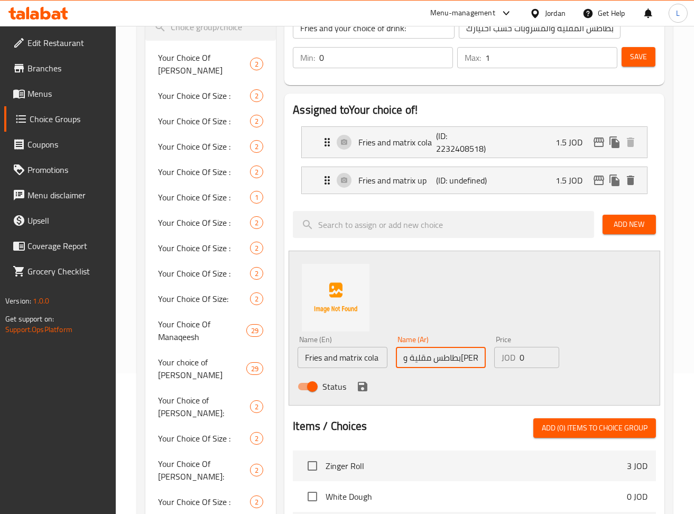
scroll to position [0, 12]
type input "بطاطس مقلية وكولا زيرو"
click at [527, 362] on input "0" at bounding box center [539, 357] width 40 height 21
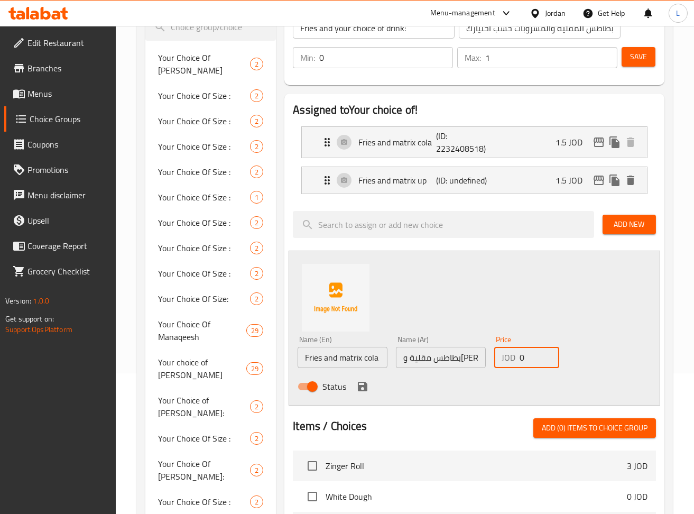
click at [527, 362] on input "0" at bounding box center [539, 357] width 40 height 21
type input "1.5"
click at [364, 385] on icon "save" at bounding box center [363, 387] width 10 height 10
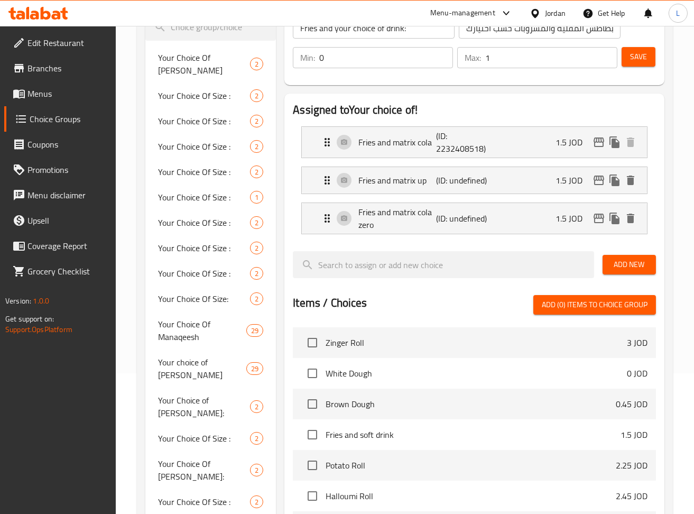
drag, startPoint x: 631, startPoint y: 263, endPoint x: 612, endPoint y: 264, distance: 19.1
click at [632, 262] on span "Add New" at bounding box center [629, 264] width 36 height 13
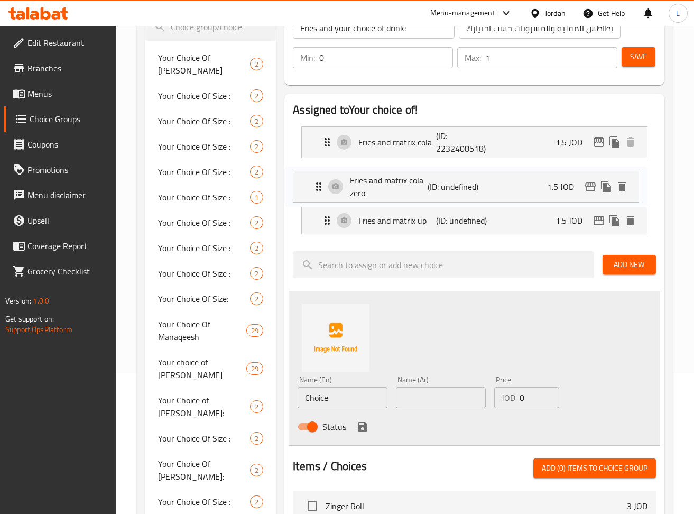
drag, startPoint x: 387, startPoint y: 218, endPoint x: 377, endPoint y: 182, distance: 37.8
click at [377, 182] on nav "Fries and matrix cola (ID: 2232408518) 1.5 JOD Name (En) Fries and matrix cola …" at bounding box center [474, 180] width 363 height 125
click at [347, 405] on input "Choice" at bounding box center [343, 397] width 90 height 21
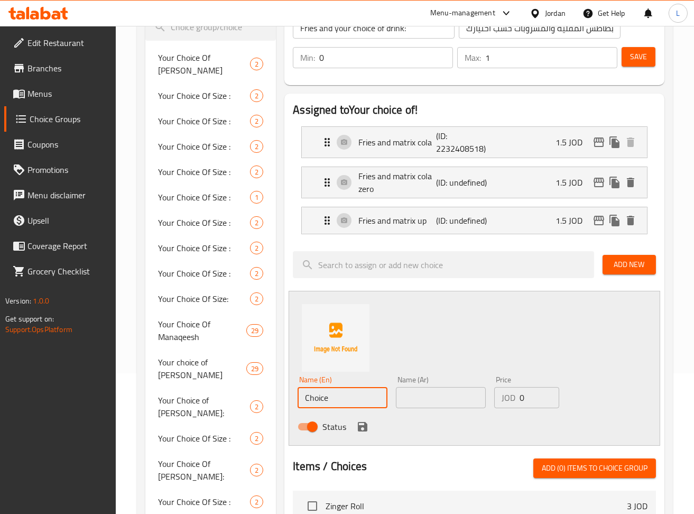
click at [347, 405] on input "Choice" at bounding box center [343, 397] width 90 height 21
click at [453, 222] on p "(ID: undefined)" at bounding box center [462, 220] width 52 height 13
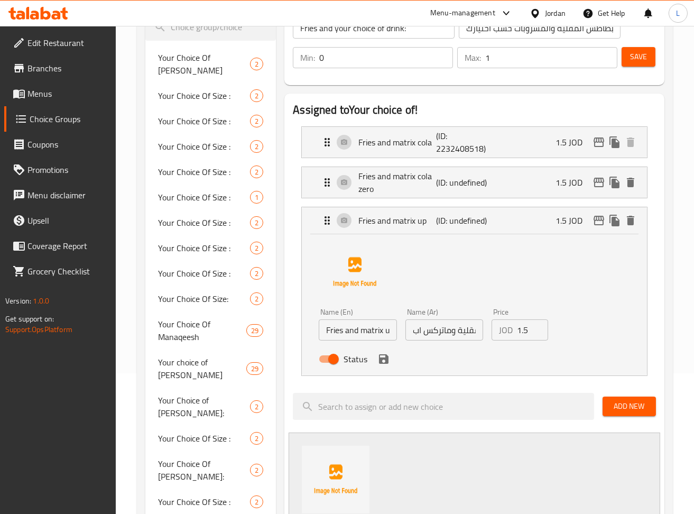
click at [423, 204] on li "Fries and matrix up (ID: undefined) 1.5 JOD Name (En) Fries and matrix up Name …" at bounding box center [474, 291] width 363 height 178
drag, startPoint x: 423, startPoint y: 216, endPoint x: 406, endPoint y: 227, distance: 20.7
click at [424, 216] on p "Fries and matrix up" at bounding box center [397, 220] width 78 height 13
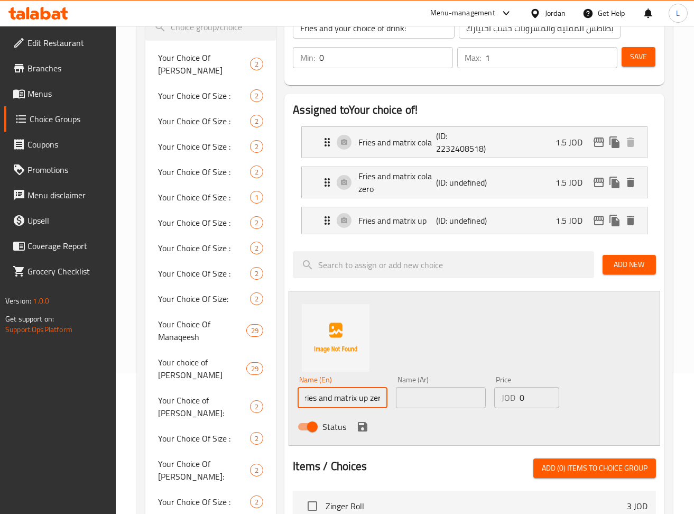
scroll to position [0, 12]
click at [350, 392] on input "Fries and matrix up zero" at bounding box center [343, 397] width 90 height 21
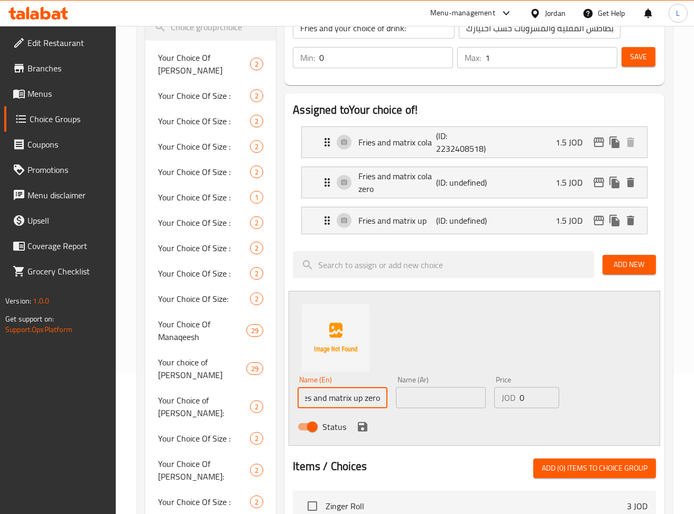
click at [350, 392] on input "Fries and matrix up zero" at bounding box center [343, 397] width 90 height 21
type input "Fries and matrix up zero"
click at [415, 393] on input "text" at bounding box center [441, 397] width 90 height 21
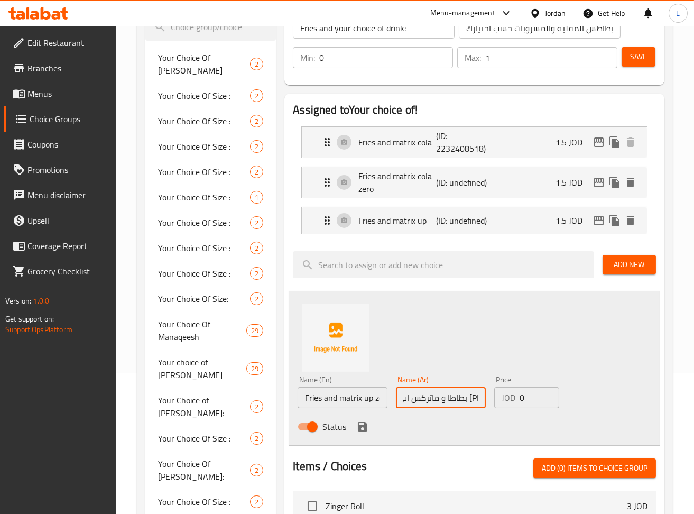
scroll to position [0, 7]
type input "بطاطا و ماتركس اب زيرو"
click at [531, 398] on input "0" at bounding box center [539, 397] width 40 height 21
type input "1.5"
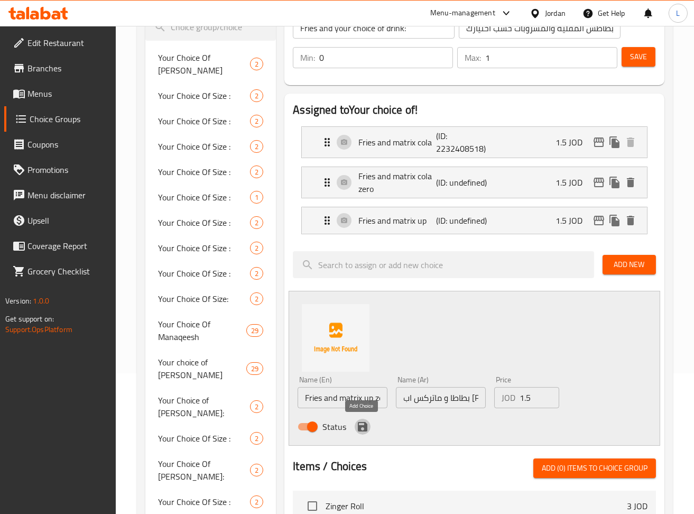
click at [360, 423] on icon "save" at bounding box center [362, 426] width 13 height 13
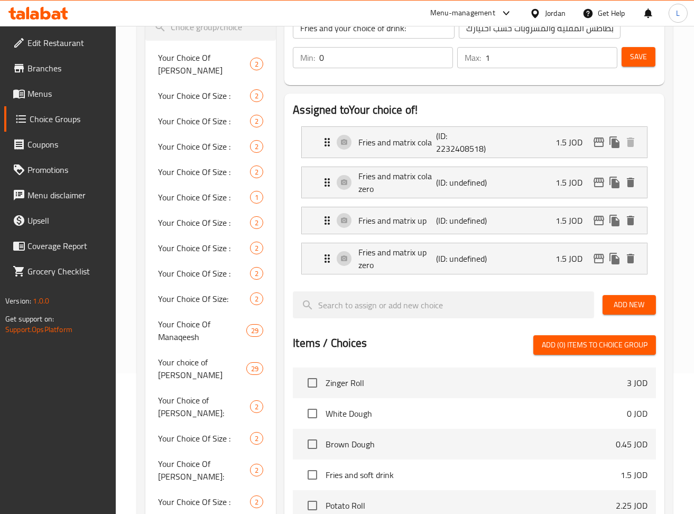
click at [611, 298] on button "Add New" at bounding box center [628, 305] width 53 height 20
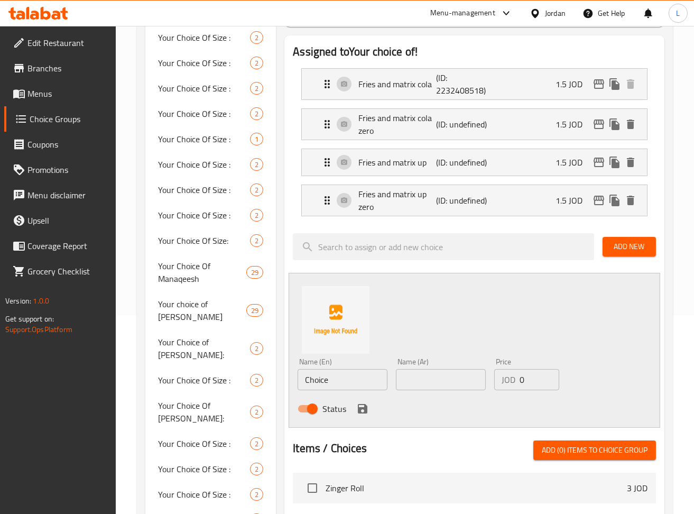
scroll to position [282, 0]
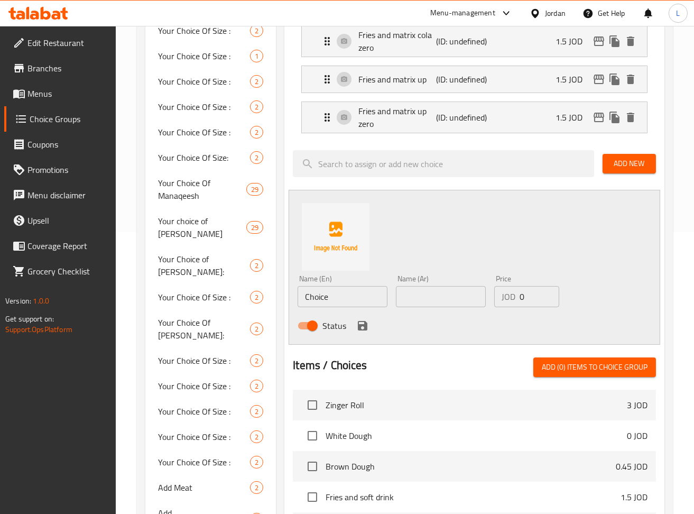
click at [454, 303] on input "text" at bounding box center [441, 296] width 90 height 21
type input "بطاطا وماتركس اورانج"
click at [357, 304] on input "Choice" at bounding box center [343, 296] width 90 height 21
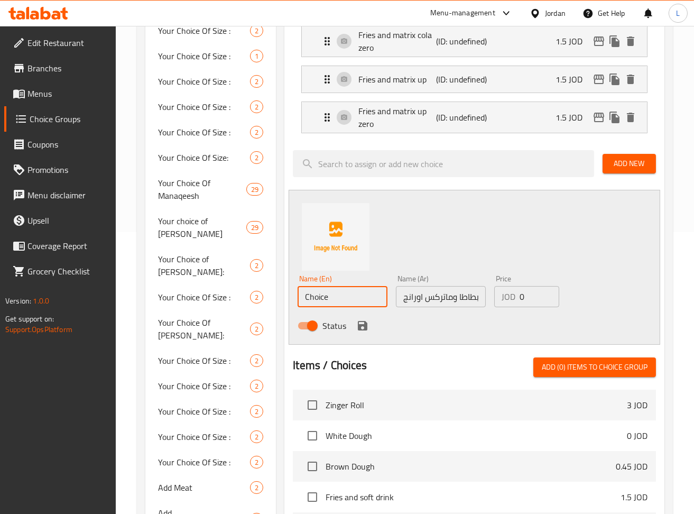
click at [357, 304] on input "Choice" at bounding box center [343, 296] width 90 height 21
type input "Fries and matrix orange"
click at [528, 301] on input "0" at bounding box center [539, 296] width 40 height 21
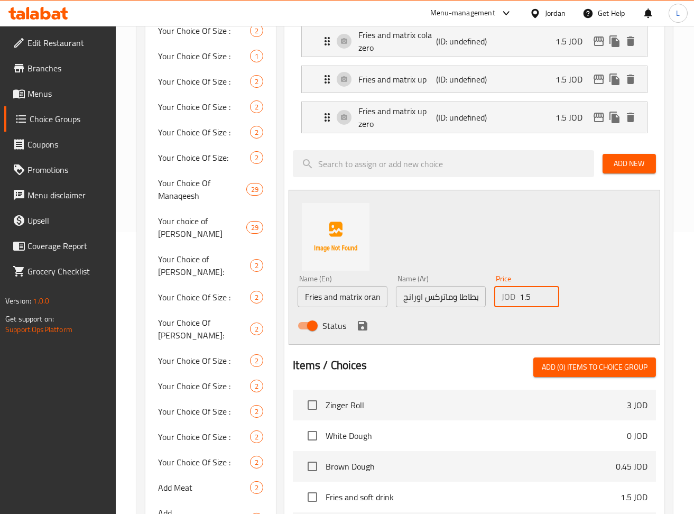
type input "1.5"
click at [365, 324] on icon "save" at bounding box center [363, 326] width 10 height 10
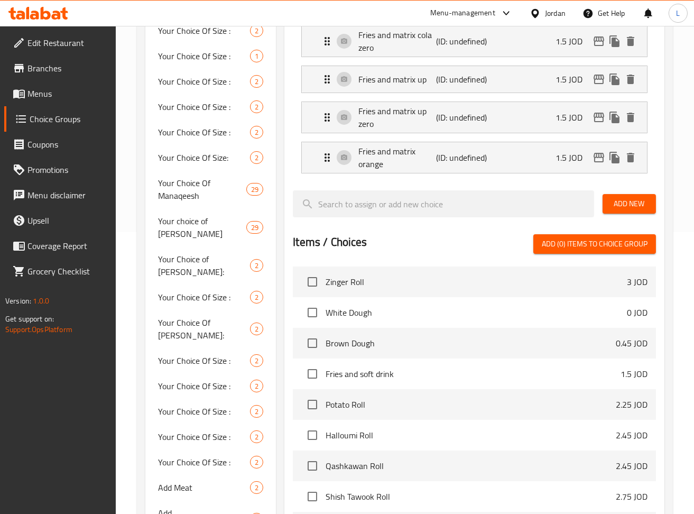
click at [629, 204] on span "Add New" at bounding box center [629, 203] width 36 height 13
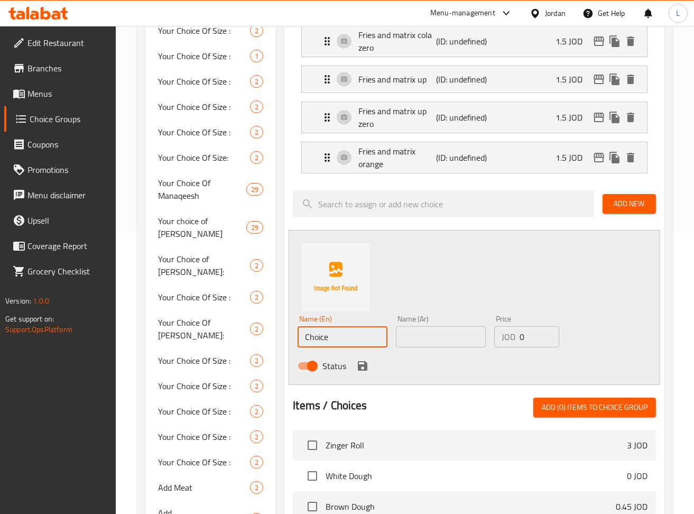
click at [349, 340] on input "Choice" at bounding box center [343, 336] width 90 height 21
type input "Fries and water"
click at [451, 338] on input "text" at bounding box center [441, 336] width 90 height 21
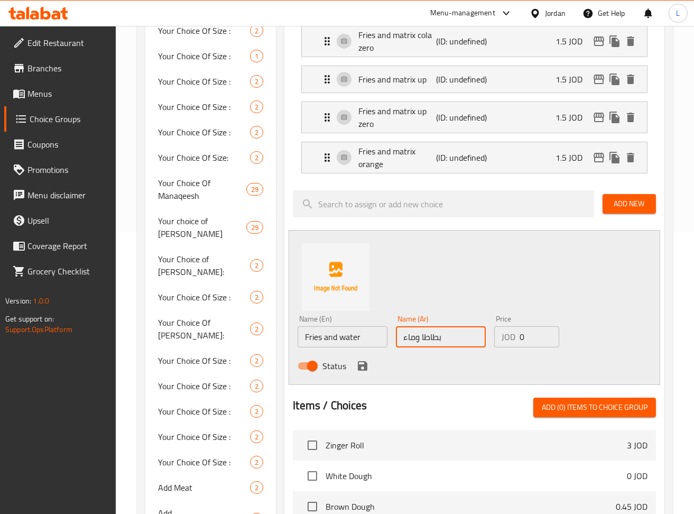
type input "بطاطا وماء"
click at [529, 339] on input "0" at bounding box center [539, 336] width 40 height 21
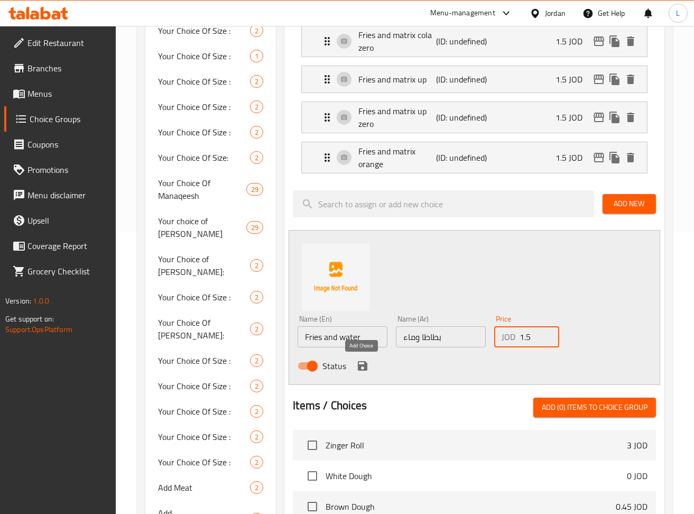
type input "1.5"
click at [362, 365] on icon "save" at bounding box center [363, 366] width 10 height 10
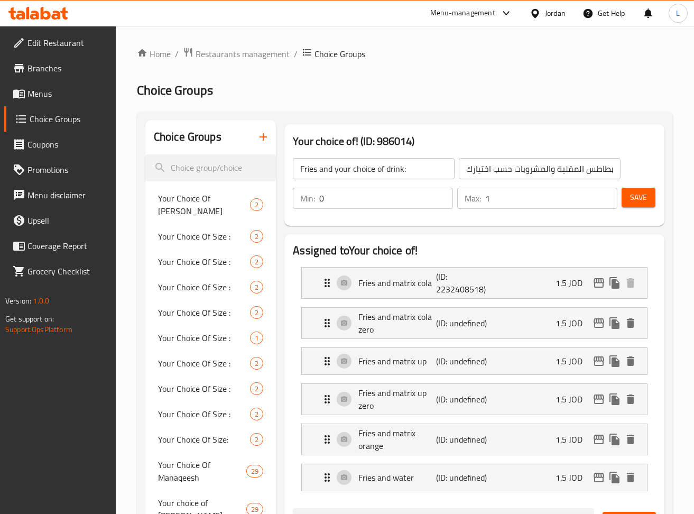
click at [624, 199] on button "Save" at bounding box center [638, 198] width 34 height 20
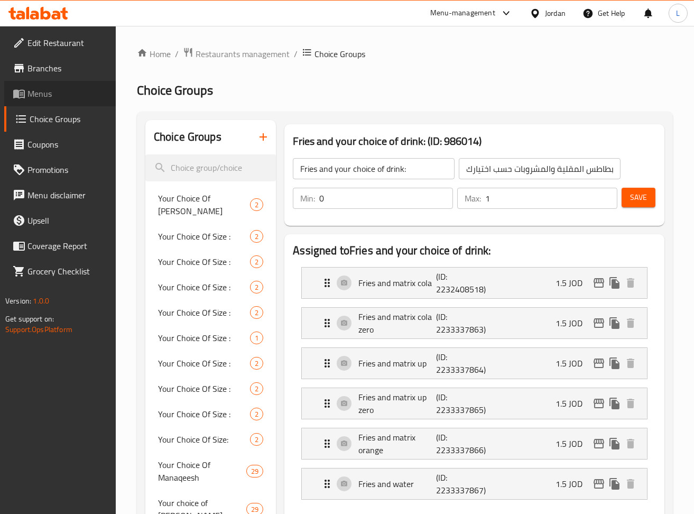
click at [57, 95] on span "Menus" at bounding box center [67, 93] width 80 height 13
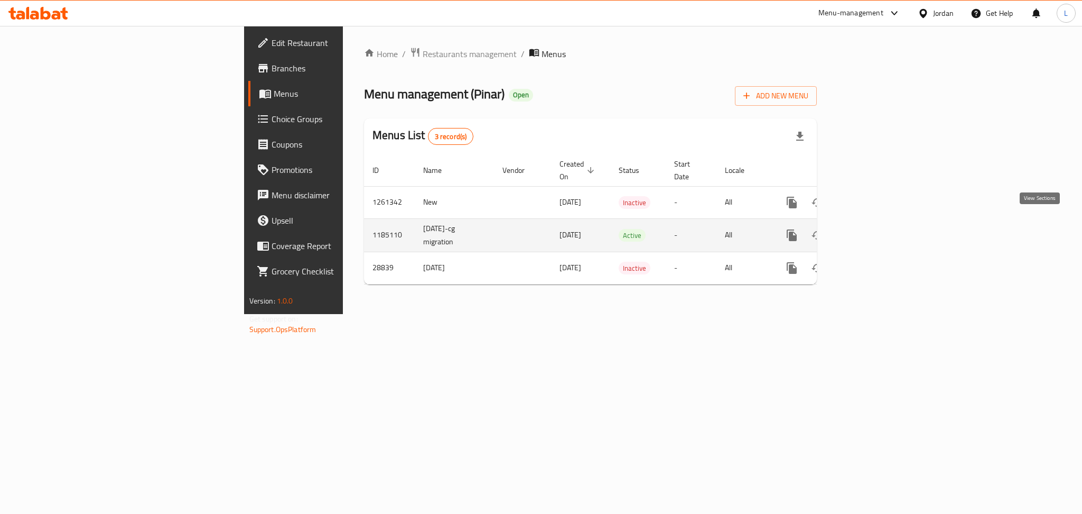
click at [875, 229] on icon "enhanced table" at bounding box center [868, 235] width 13 height 13
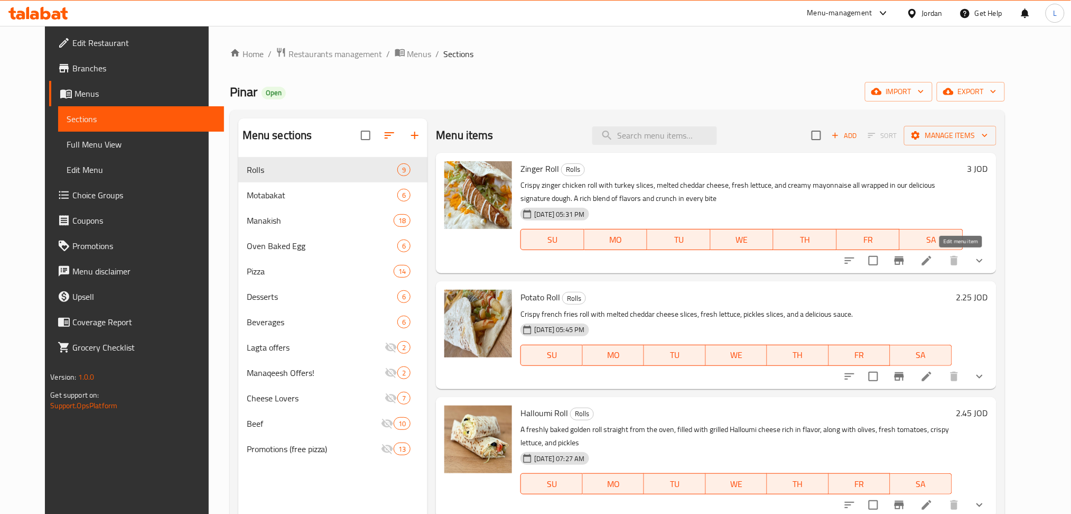
click at [933, 263] on icon at bounding box center [927, 260] width 13 height 13
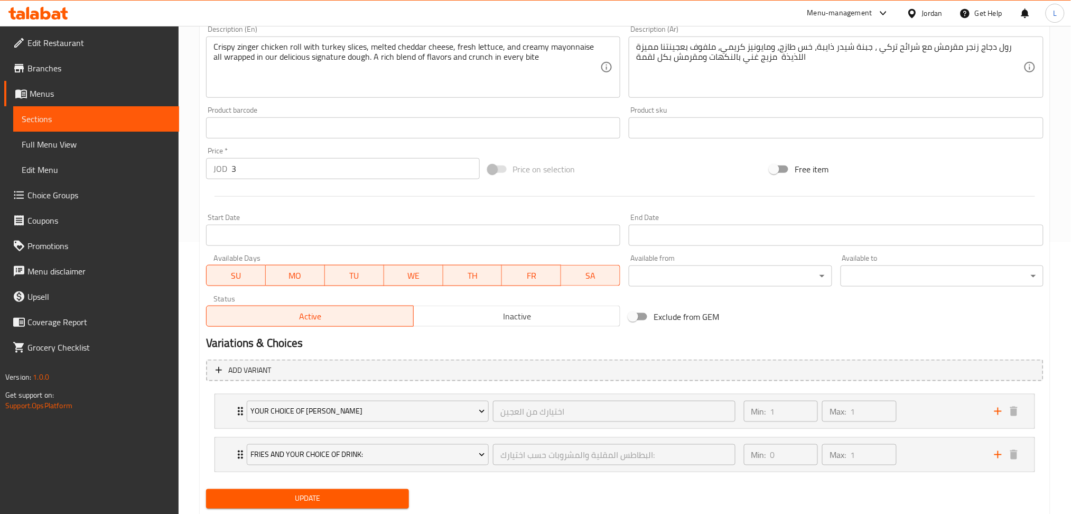
scroll to position [301, 0]
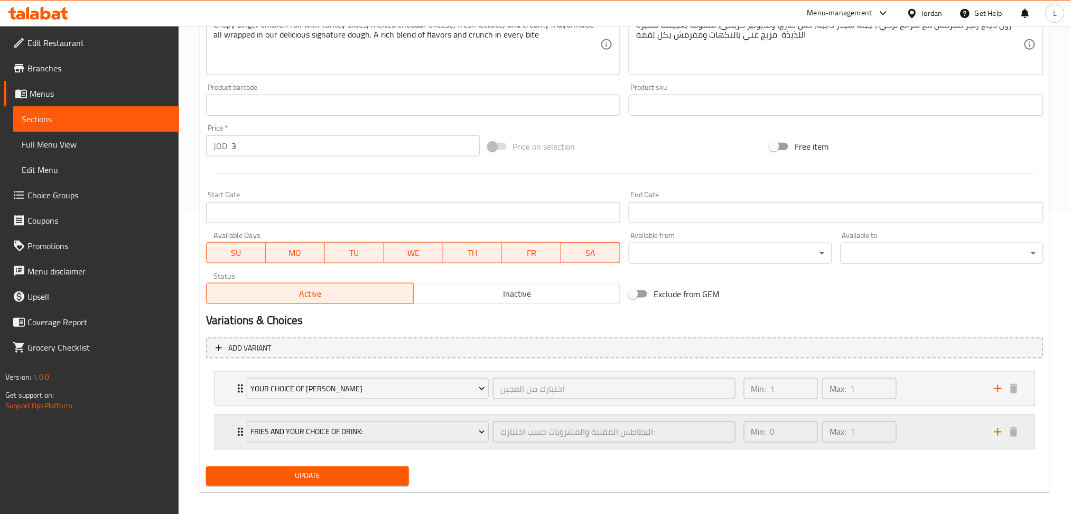
click at [225, 405] on div "Fries and your choice of drink: البطاطس المقلية والمشروبات حسب اختيارك: ​ Min: …" at bounding box center [625, 388] width 820 height 34
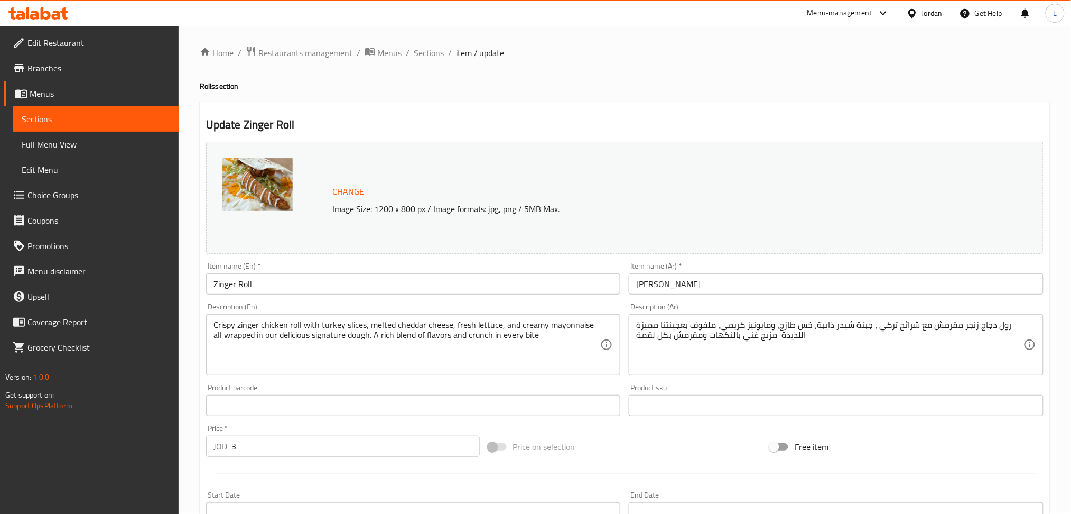
scroll to position [0, 0]
click at [421, 58] on span "Sections" at bounding box center [429, 54] width 30 height 13
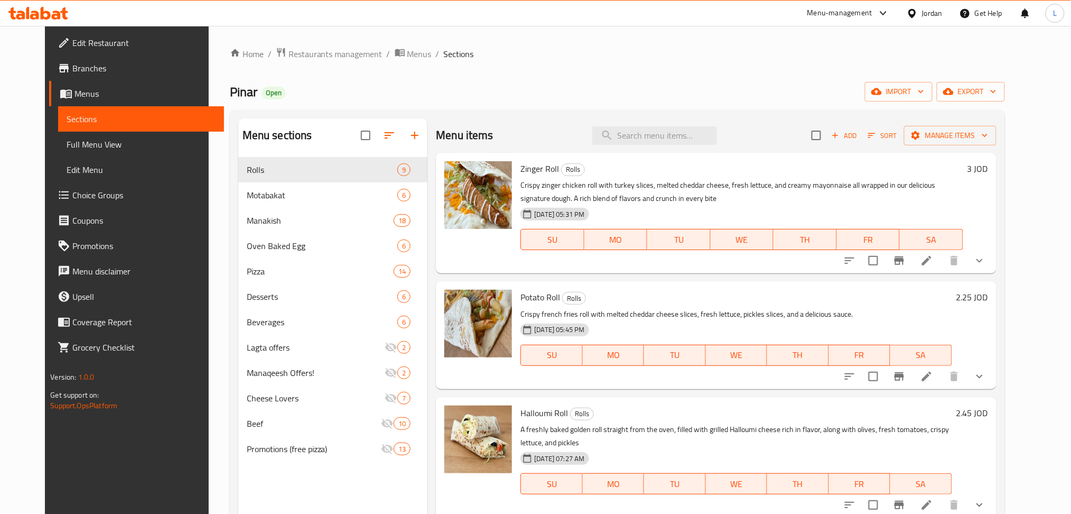
click at [31, 17] on icon at bounding box center [34, 15] width 9 height 9
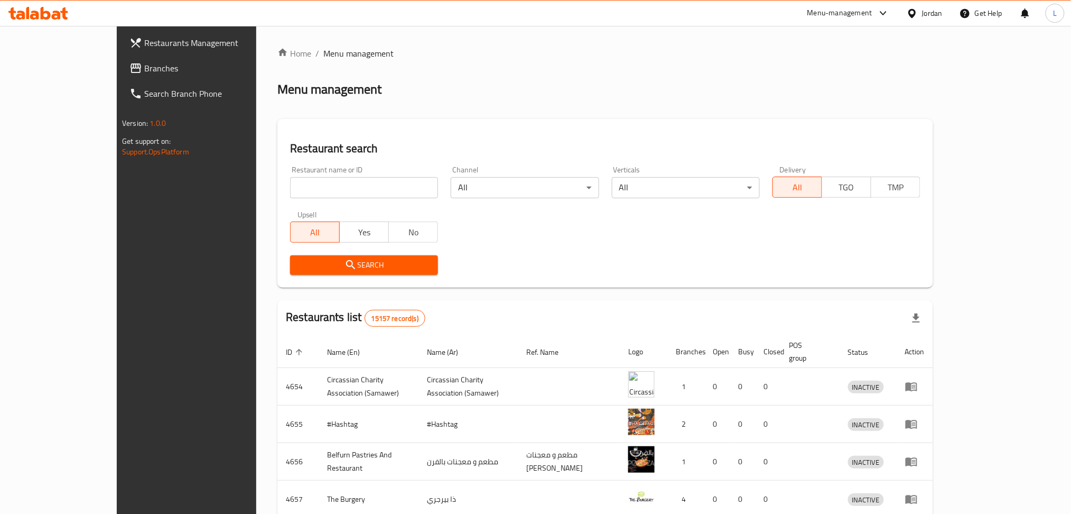
click at [277, 189] on div "Home / Menu management Menu management Restaurant search Restaurant name or ID …" at bounding box center [605, 413] width 656 height 732
click at [290, 189] on input "search" at bounding box center [364, 187] width 148 height 21
type input "wac"
click button "Search" at bounding box center [364, 265] width 148 height 20
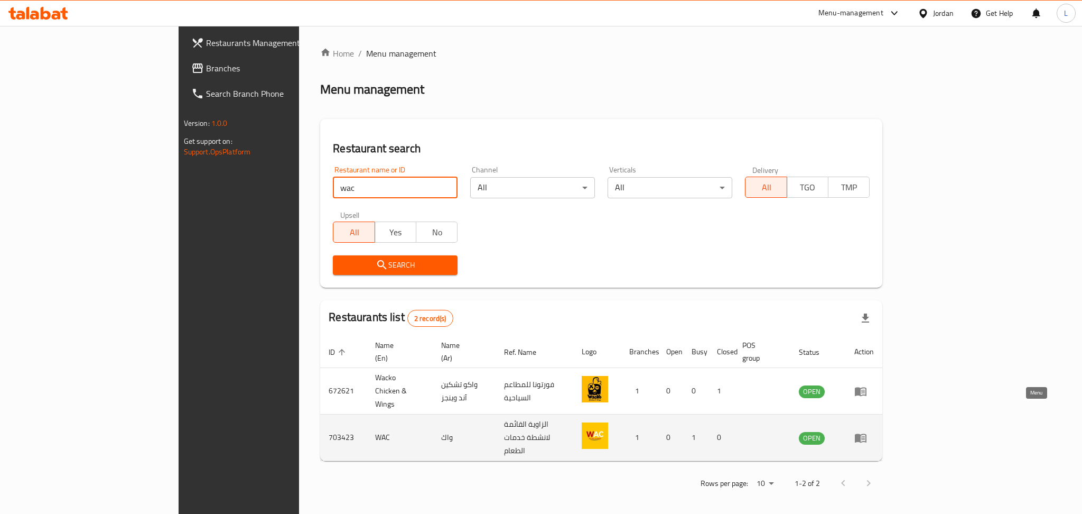
click at [867, 431] on icon "enhanced table" at bounding box center [860, 437] width 13 height 13
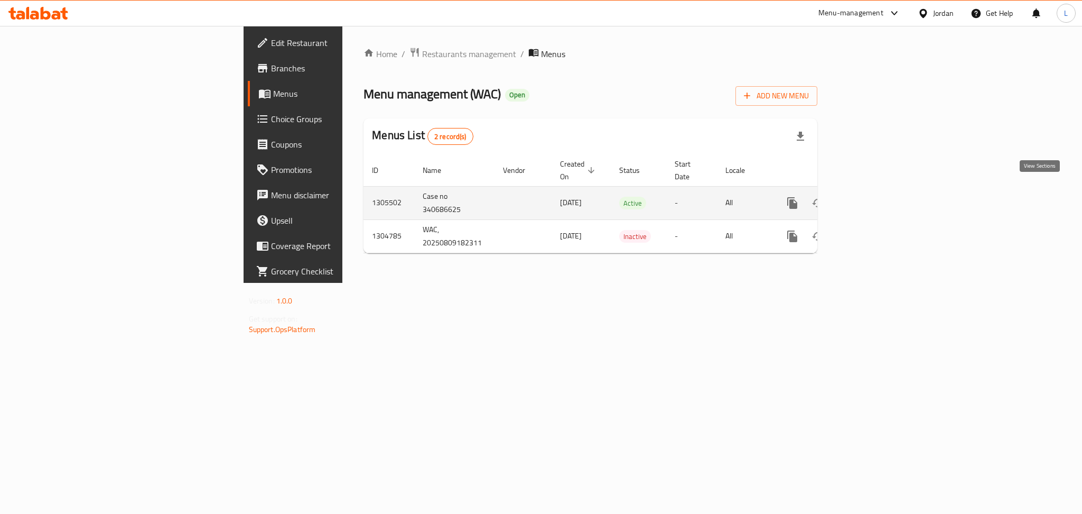
click at [875, 197] on icon "enhanced table" at bounding box center [868, 203] width 13 height 13
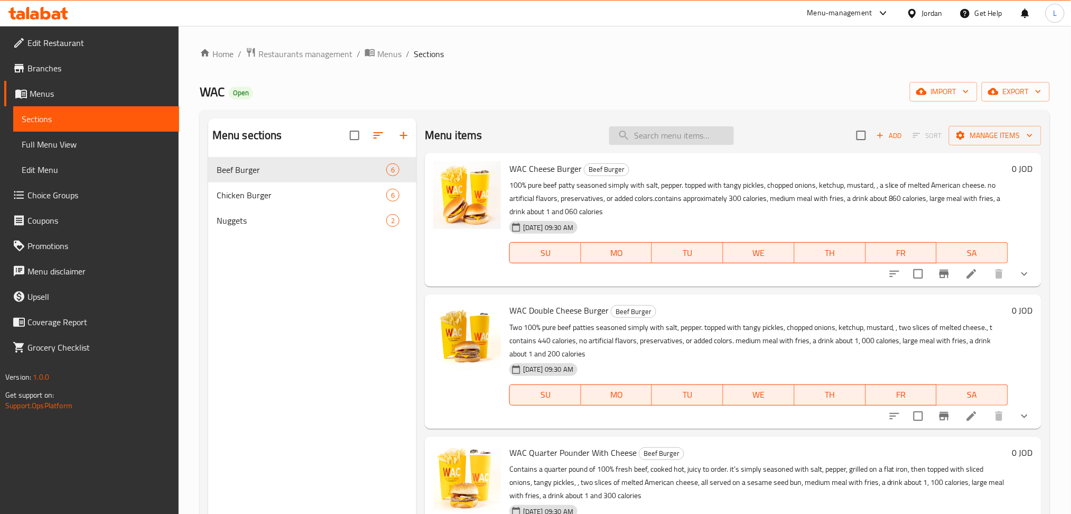
click at [655, 133] on input "search" at bounding box center [671, 135] width 125 height 18
type input "chicken"
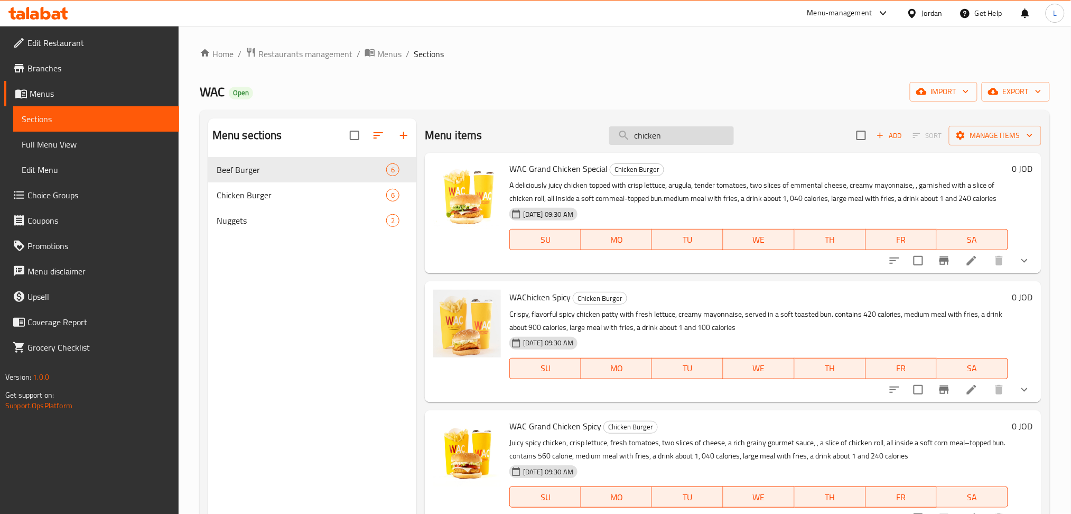
click at [684, 135] on input "chicken" at bounding box center [671, 135] width 125 height 18
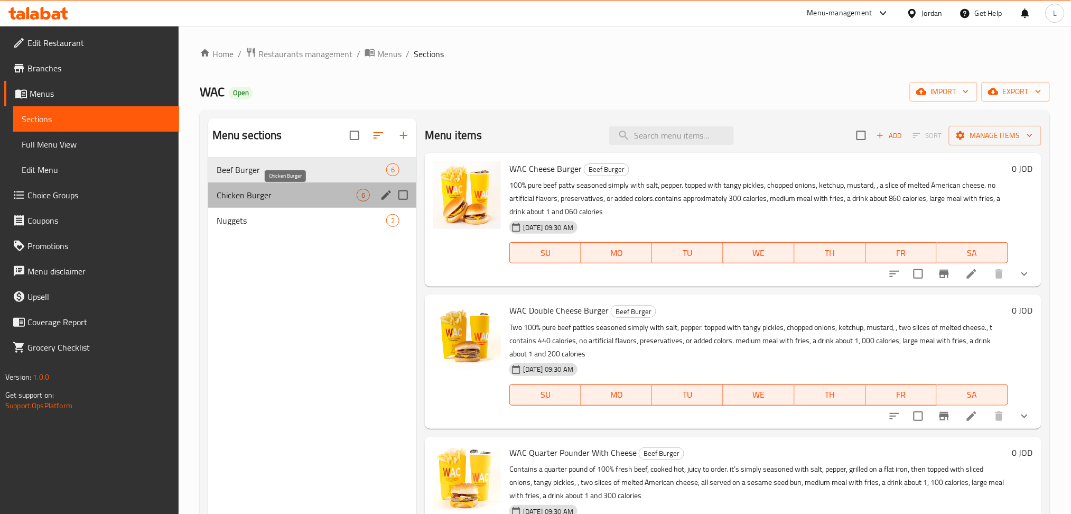
click at [267, 196] on span "Chicken Burger" at bounding box center [287, 195] width 140 height 13
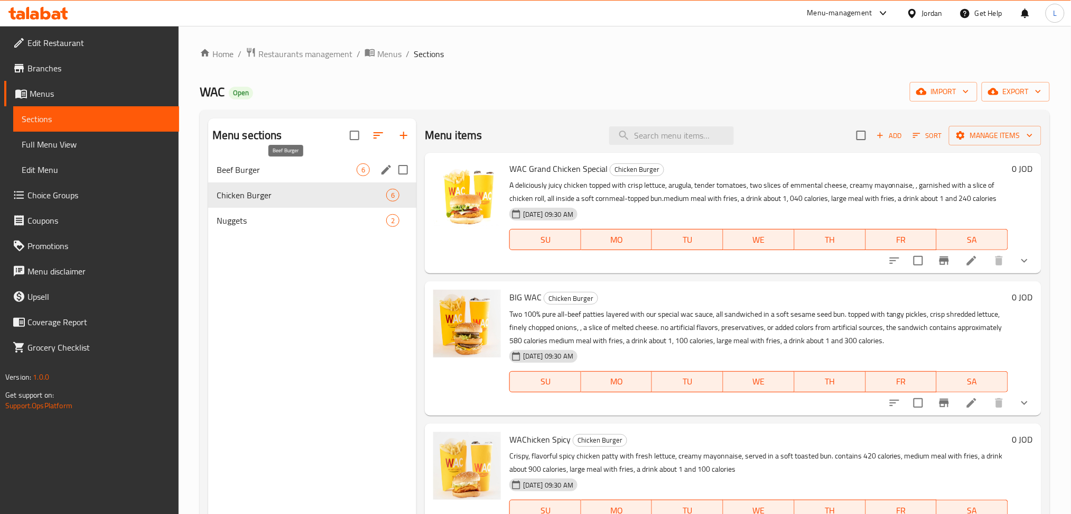
click at [282, 168] on span "Beef Burger" at bounding box center [287, 169] width 140 height 13
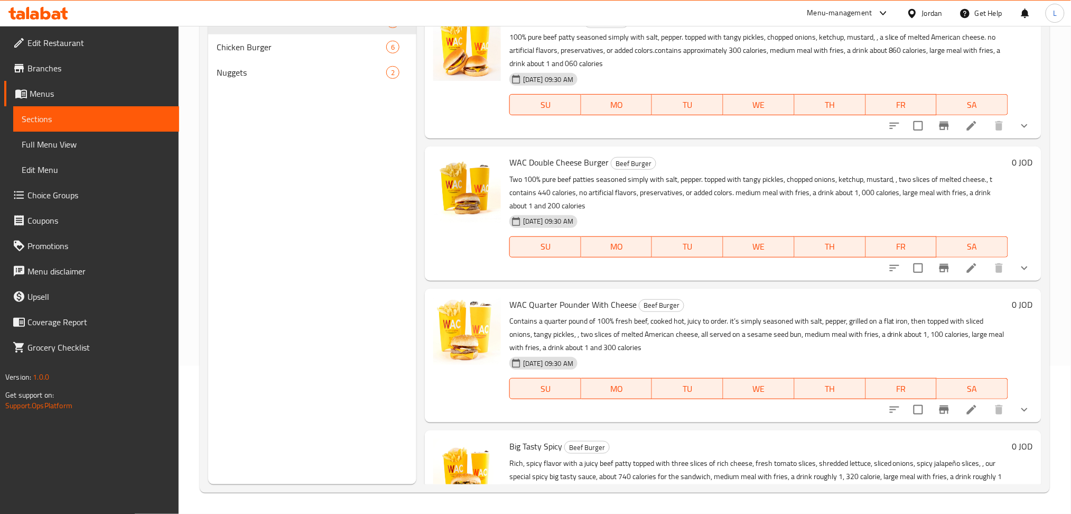
scroll to position [78, 0]
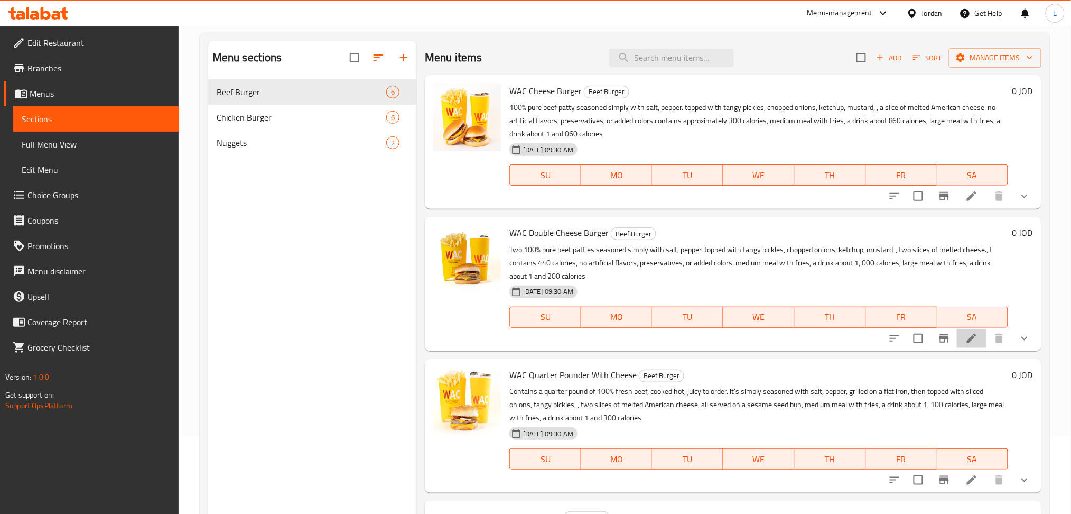
click at [964, 348] on li at bounding box center [972, 338] width 30 height 19
